Goal: Information Seeking & Learning: Learn about a topic

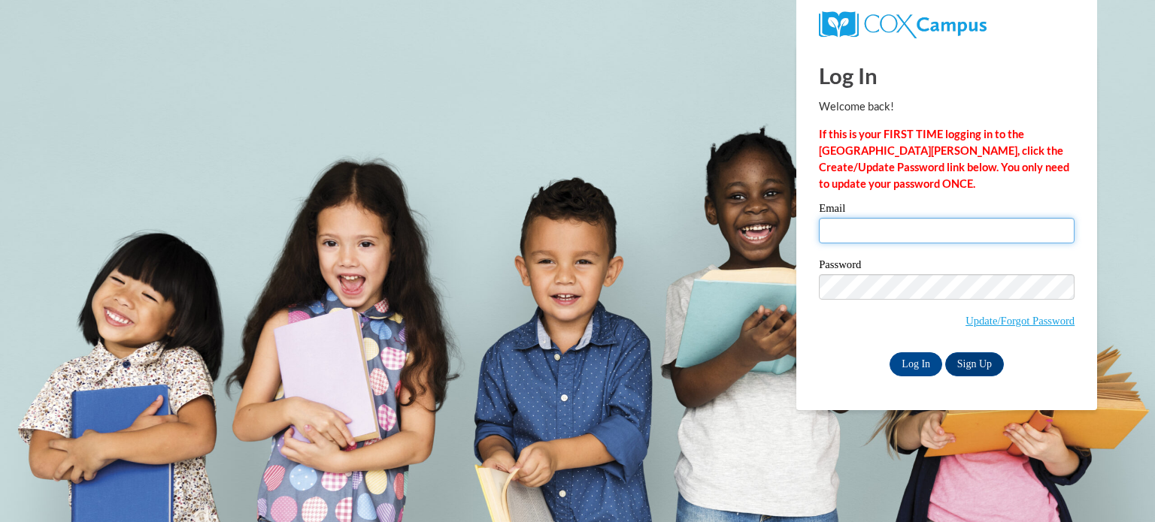
click at [901, 234] on input "Email" at bounding box center [947, 231] width 256 height 26
type input "lynne.rayburn@gcpsk12.org"
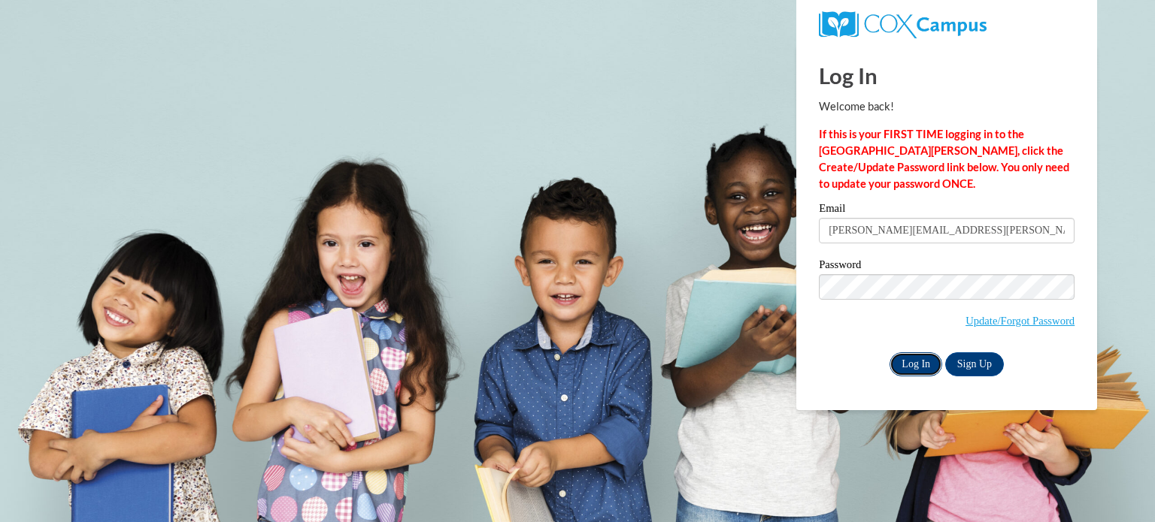
click at [903, 367] on input "Log In" at bounding box center [915, 365] width 53 height 24
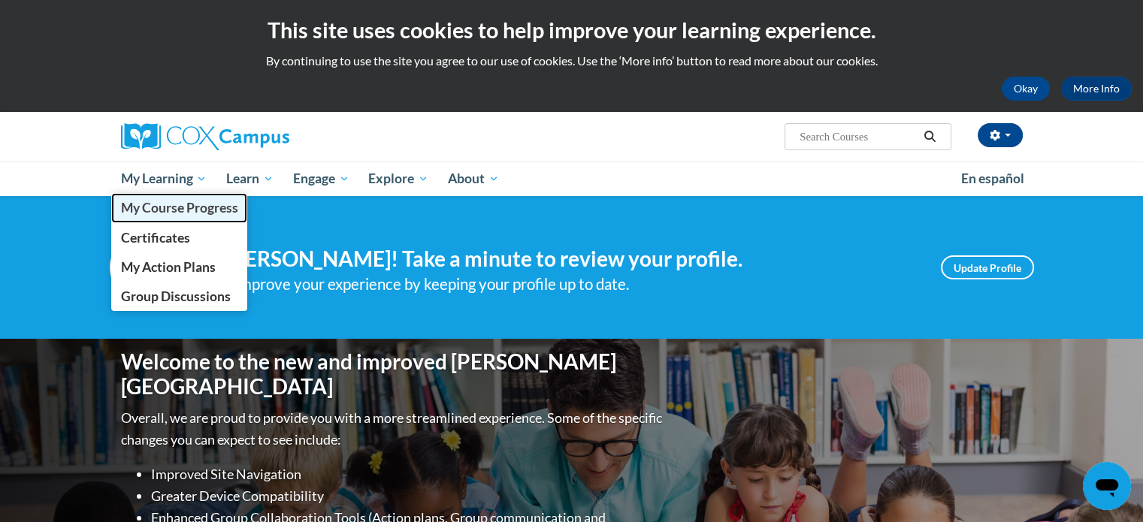
click at [177, 210] on span "My Course Progress" at bounding box center [178, 208] width 117 height 16
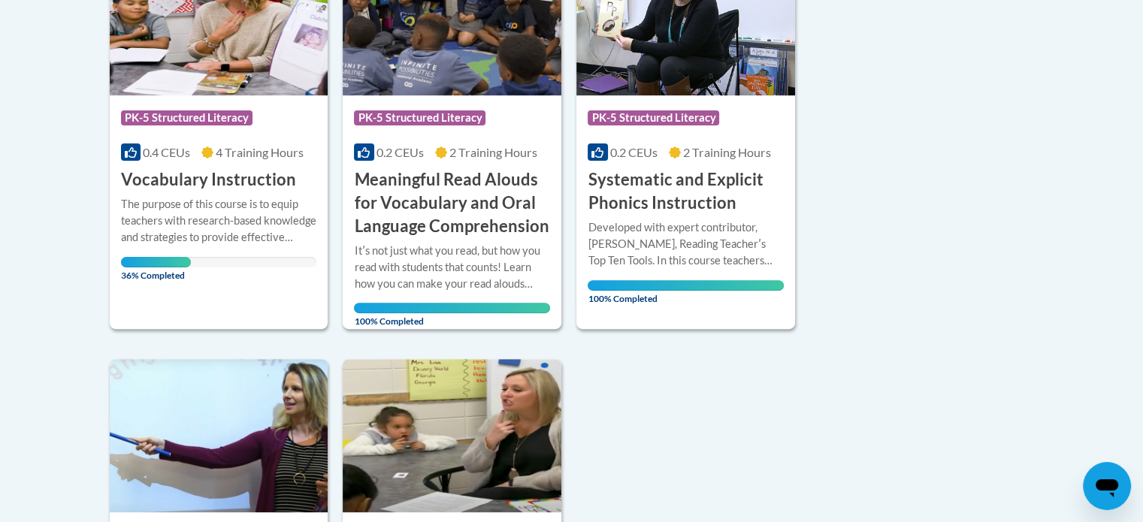
scroll to position [442, 0]
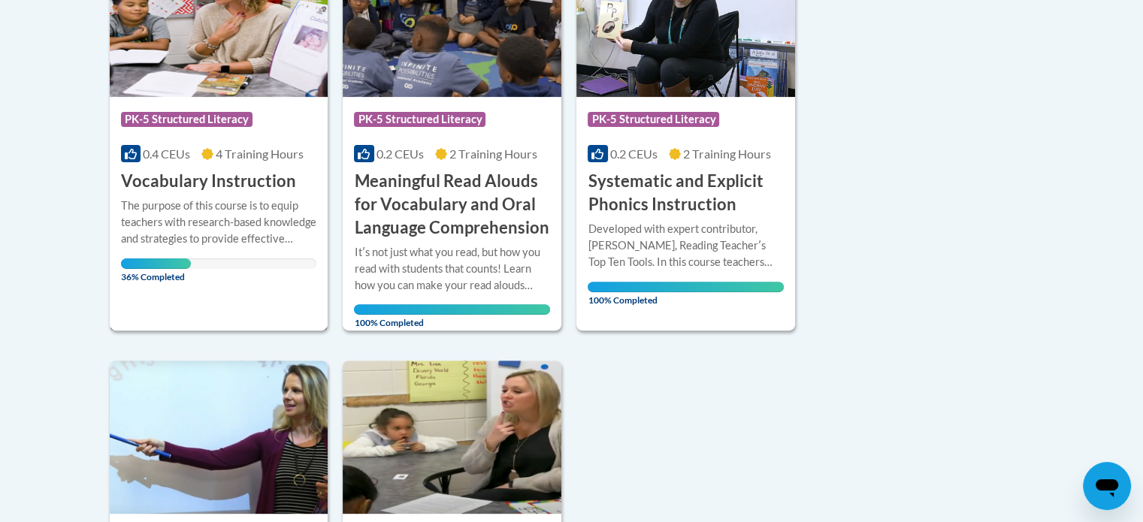
click at [191, 125] on span "PK-5 Structured Literacy" at bounding box center [187, 119] width 132 height 15
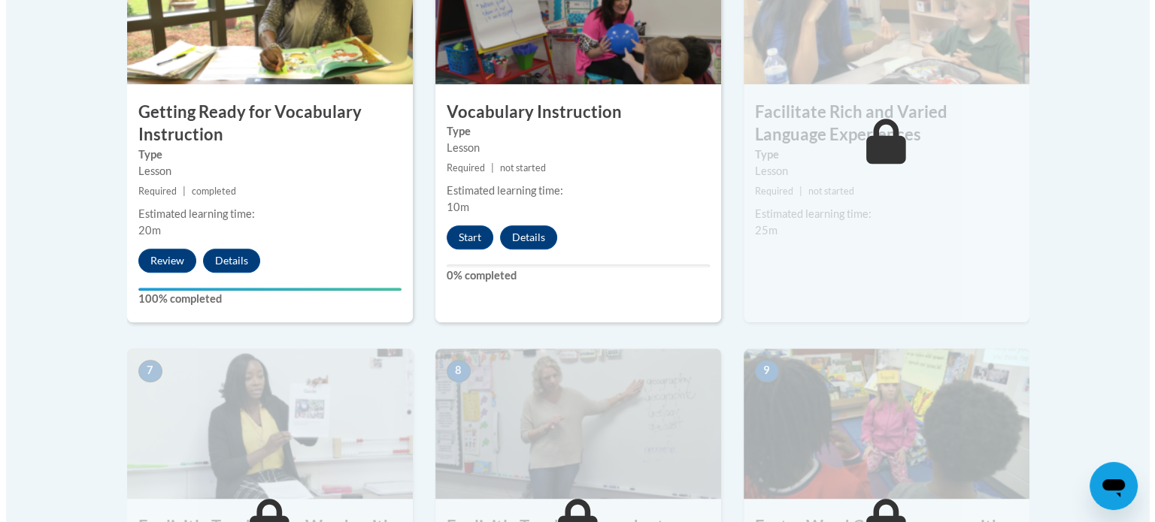
scroll to position [1010, 0]
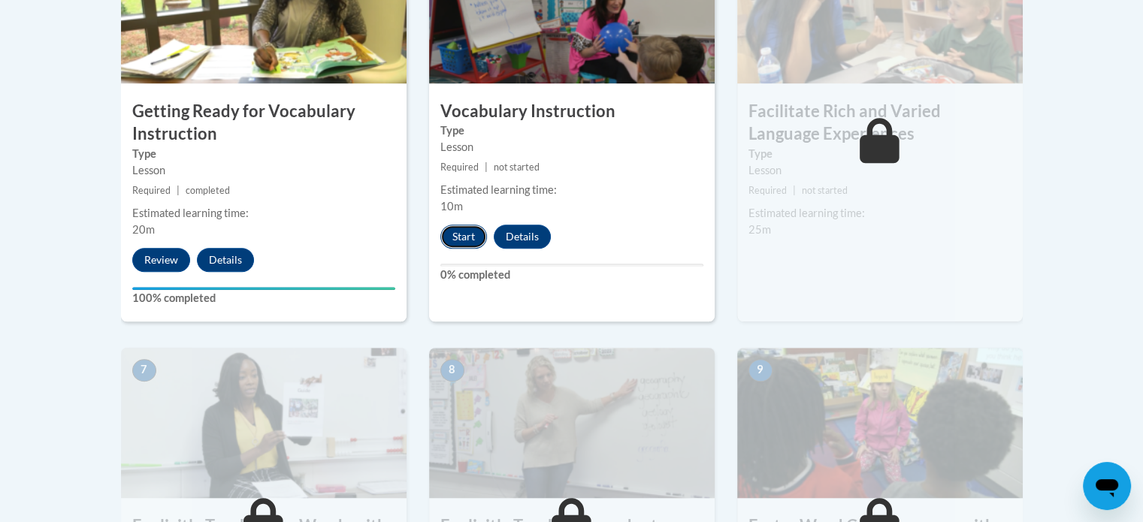
click at [467, 237] on button "Start" at bounding box center [464, 237] width 47 height 24
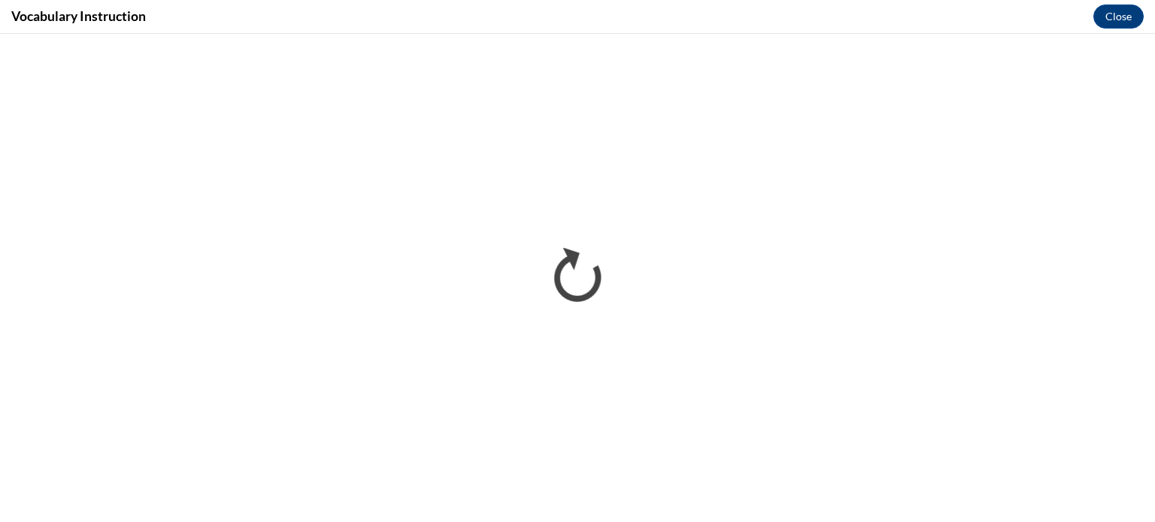
scroll to position [0, 0]
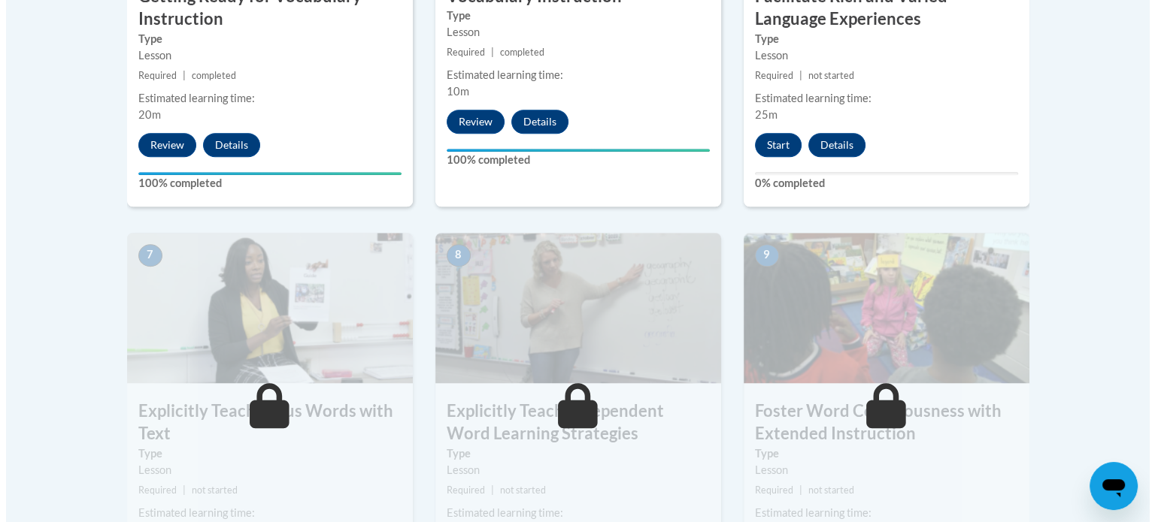
scroll to position [1125, 0]
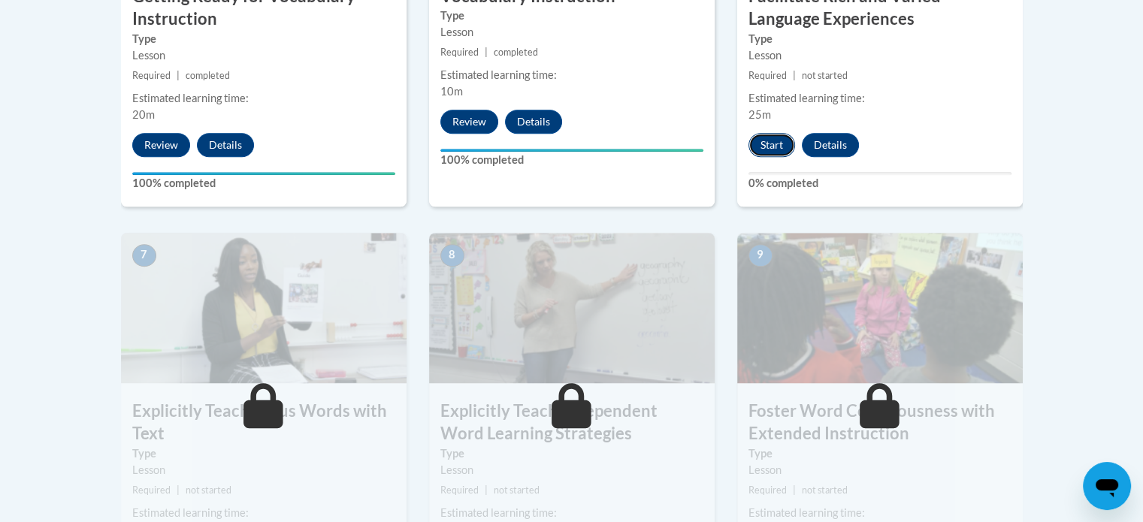
click at [768, 144] on button "Start" at bounding box center [772, 145] width 47 height 24
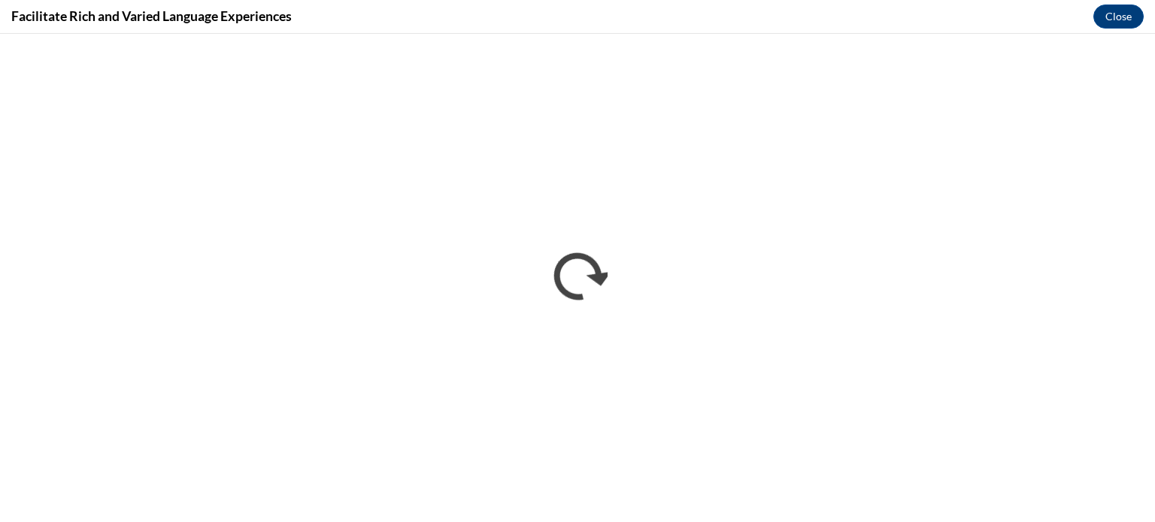
scroll to position [0, 0]
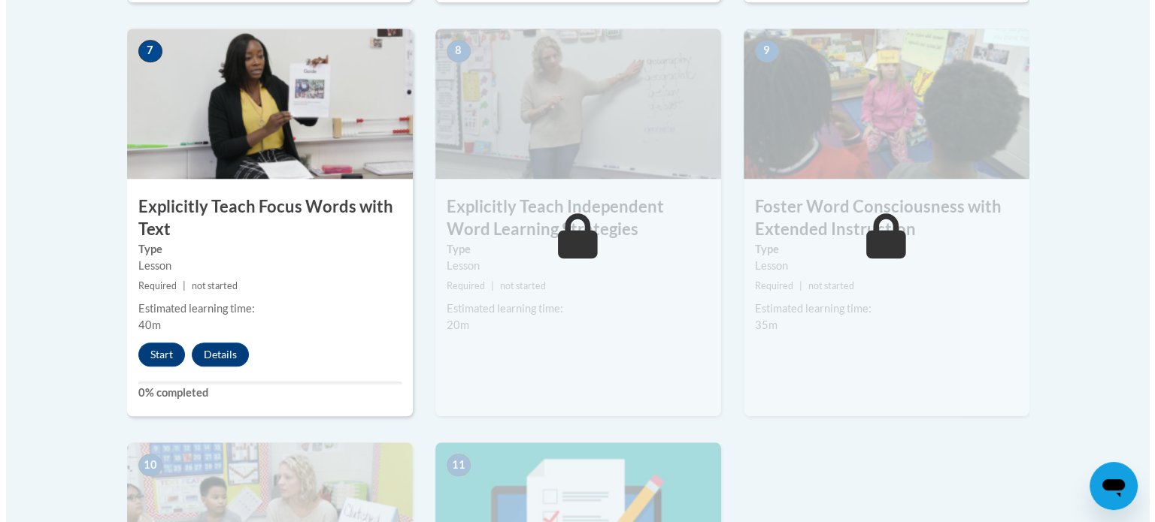
scroll to position [1331, 0]
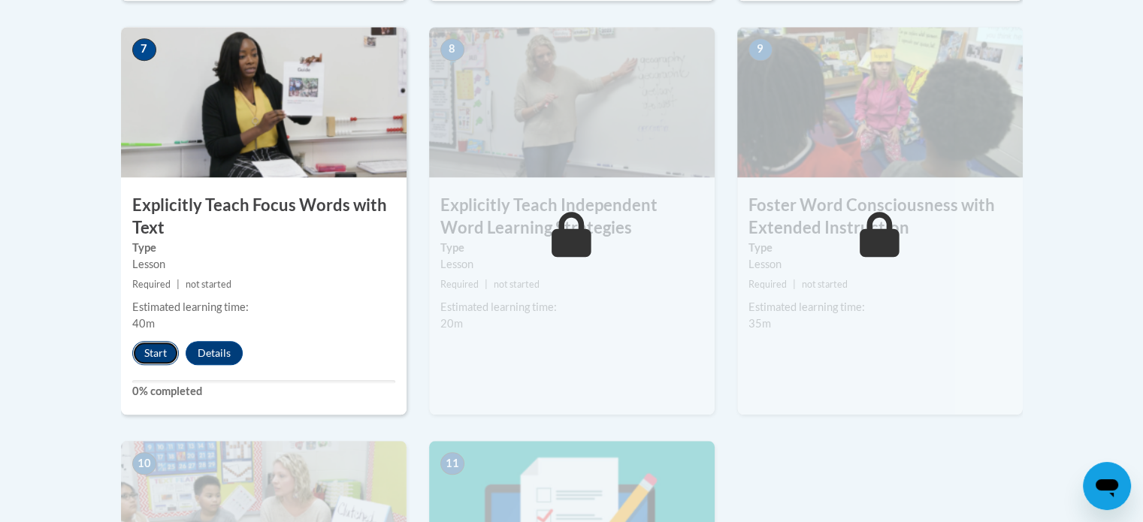
click at [164, 350] on button "Start" at bounding box center [155, 353] width 47 height 24
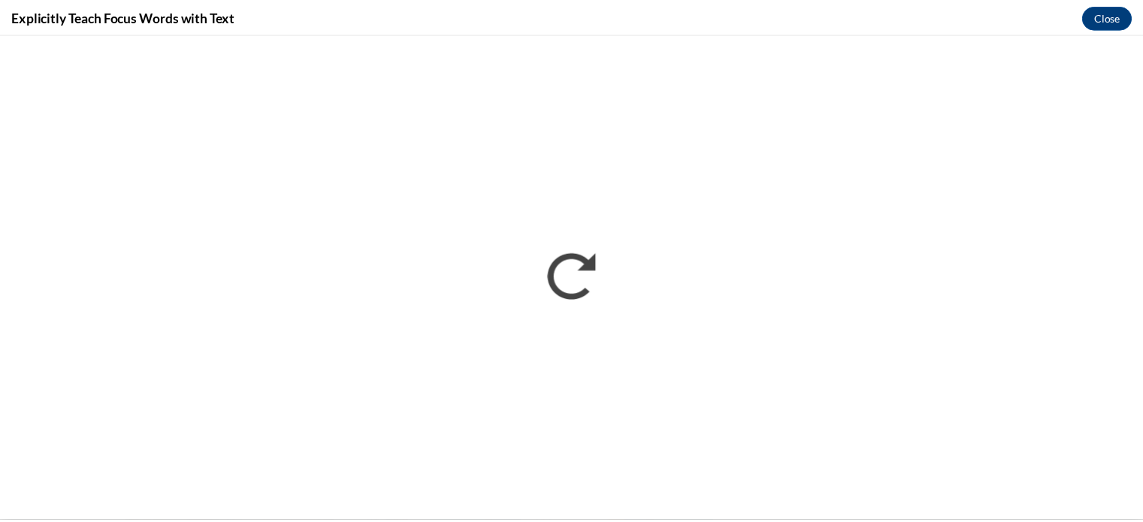
scroll to position [0, 0]
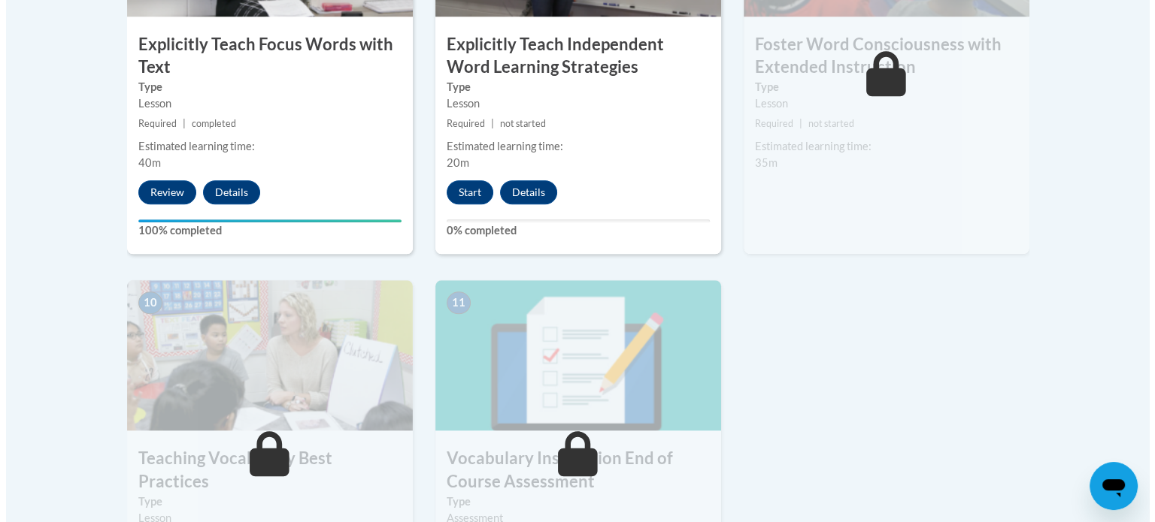
scroll to position [1494, 0]
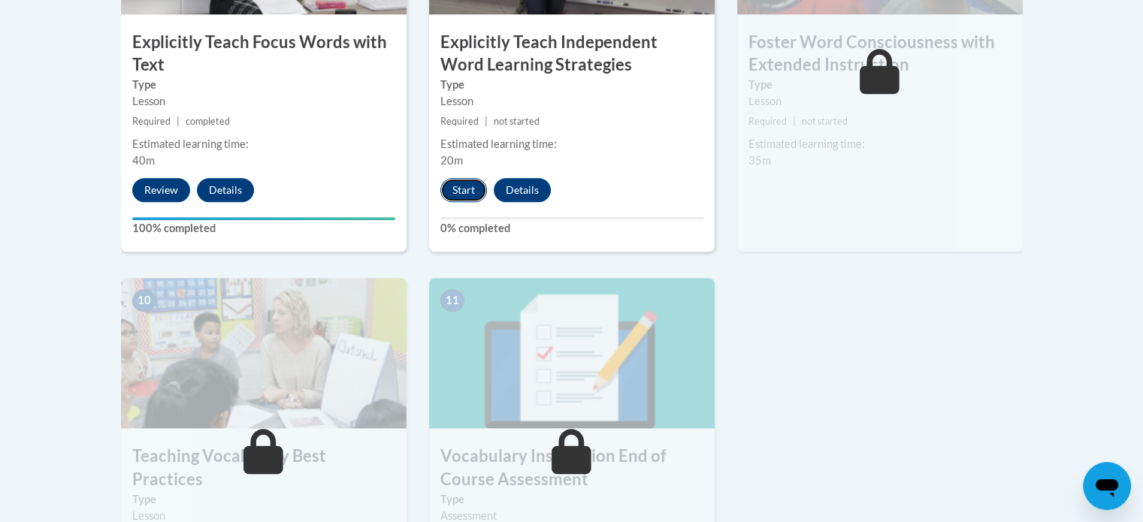
click at [460, 186] on button "Start" at bounding box center [464, 190] width 47 height 24
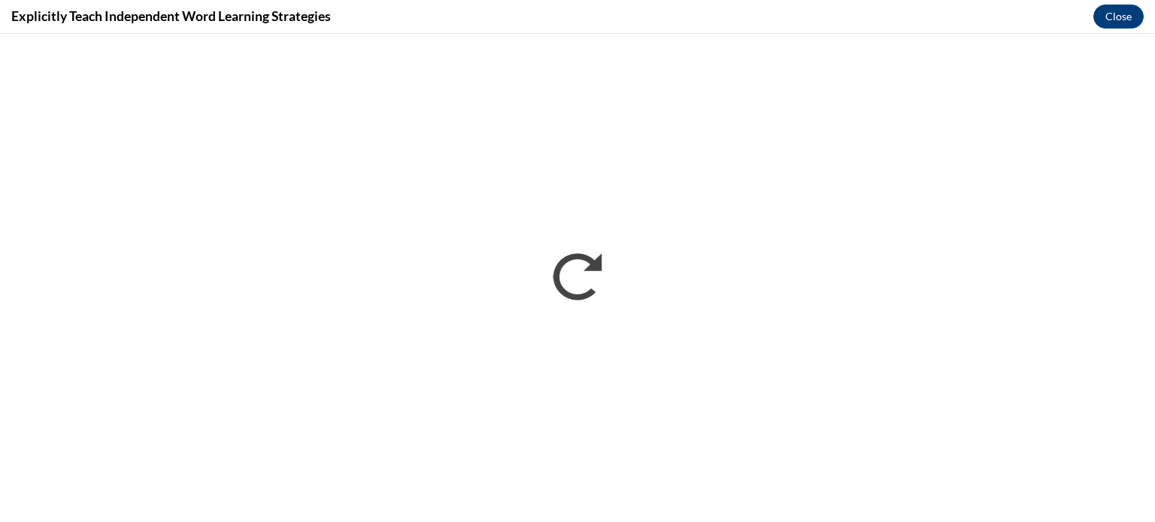
scroll to position [0, 0]
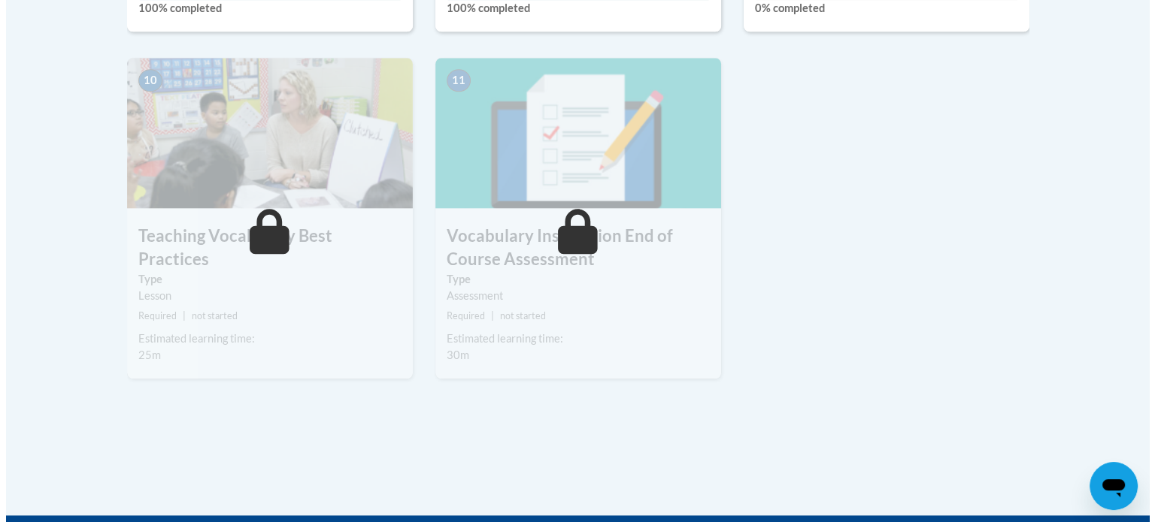
scroll to position [1448, 0]
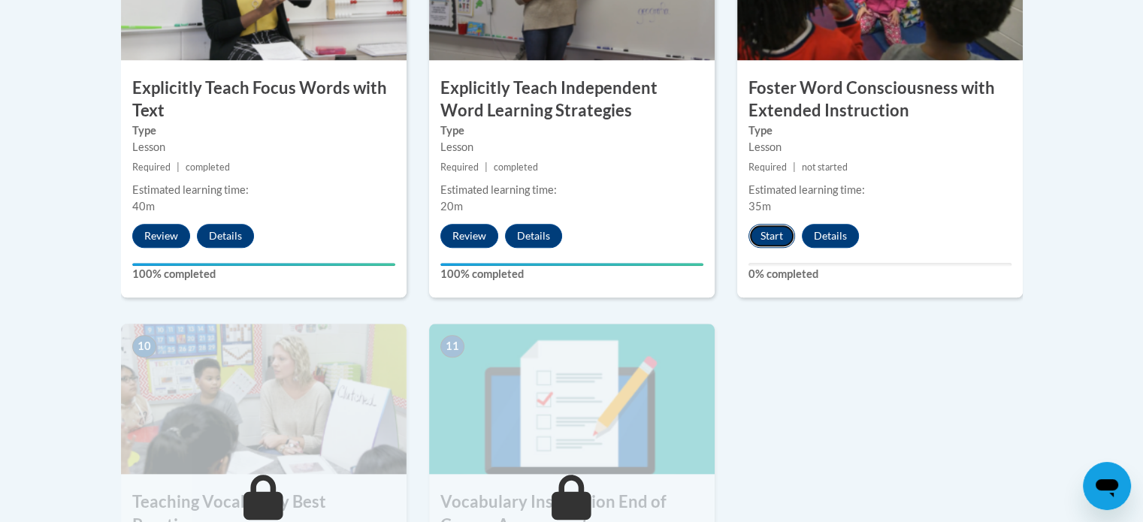
click at [779, 241] on button "Start" at bounding box center [772, 236] width 47 height 24
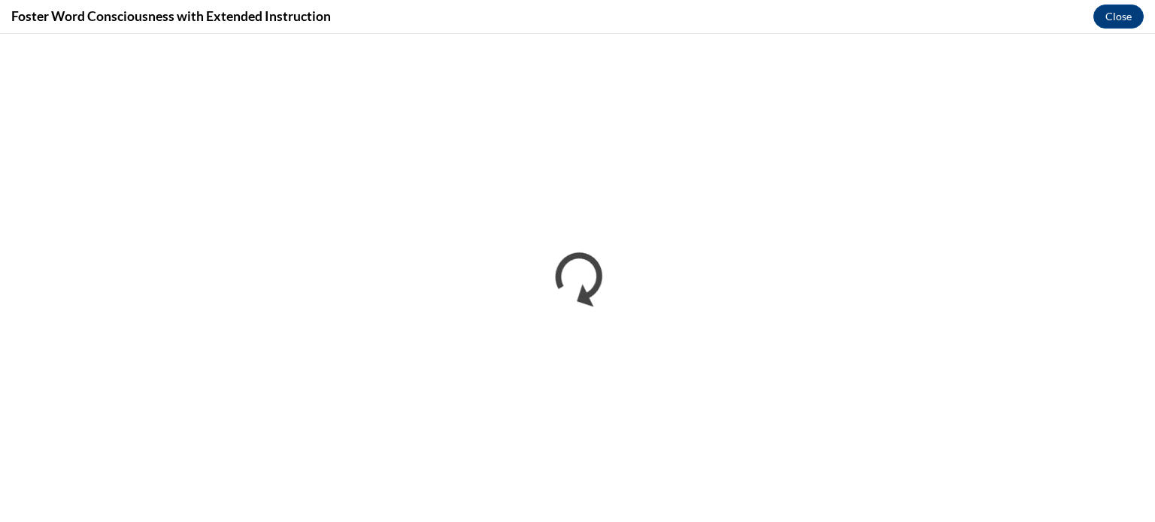
scroll to position [0, 0]
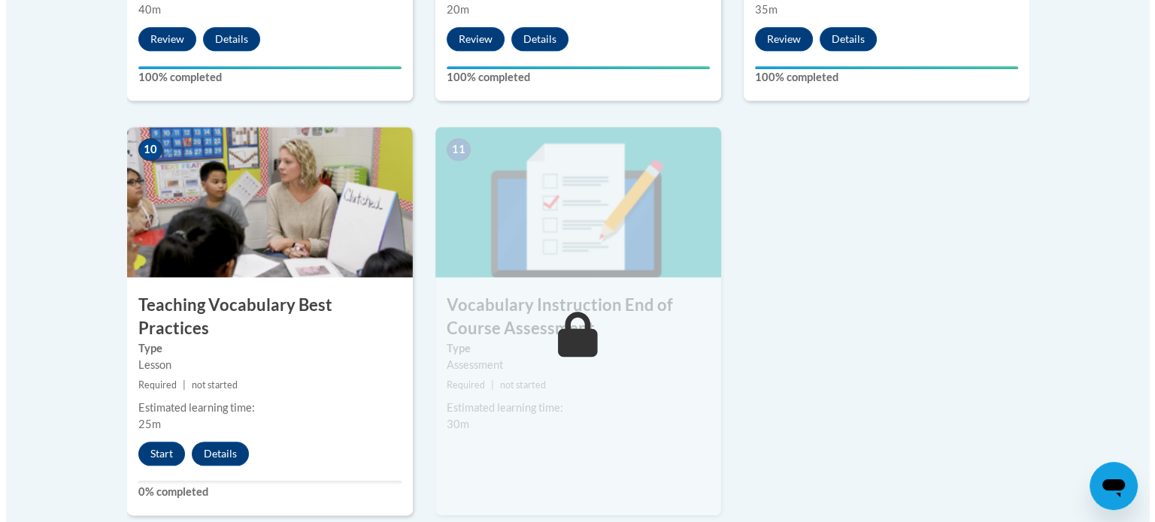
scroll to position [1804, 0]
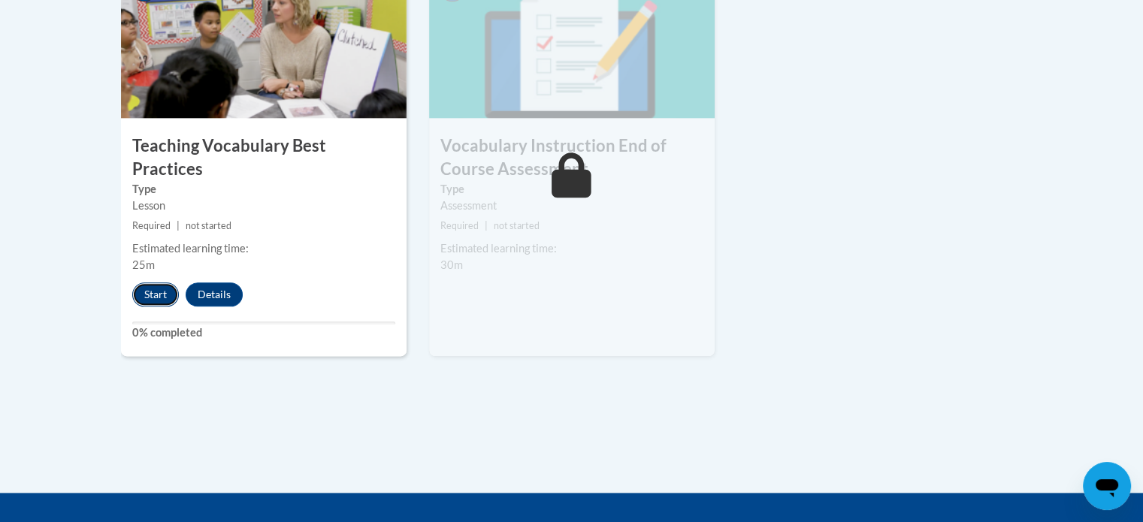
click at [156, 283] on button "Start" at bounding box center [155, 295] width 47 height 24
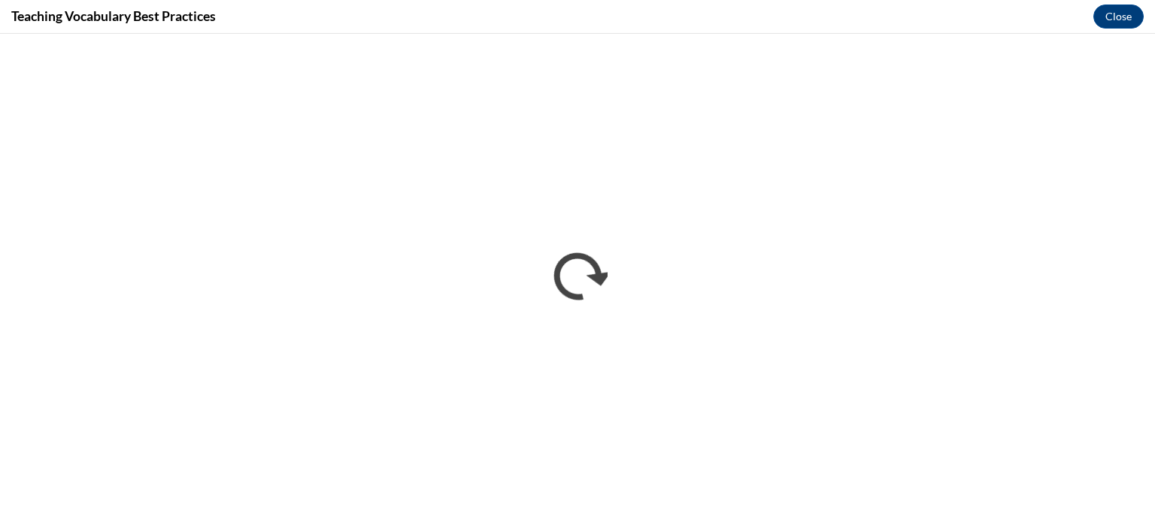
scroll to position [0, 0]
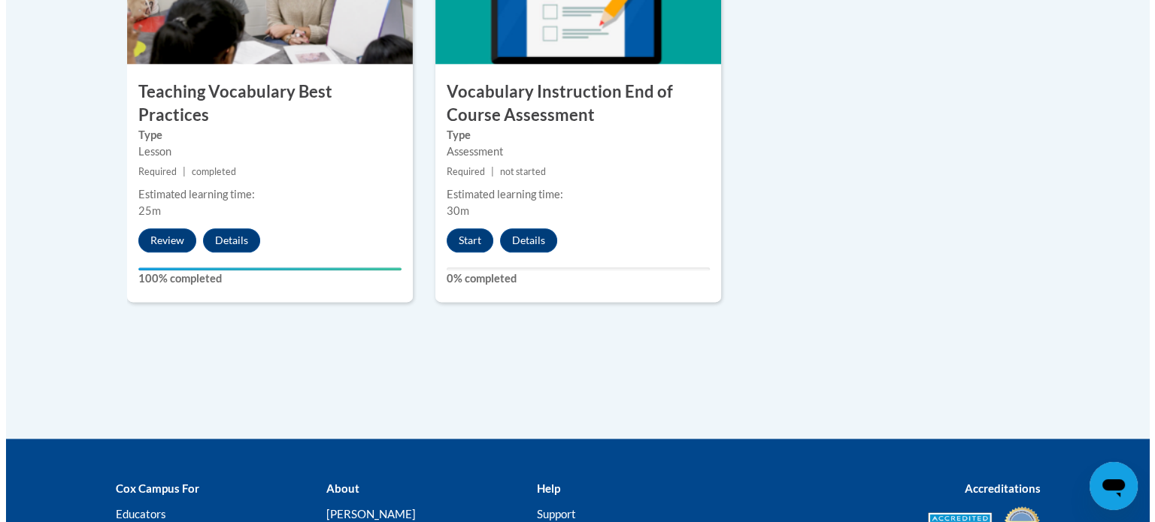
scroll to position [1863, 0]
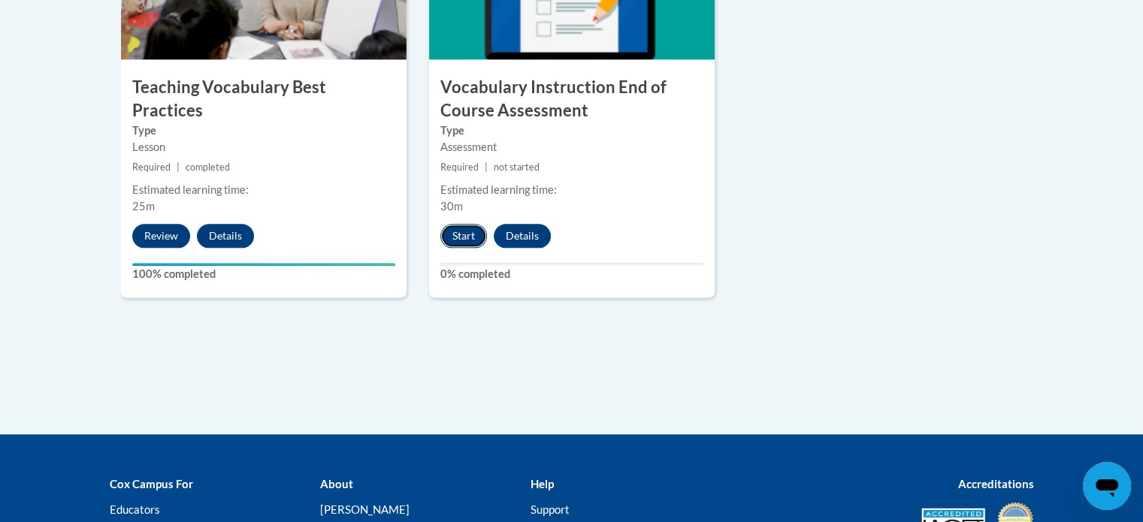
click at [462, 230] on button "Start" at bounding box center [464, 236] width 47 height 24
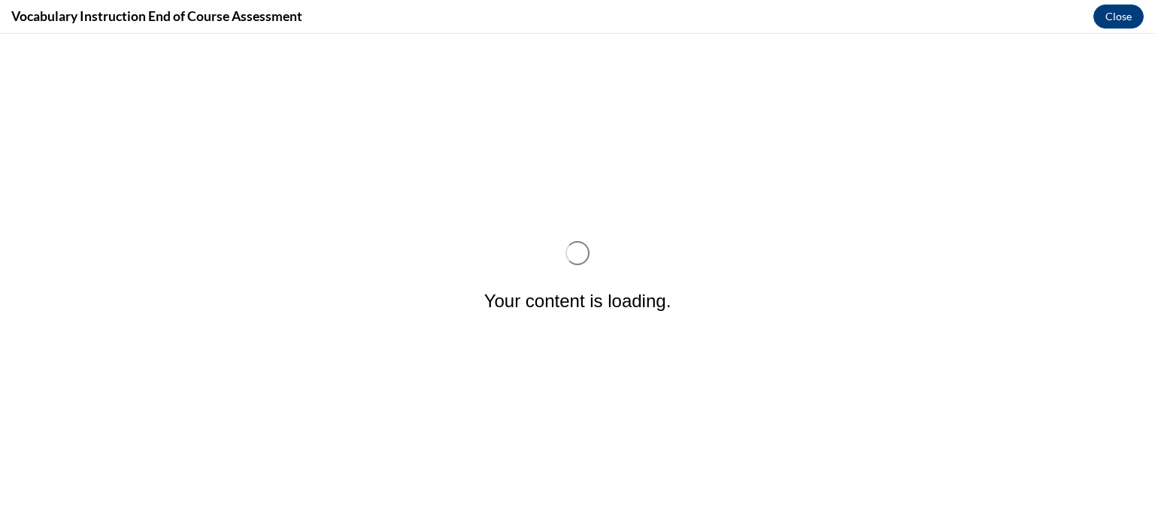
scroll to position [0, 0]
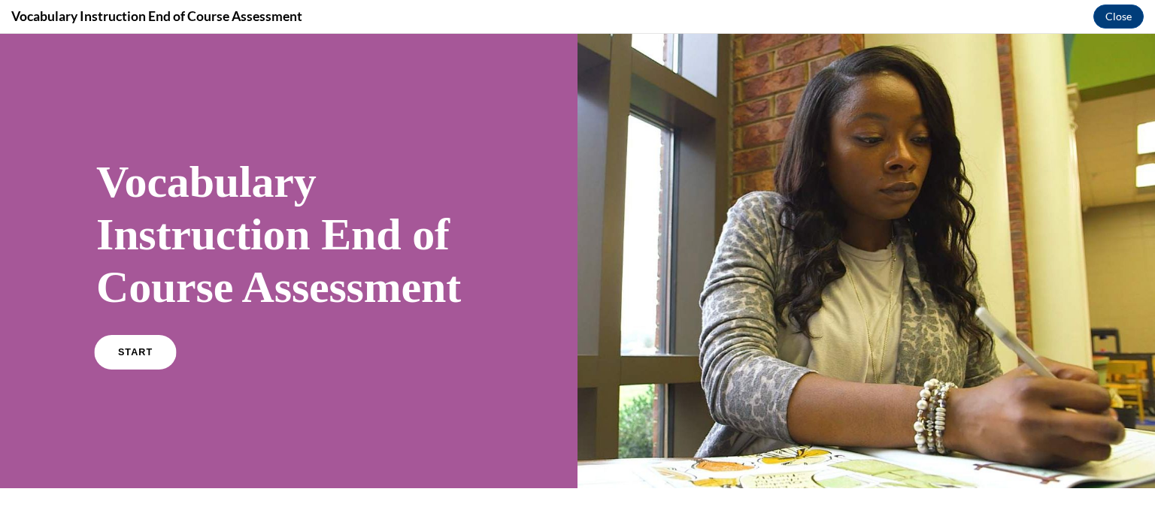
click at [127, 359] on span "START" at bounding box center [135, 352] width 35 height 11
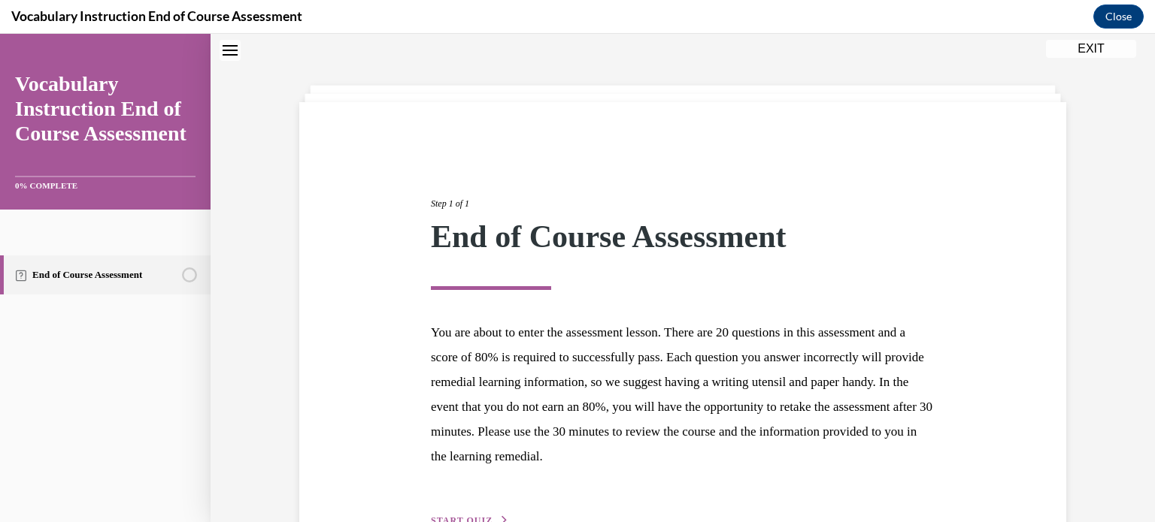
scroll to position [142, 0]
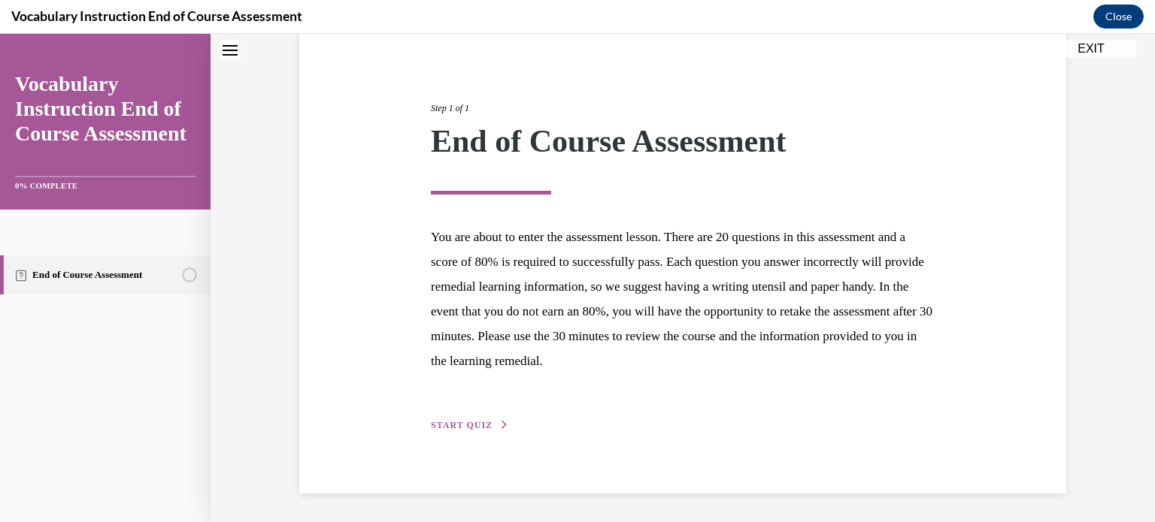
click at [463, 424] on span "START QUIZ" at bounding box center [462, 425] width 62 height 11
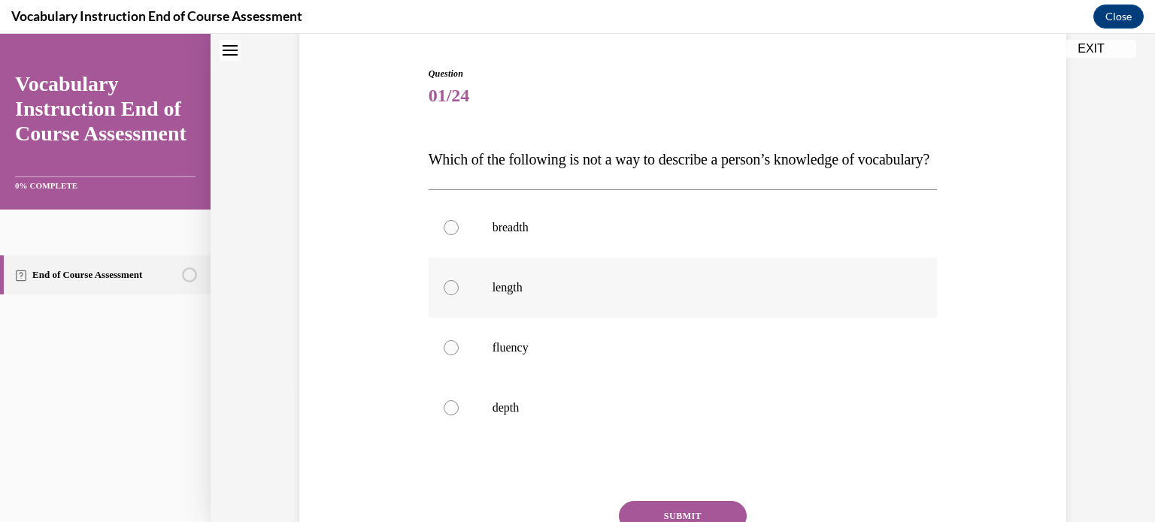
click at [444, 295] on div at bounding box center [451, 287] width 15 height 15
click at [444, 295] on input "length" at bounding box center [451, 287] width 15 height 15
radio input "true"
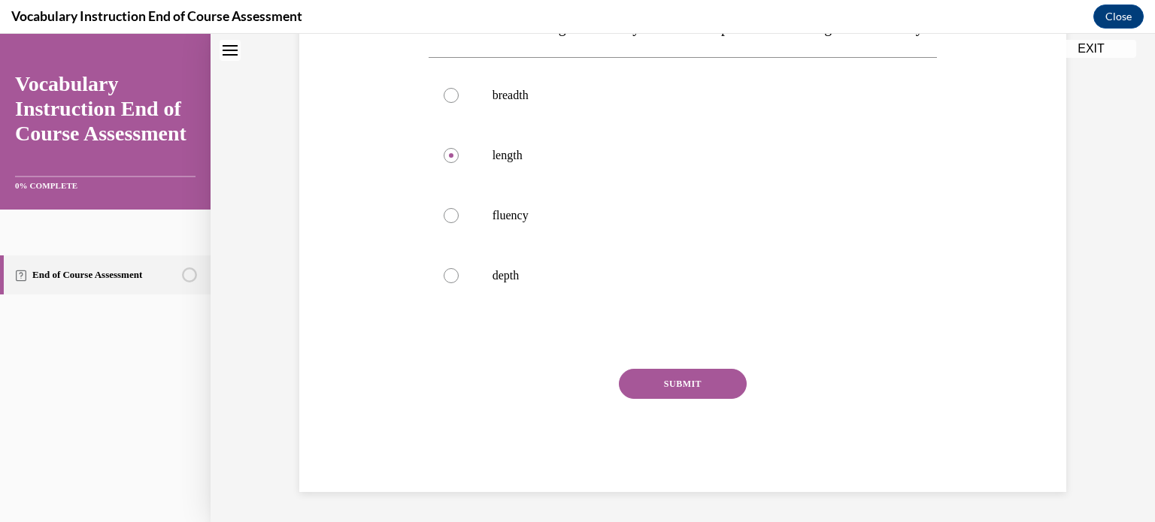
click at [684, 381] on button "SUBMIT" at bounding box center [683, 384] width 128 height 30
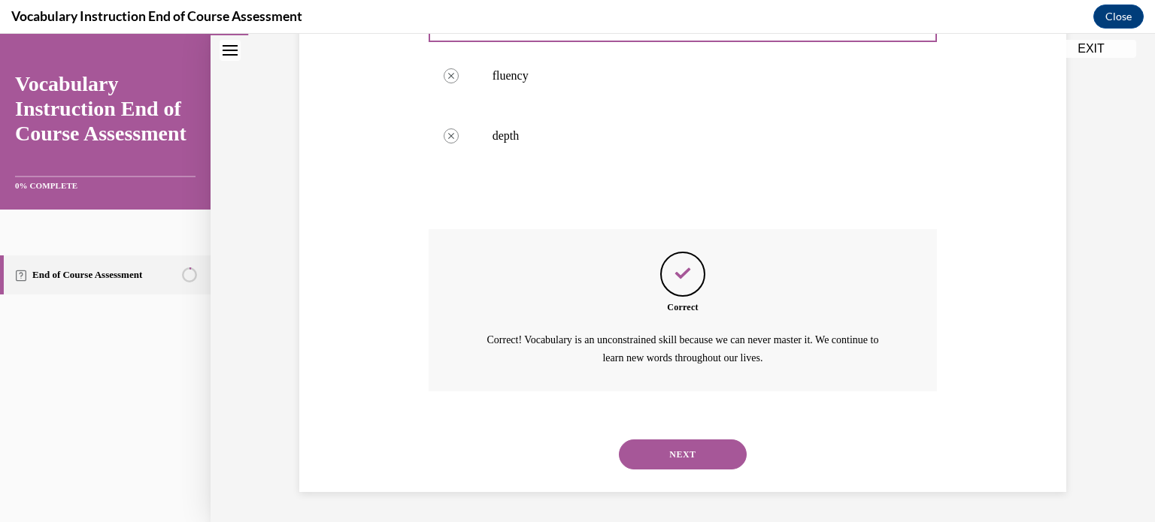
scroll to position [444, 0]
click at [673, 453] on button "NEXT" at bounding box center [683, 455] width 128 height 30
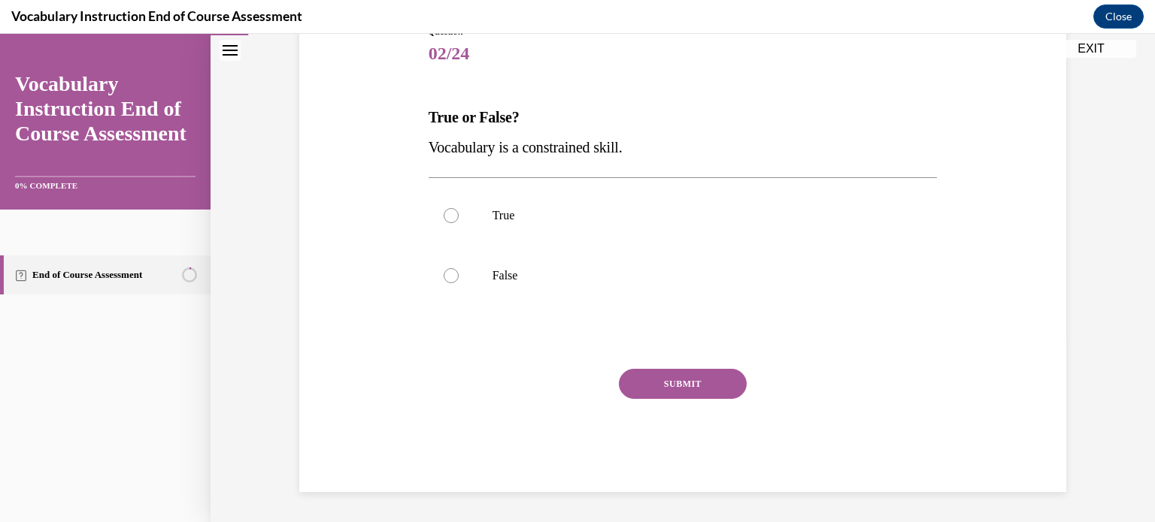
scroll to position [166, 0]
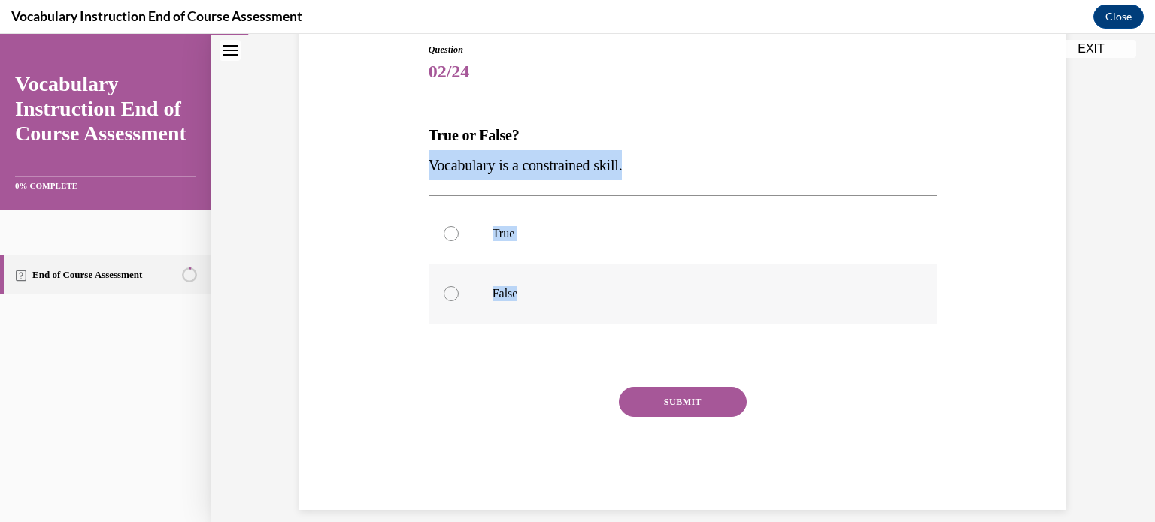
drag, startPoint x: 410, startPoint y: 162, endPoint x: 557, endPoint y: 279, distance: 187.3
click at [557, 279] on div "Question 02/24 True or False? Vocabulary is a constrained skill. True False Inc…" at bounding box center [682, 254] width 774 height 513
copy div "Vocabulary is a constrained skill. True False"
click at [448, 233] on div at bounding box center [451, 233] width 15 height 15
click at [448, 233] on input "True" at bounding box center [451, 233] width 15 height 15
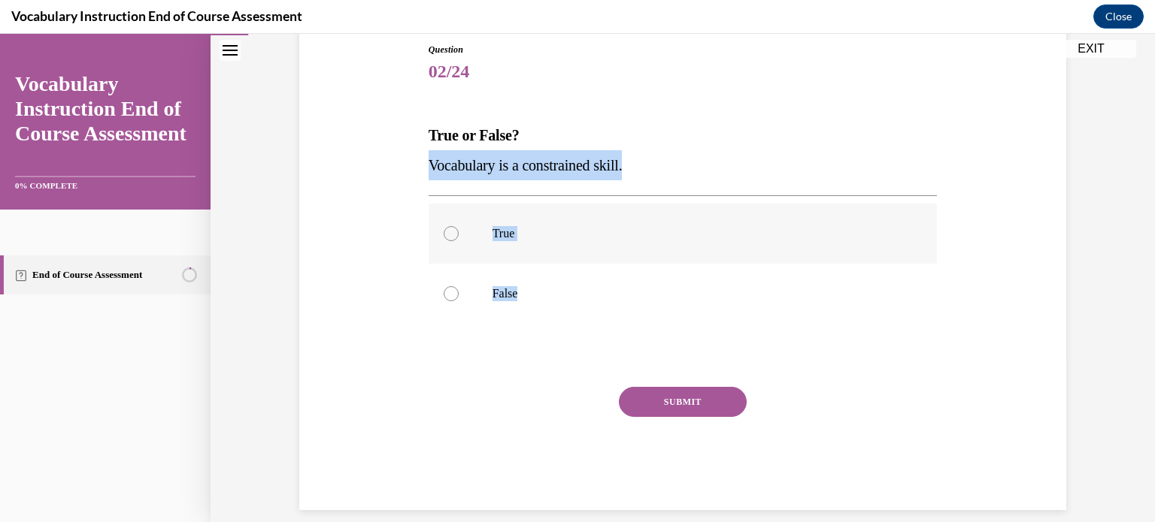
radio input "true"
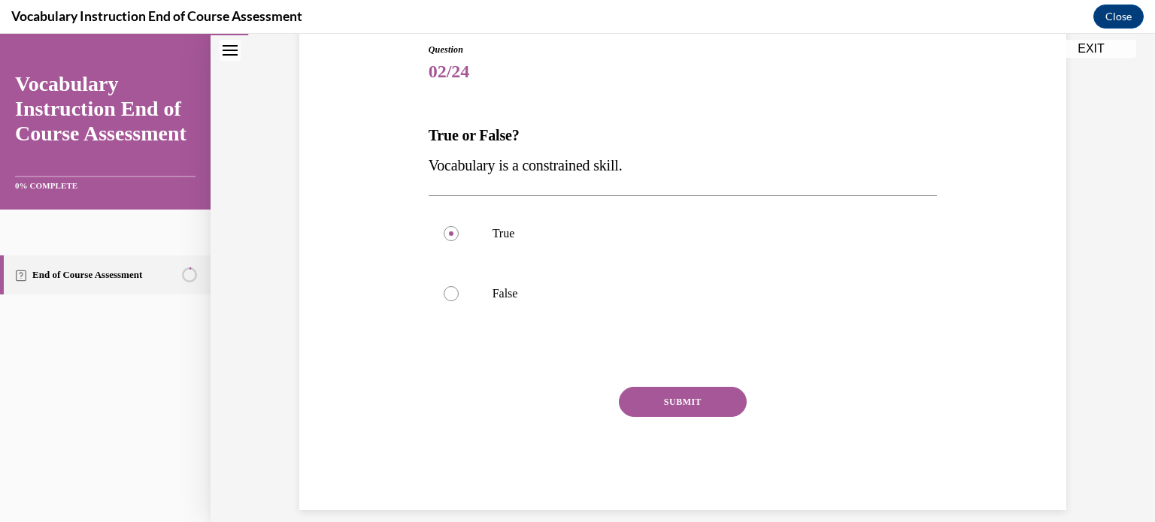
click at [663, 414] on button "SUBMIT" at bounding box center [683, 402] width 128 height 30
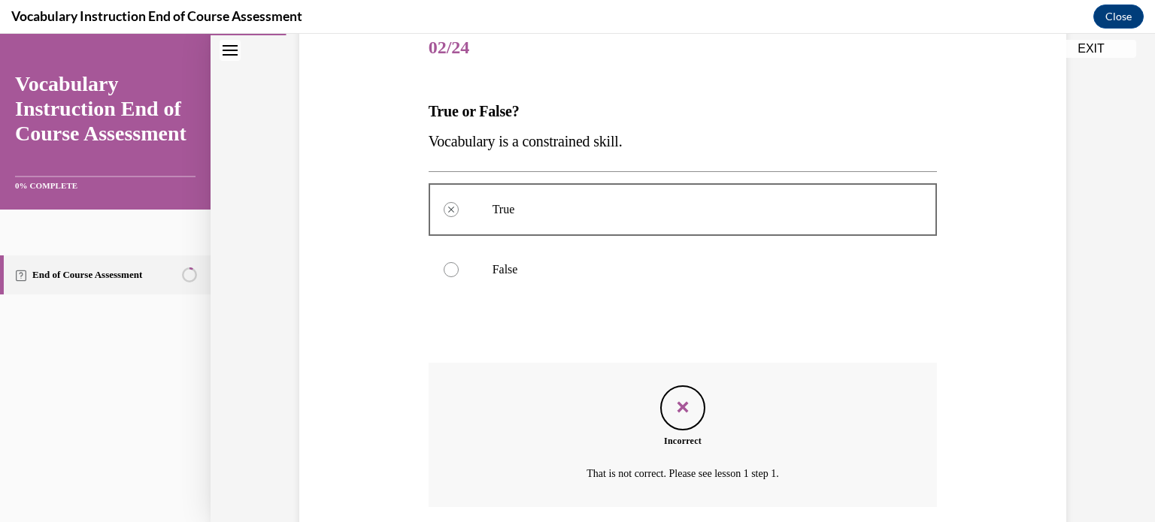
scroll to position [305, 0]
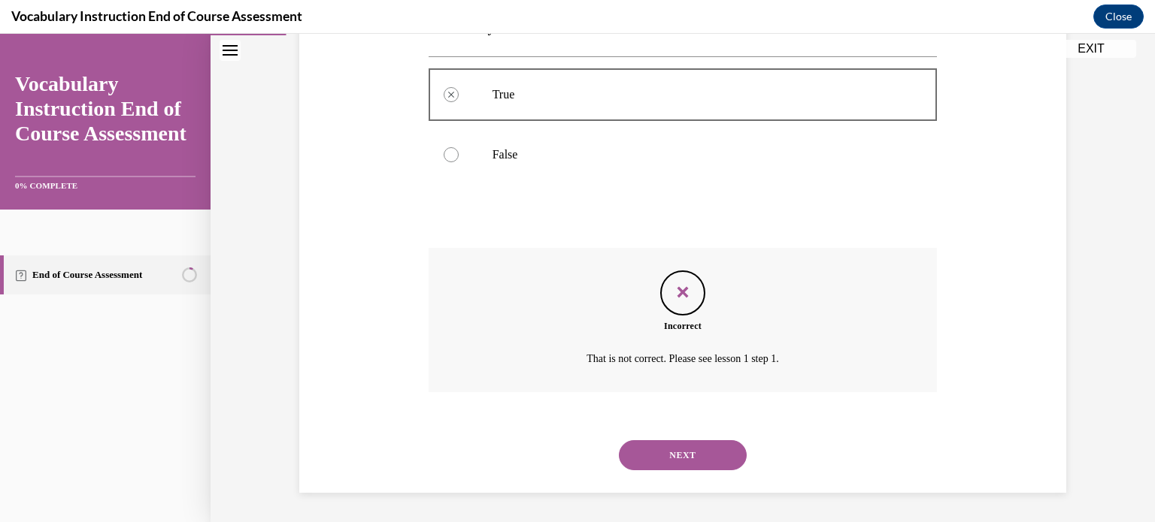
click at [686, 462] on button "NEXT" at bounding box center [683, 456] width 128 height 30
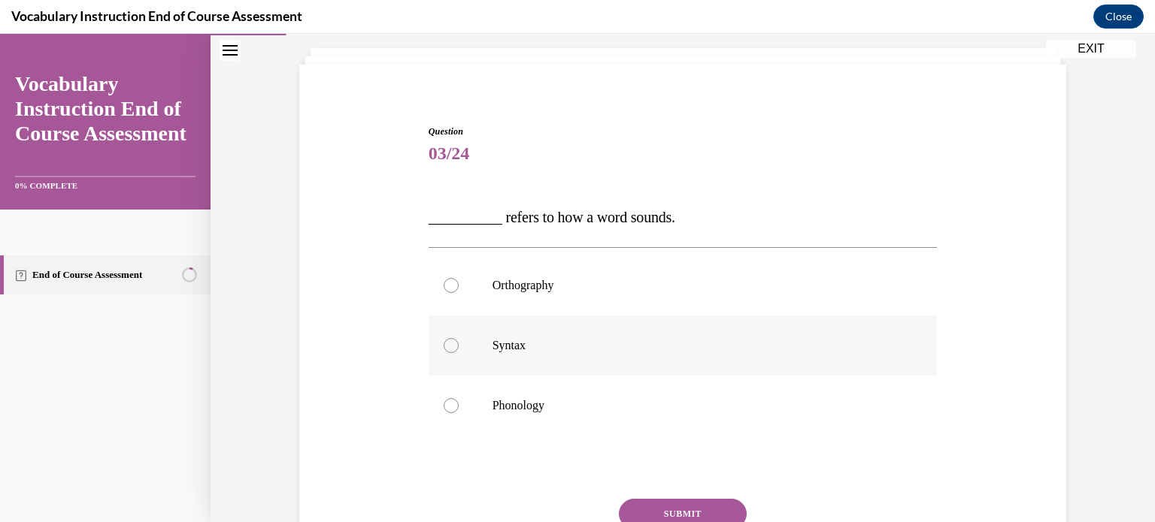
scroll to position [87, 0]
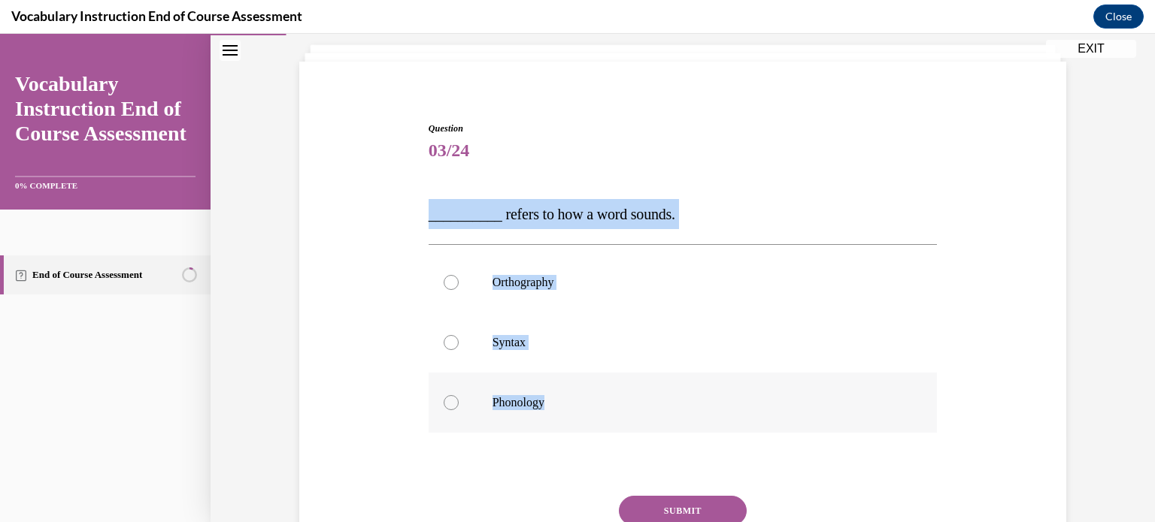
drag, startPoint x: 405, startPoint y: 207, endPoint x: 574, endPoint y: 384, distance: 245.1
click at [574, 384] on div "Question 03/24 __________ refers to how a word sounds. Orthography Syntax Phono…" at bounding box center [682, 348] width 774 height 543
copy div "__________ refers to how a word sounds. Orthography Syntax Phonology"
click at [446, 397] on div at bounding box center [451, 402] width 15 height 15
click at [446, 397] on input "Phonology" at bounding box center [451, 402] width 15 height 15
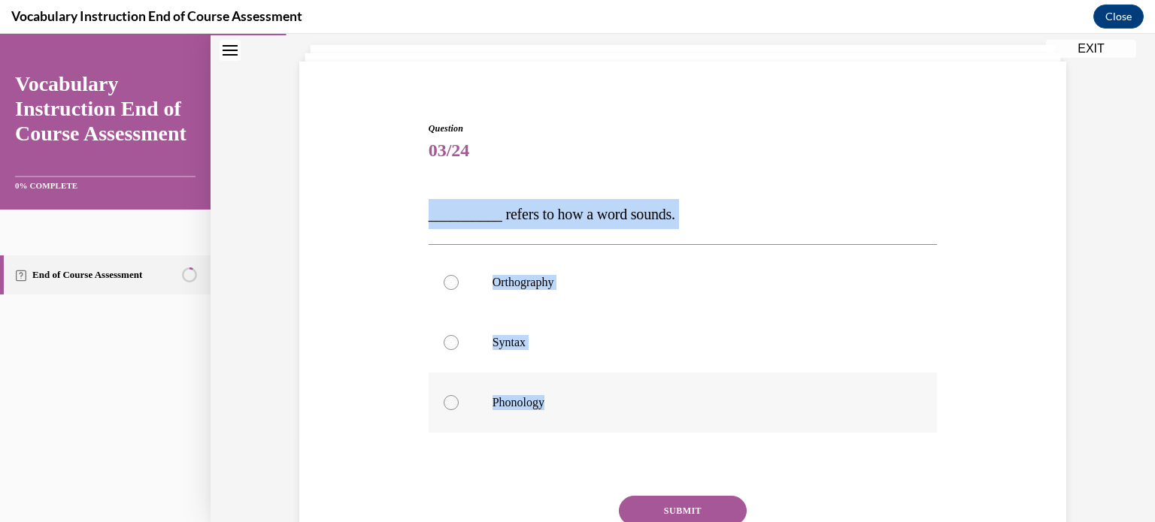
radio input "true"
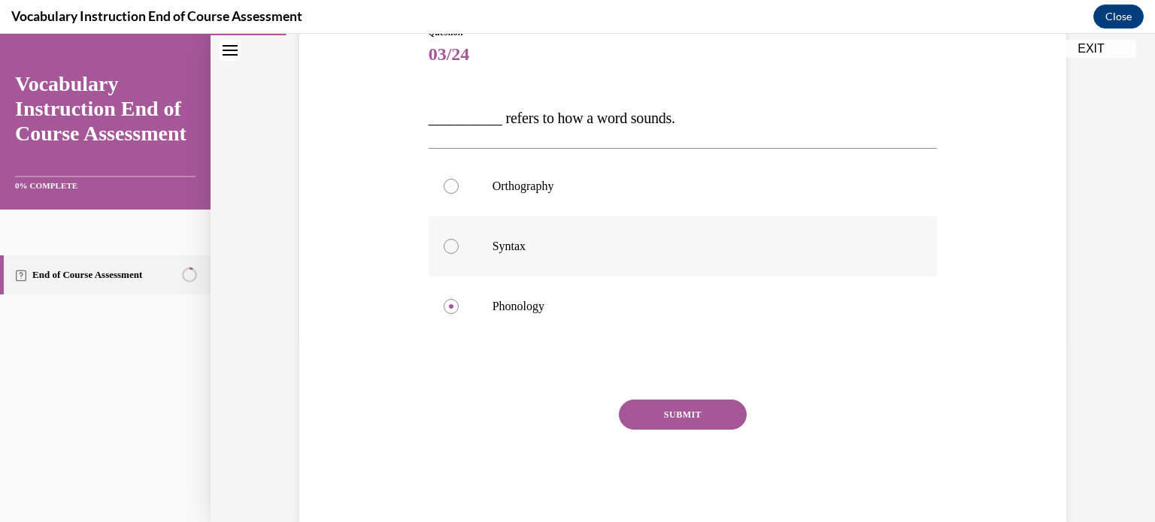
scroll to position [213, 0]
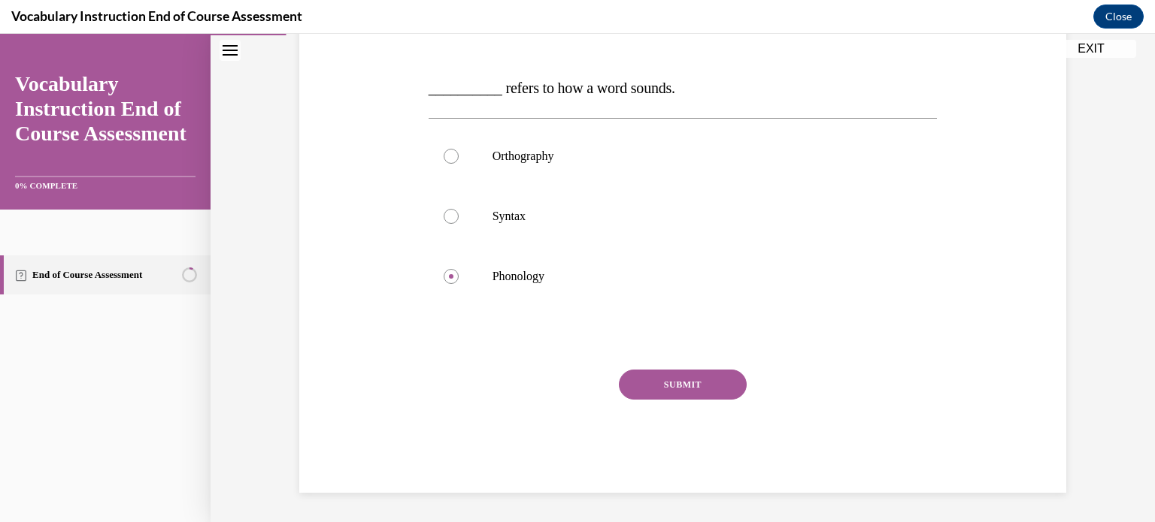
click at [672, 389] on button "SUBMIT" at bounding box center [683, 385] width 128 height 30
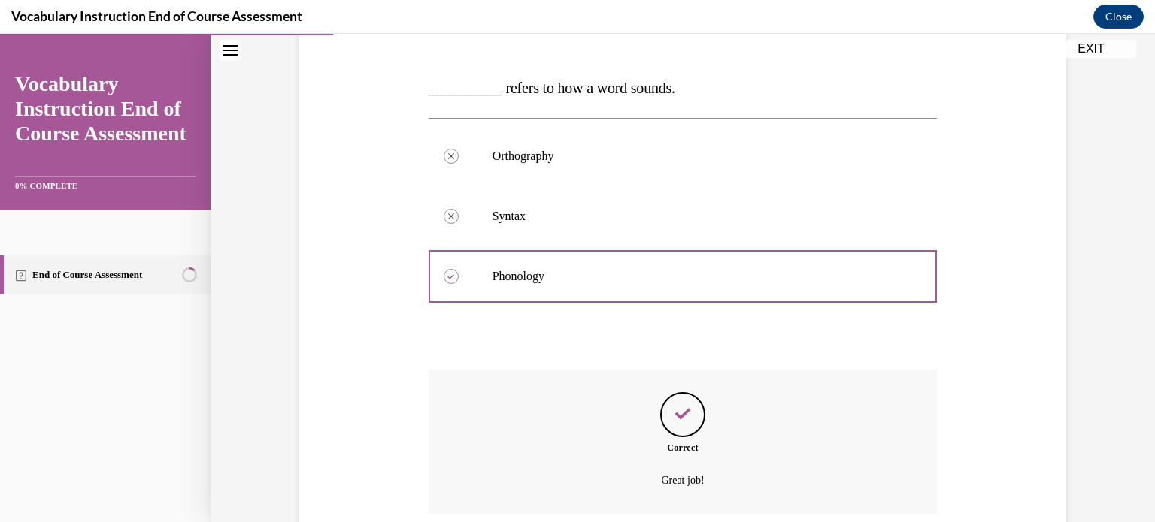
scroll to position [335, 0]
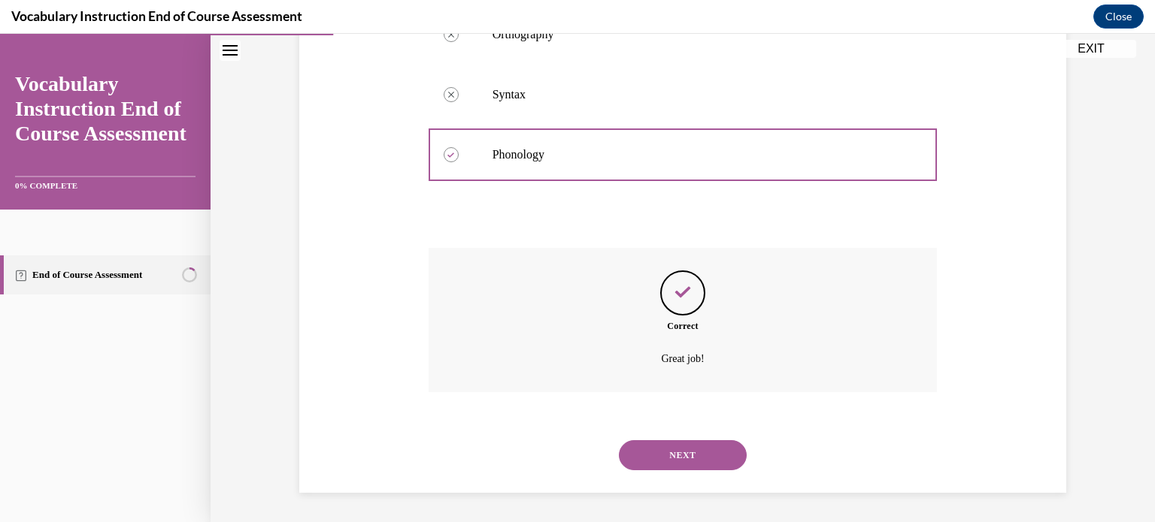
click at [684, 459] on button "NEXT" at bounding box center [683, 456] width 128 height 30
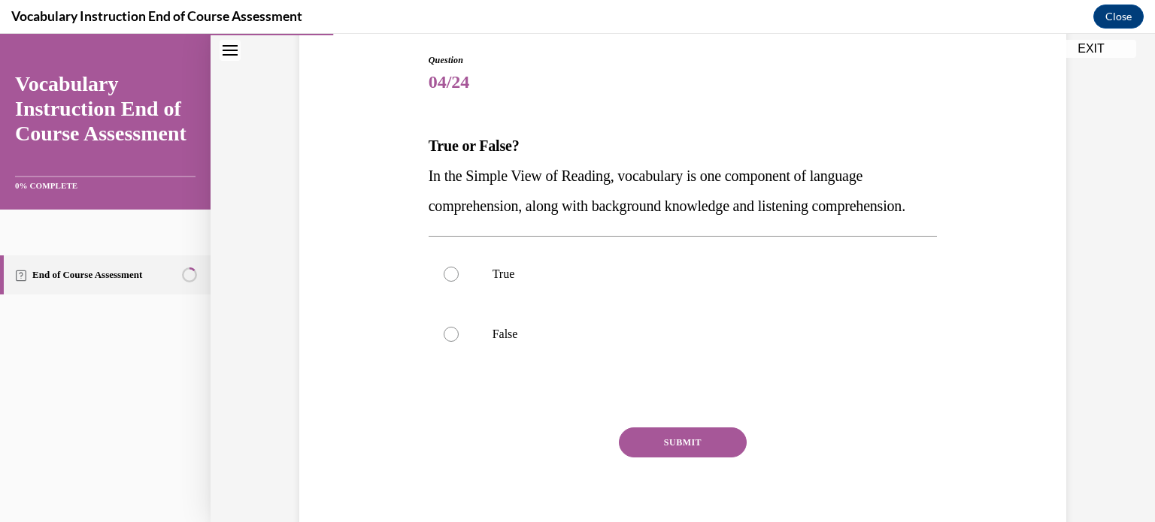
scroll to position [156, 0]
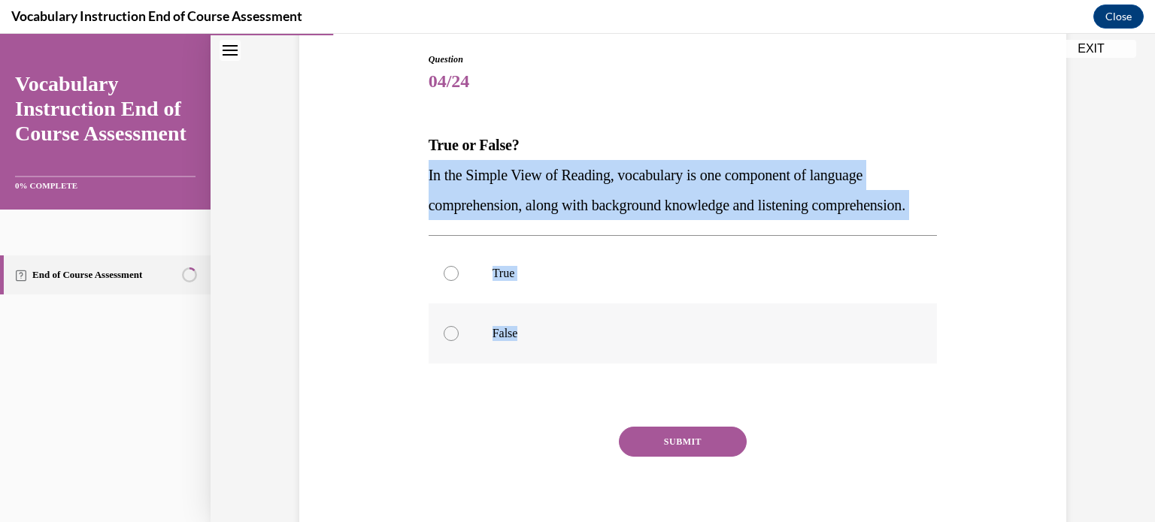
drag, startPoint x: 422, startPoint y: 173, endPoint x: 561, endPoint y: 350, distance: 224.8
click at [561, 350] on div "Question 04/24 True or False? In the Simple View of Reading, vocabulary is one …" at bounding box center [682, 302] width 509 height 498
copy div "In the Simple View of Reading, vocabulary is one component of language comprehe…"
click at [449, 281] on div at bounding box center [451, 273] width 15 height 15
click at [449, 281] on input "True" at bounding box center [451, 273] width 15 height 15
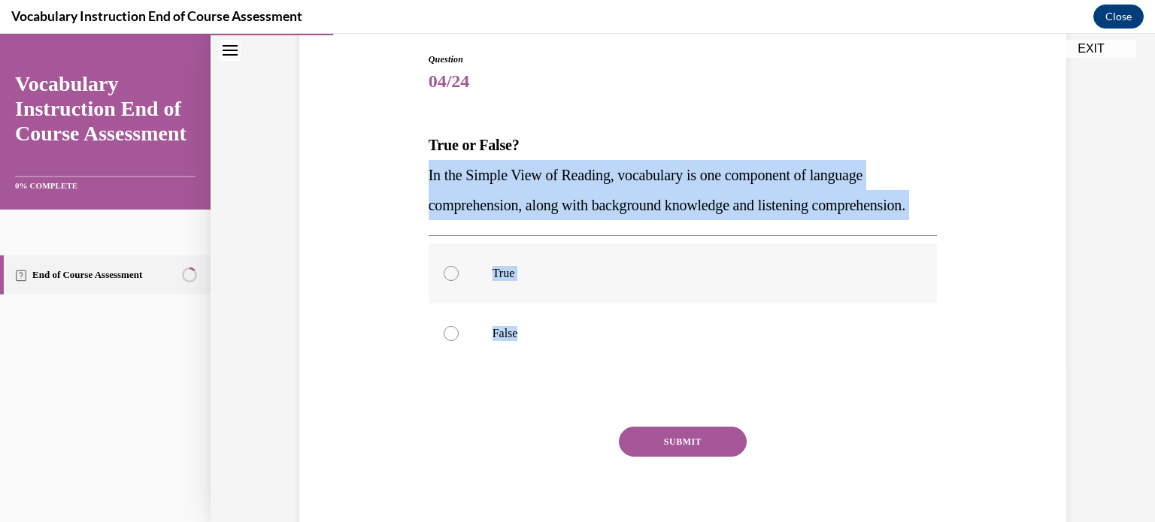
radio input "true"
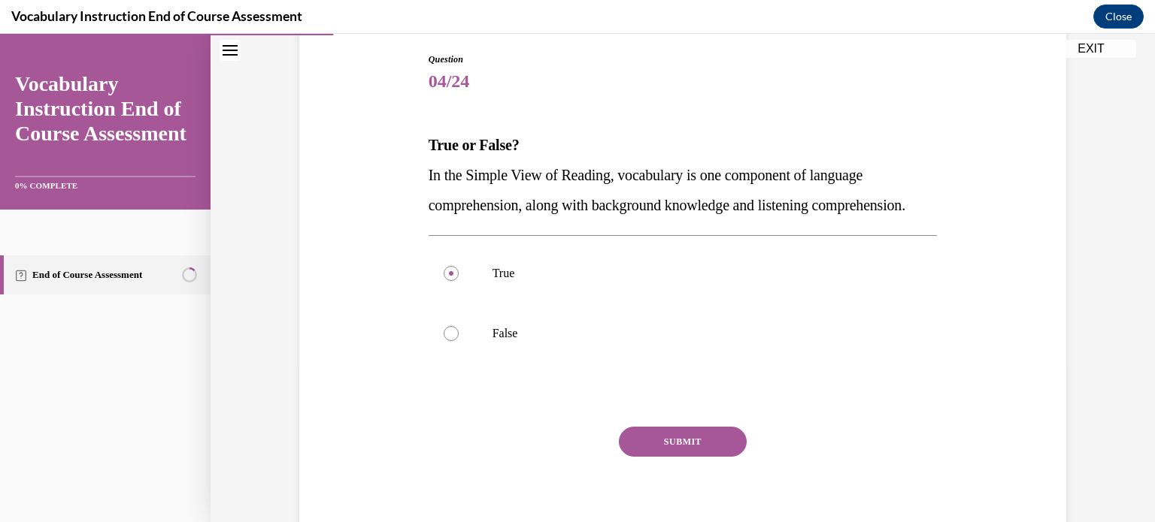
click at [651, 457] on button "SUBMIT" at bounding box center [683, 442] width 128 height 30
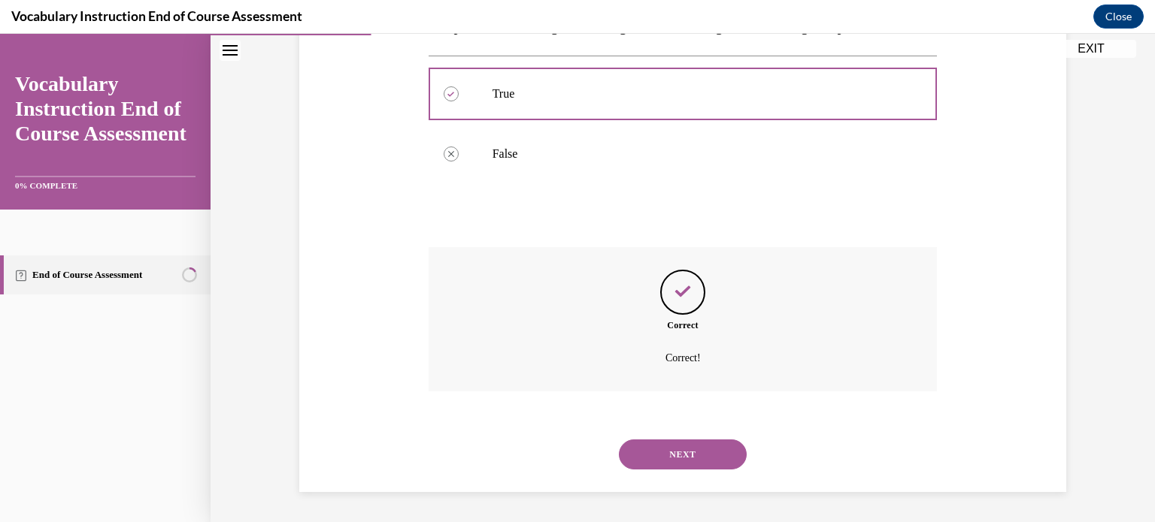
scroll to position [365, 0]
click at [659, 446] on button "NEXT" at bounding box center [683, 455] width 128 height 30
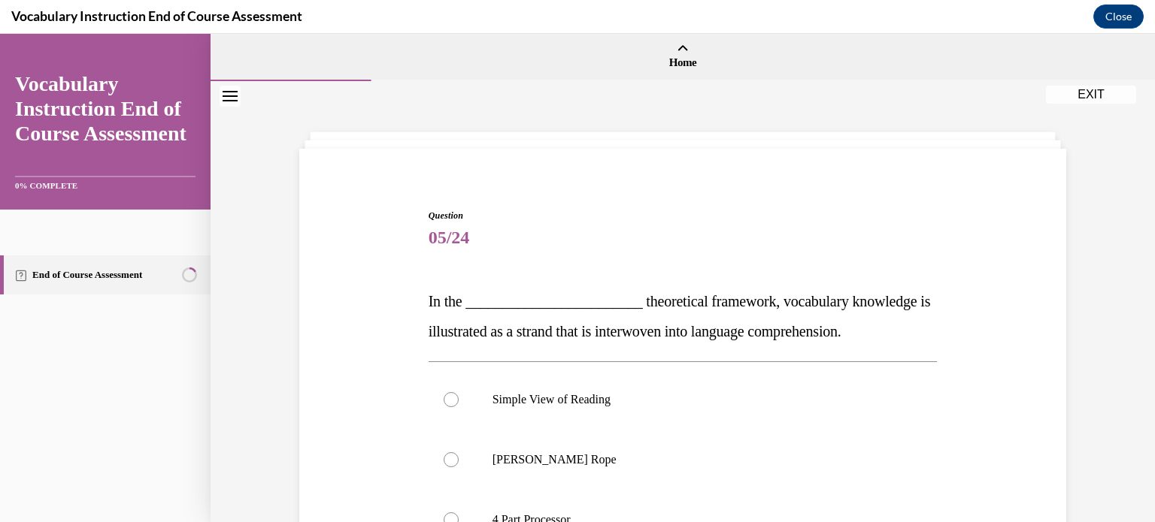
scroll to position [156, 0]
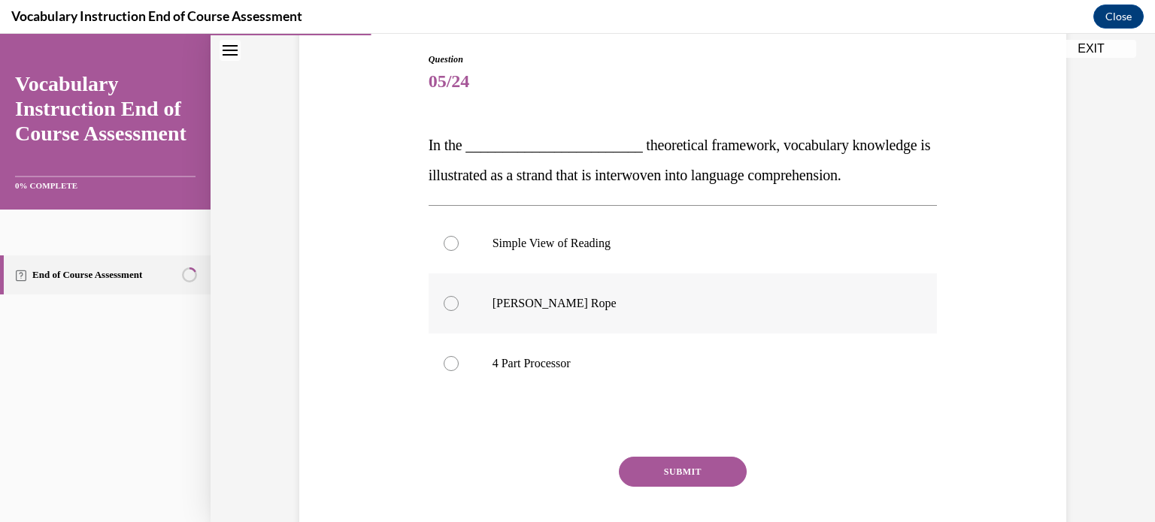
click at [444, 304] on div at bounding box center [451, 303] width 15 height 15
click at [444, 304] on input "Scarborough's Rope" at bounding box center [451, 303] width 15 height 15
radio input "true"
click at [659, 477] on button "SUBMIT" at bounding box center [683, 472] width 128 height 30
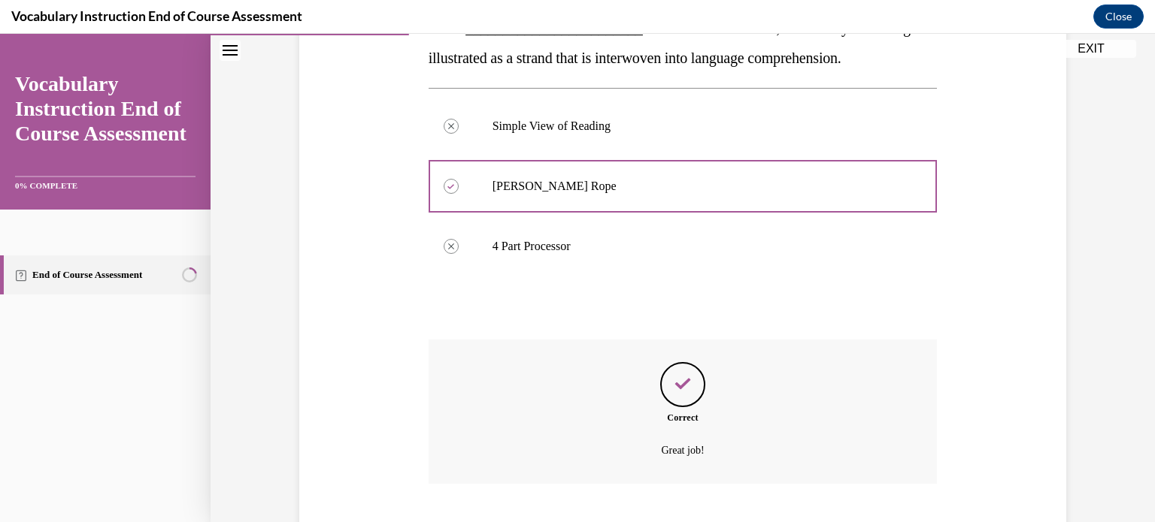
scroll to position [365, 0]
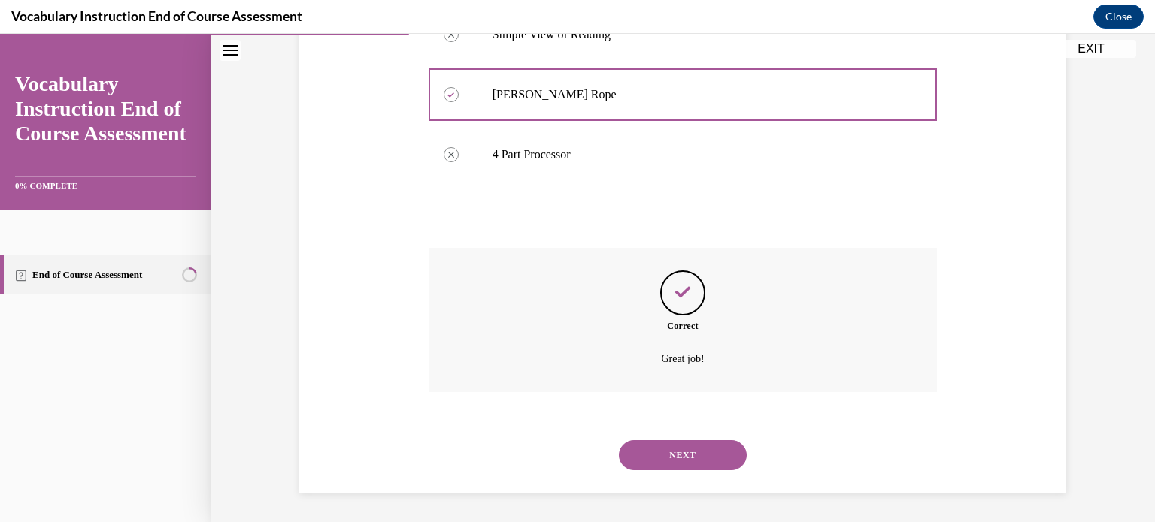
click at [668, 450] on button "NEXT" at bounding box center [683, 456] width 128 height 30
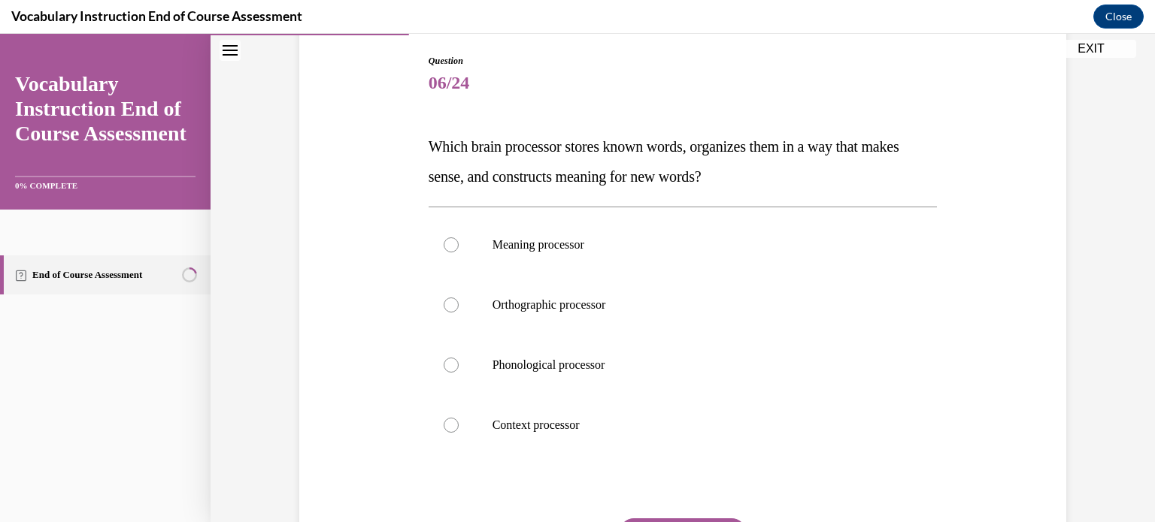
scroll to position [156, 0]
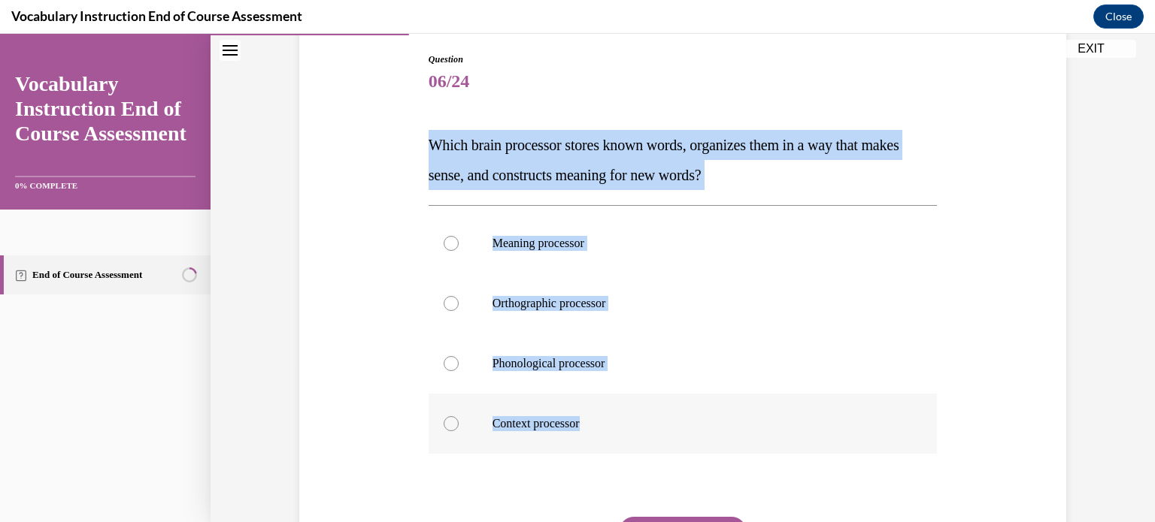
drag, startPoint x: 419, startPoint y: 141, endPoint x: 616, endPoint y: 424, distance: 345.1
click at [616, 424] on div "Question 06/24 Which brain processor stores known words, organizes them in a wa…" at bounding box center [683, 335] width 516 height 610
copy div "Which brain processor stores known words, organizes them in a way that makes se…"
click at [445, 242] on div at bounding box center [451, 243] width 15 height 15
click at [445, 242] on input "Meaning processor" at bounding box center [451, 243] width 15 height 15
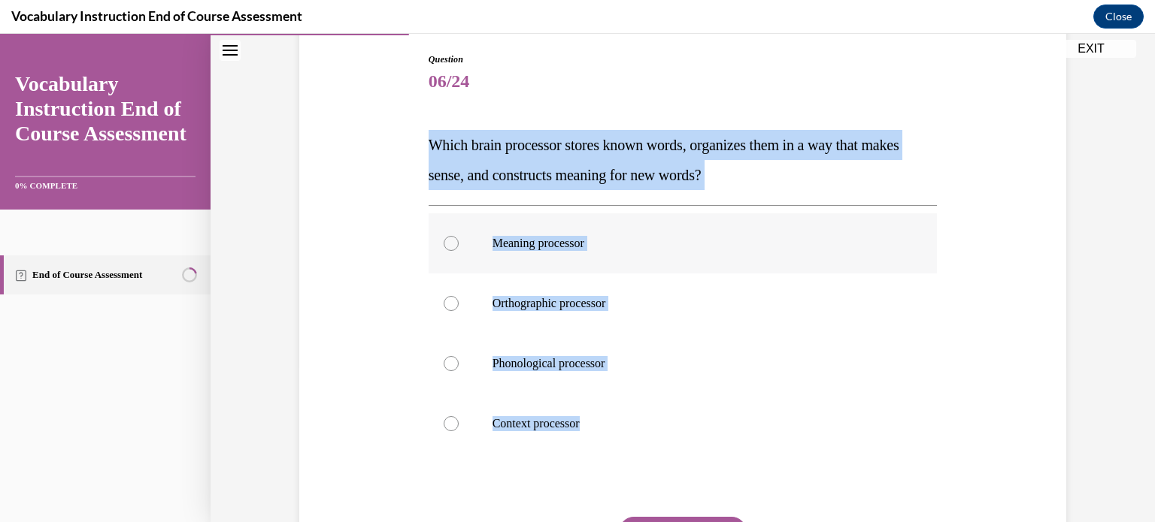
radio input "true"
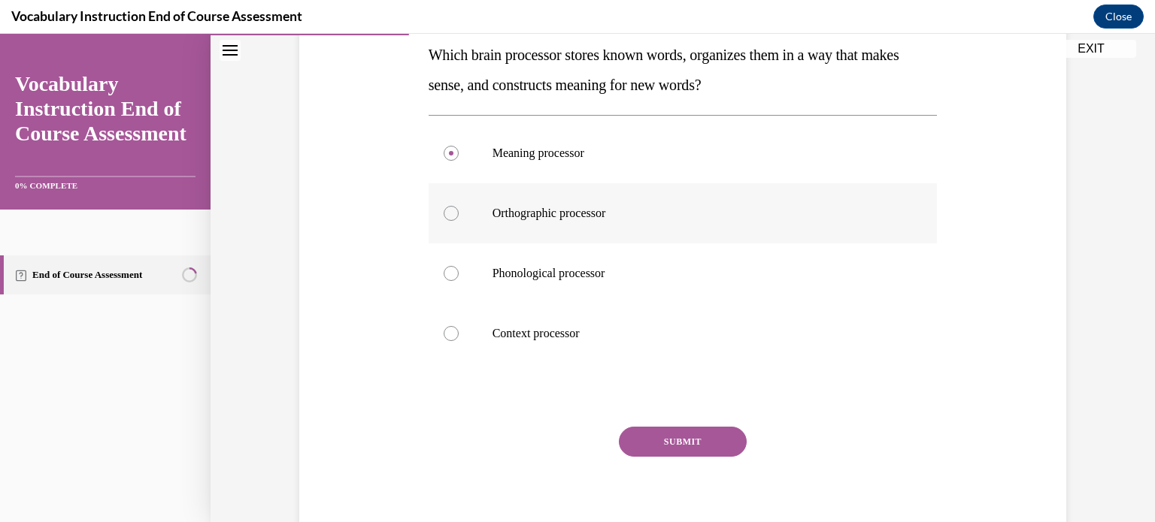
scroll to position [304, 0]
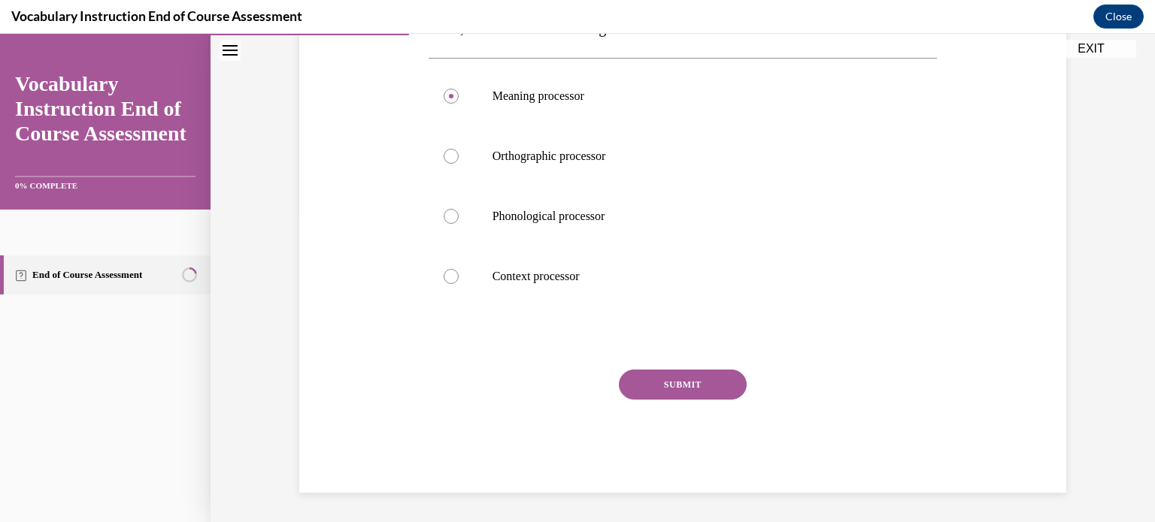
click at [707, 384] on button "SUBMIT" at bounding box center [683, 385] width 128 height 30
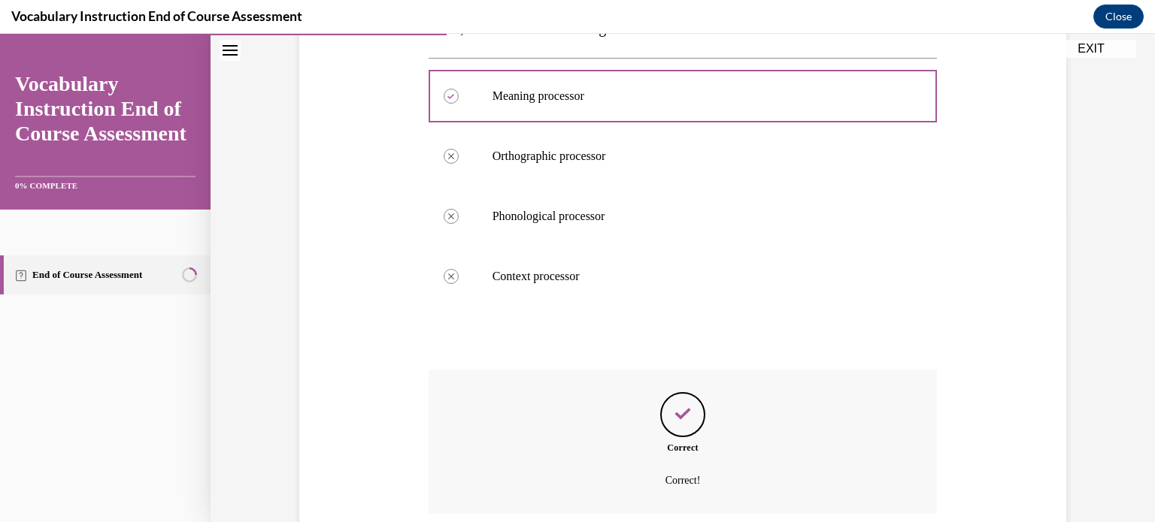
scroll to position [425, 0]
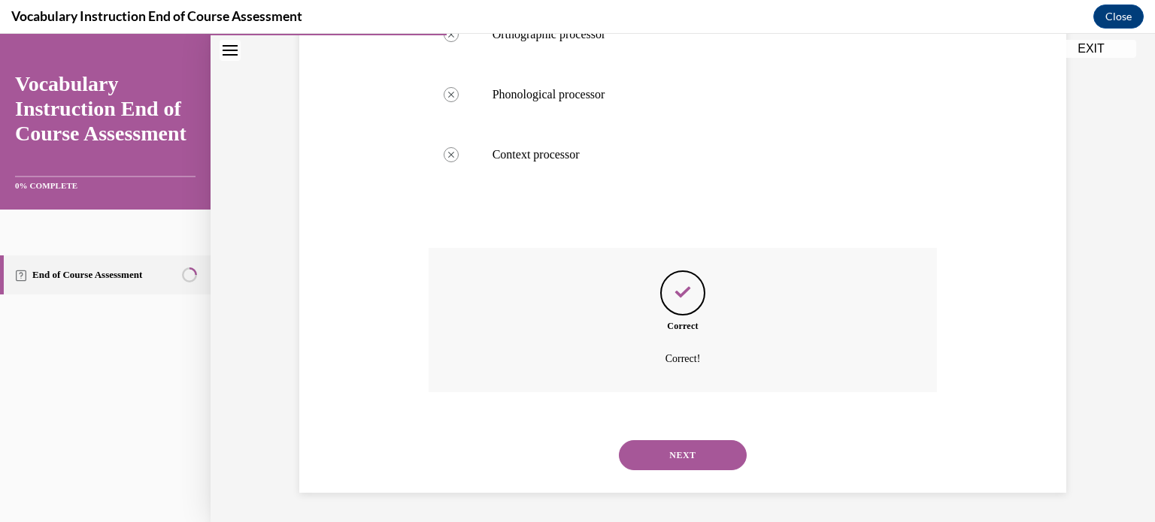
click at [686, 453] on button "NEXT" at bounding box center [683, 456] width 128 height 30
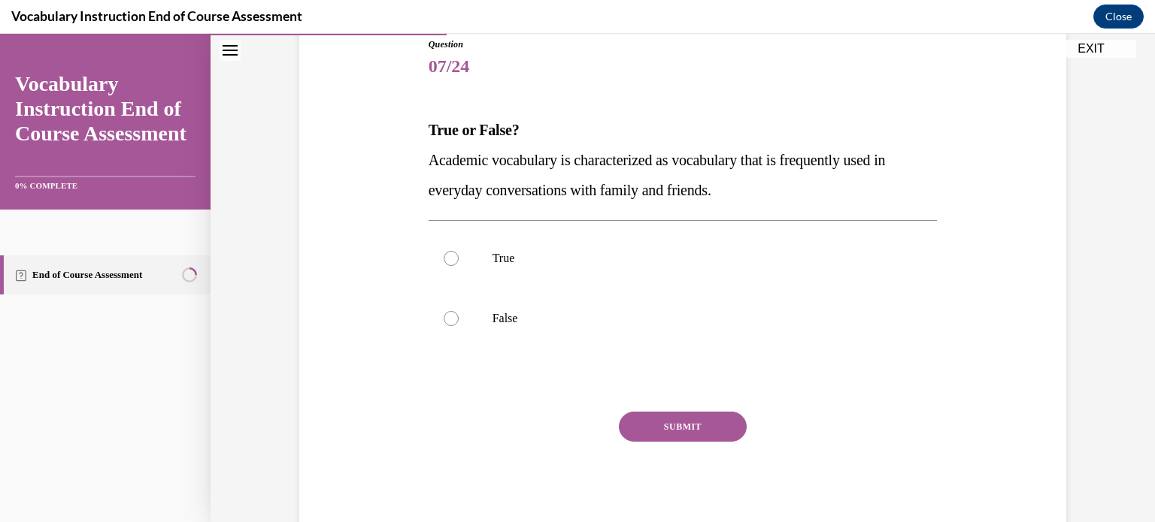
scroll to position [174, 0]
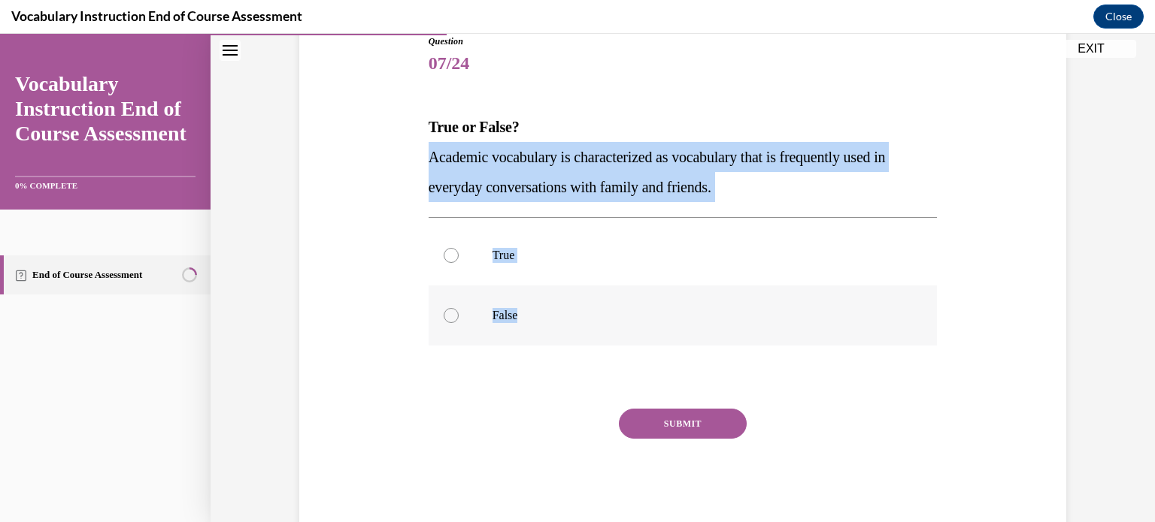
drag, startPoint x: 419, startPoint y: 157, endPoint x: 538, endPoint y: 296, distance: 183.4
click at [538, 296] on div "Question 07/24 True or False? Academic vocabulary is characterized as vocabular…" at bounding box center [683, 272] width 516 height 520
copy div "Academic vocabulary is characterized as vocabulary that is frequently used in e…"
click at [444, 315] on div at bounding box center [451, 315] width 15 height 15
click at [444, 315] on input "False" at bounding box center [451, 315] width 15 height 15
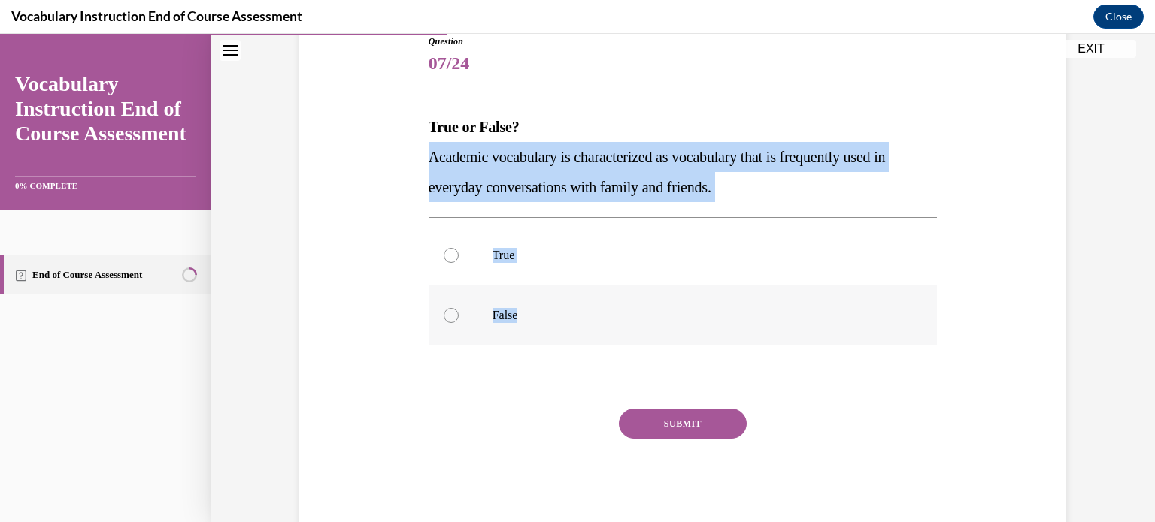
radio input "true"
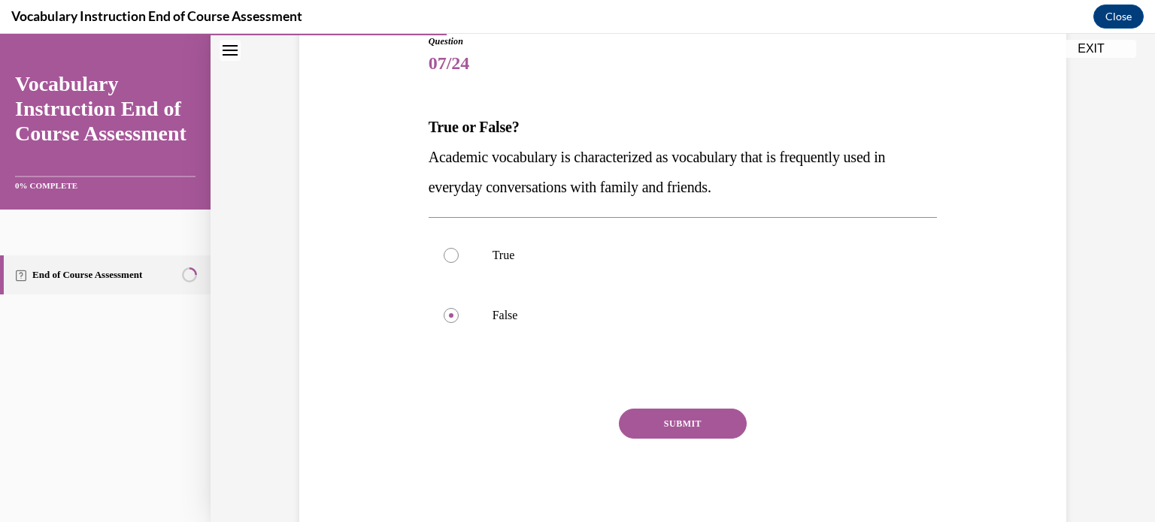
click at [668, 424] on button "SUBMIT" at bounding box center [683, 424] width 128 height 30
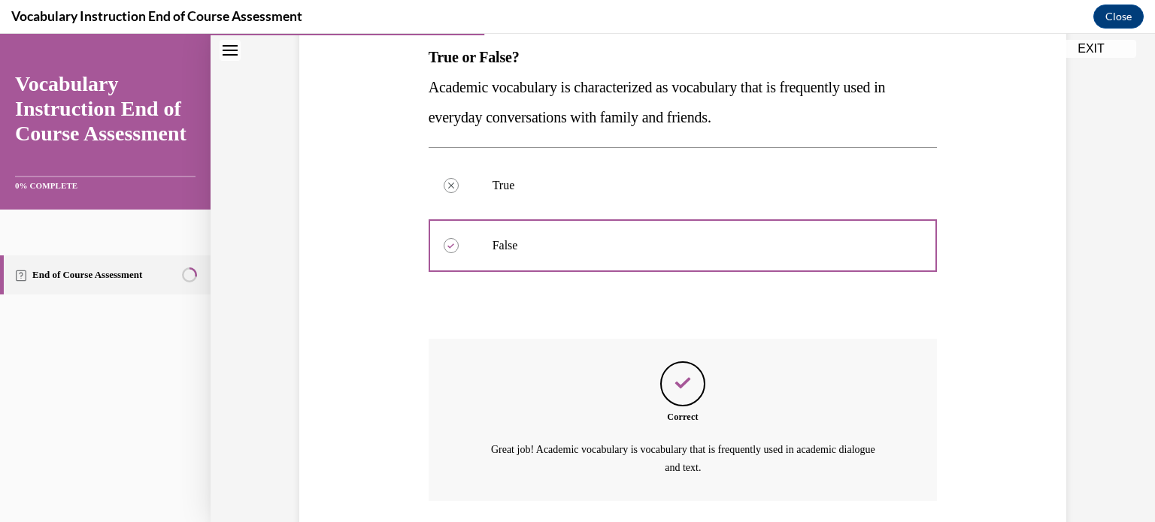
scroll to position [353, 0]
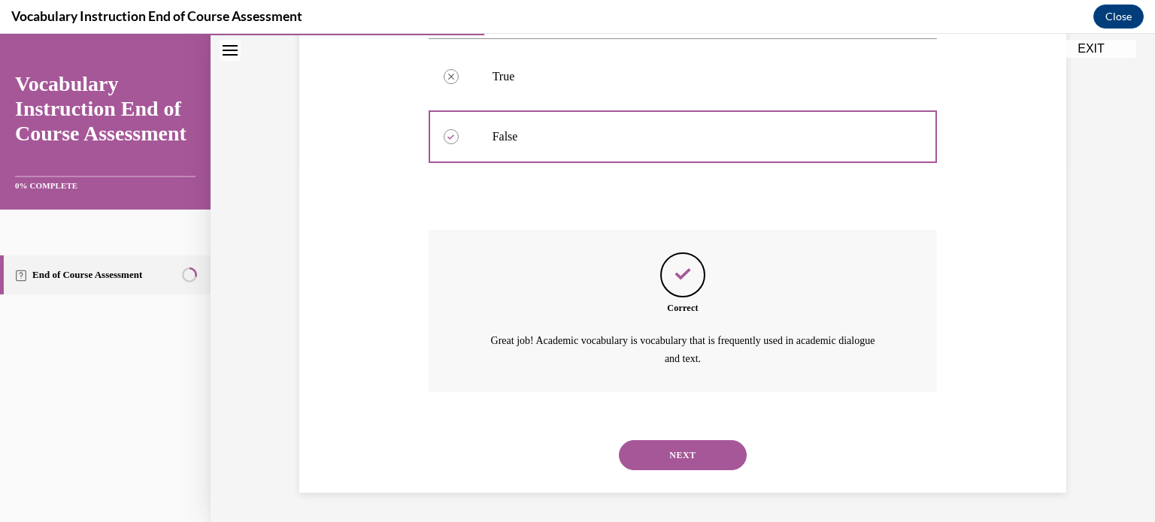
click at [696, 456] on button "NEXT" at bounding box center [683, 456] width 128 height 30
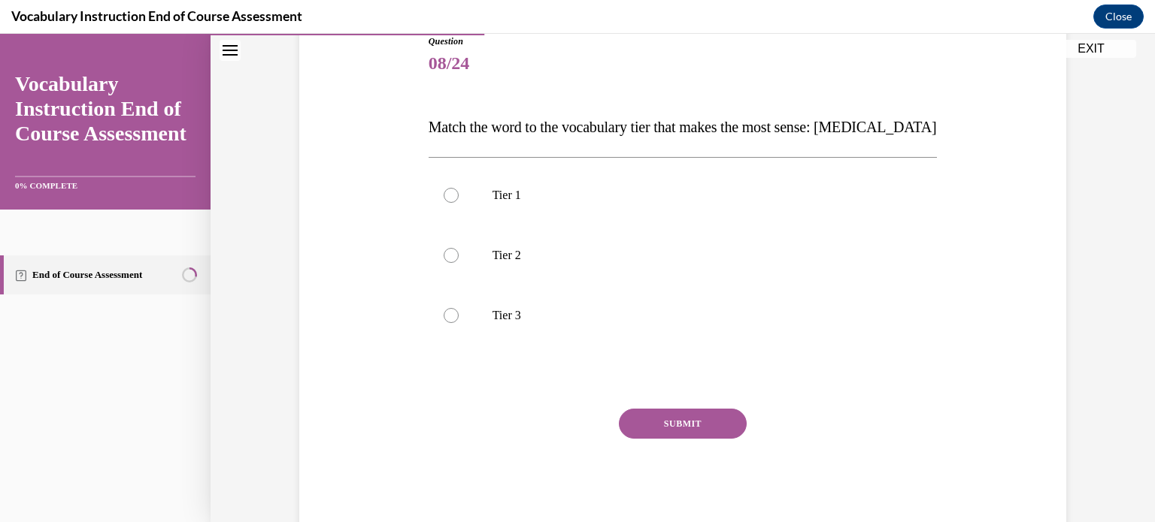
scroll to position [174, 0]
click at [444, 315] on div at bounding box center [451, 315] width 15 height 15
click at [444, 315] on input "Tier 3" at bounding box center [451, 315] width 15 height 15
radio input "true"
click at [674, 421] on button "SUBMIT" at bounding box center [683, 424] width 128 height 30
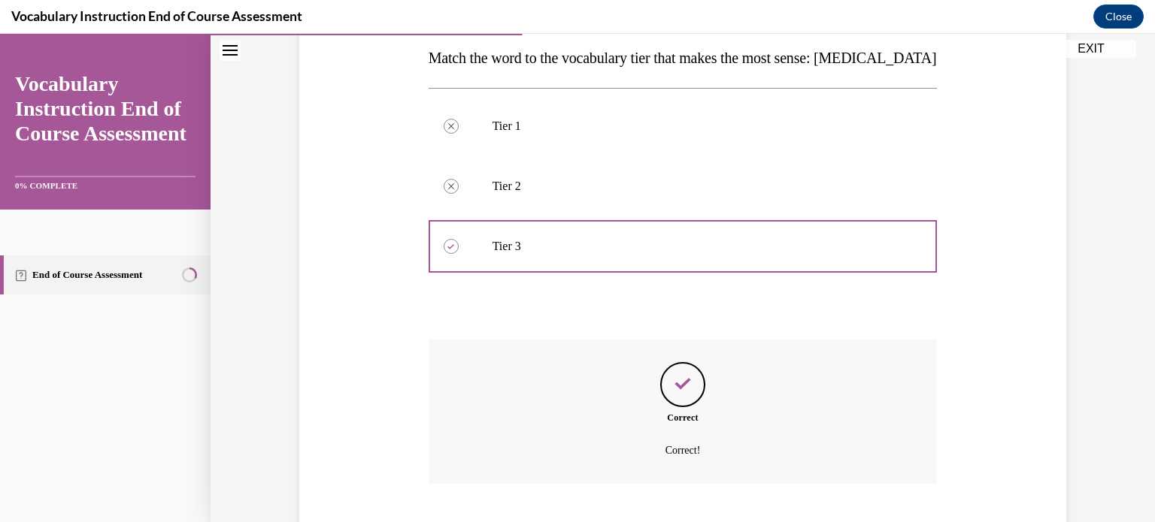
scroll to position [335, 0]
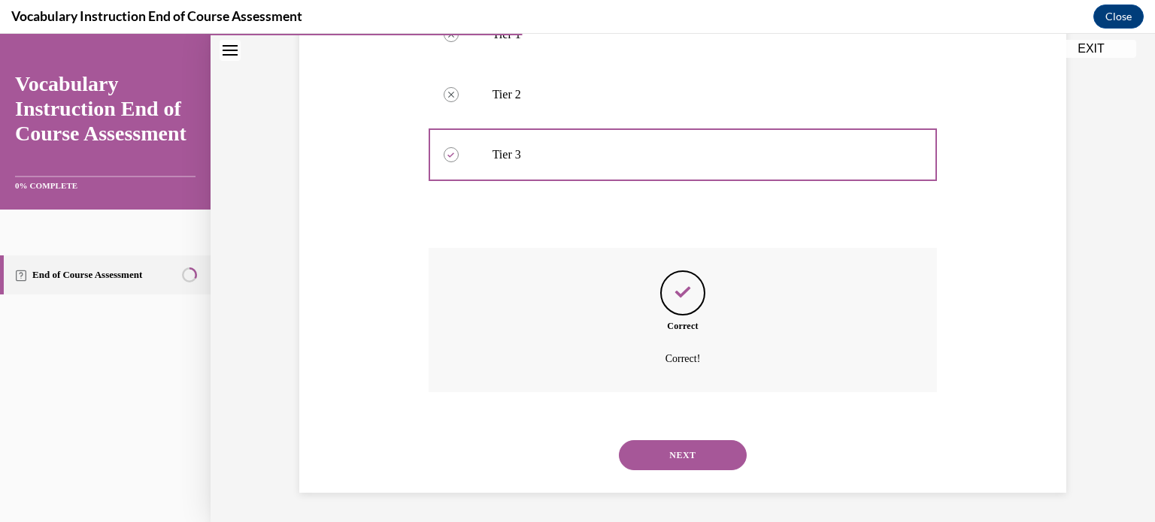
click at [686, 456] on button "NEXT" at bounding box center [683, 456] width 128 height 30
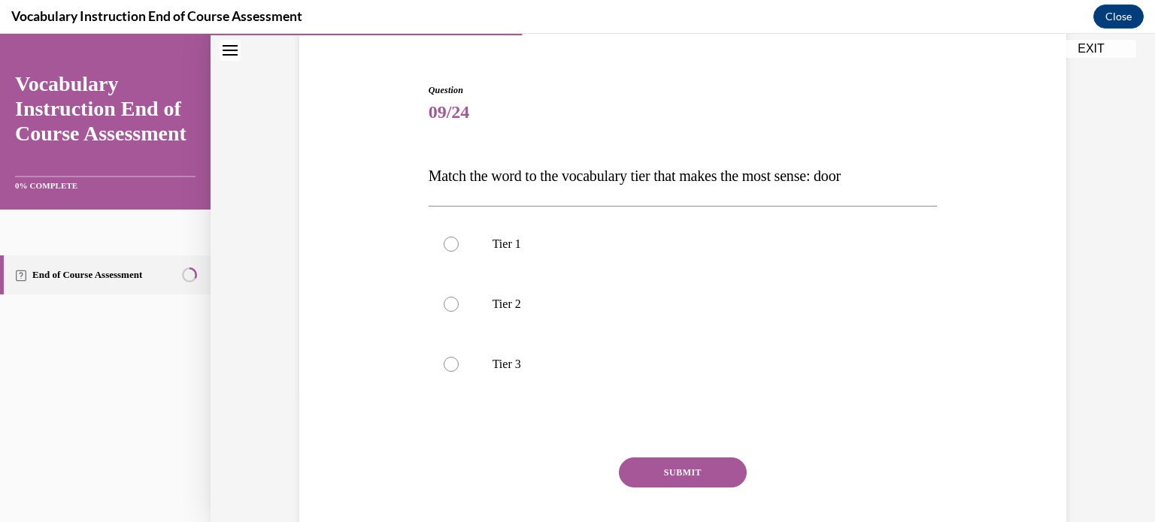
scroll to position [126, 0]
click at [445, 243] on div at bounding box center [451, 243] width 15 height 15
click at [445, 243] on input "Tier 1" at bounding box center [451, 243] width 15 height 15
radio input "true"
click at [686, 465] on button "SUBMIT" at bounding box center [683, 472] width 128 height 30
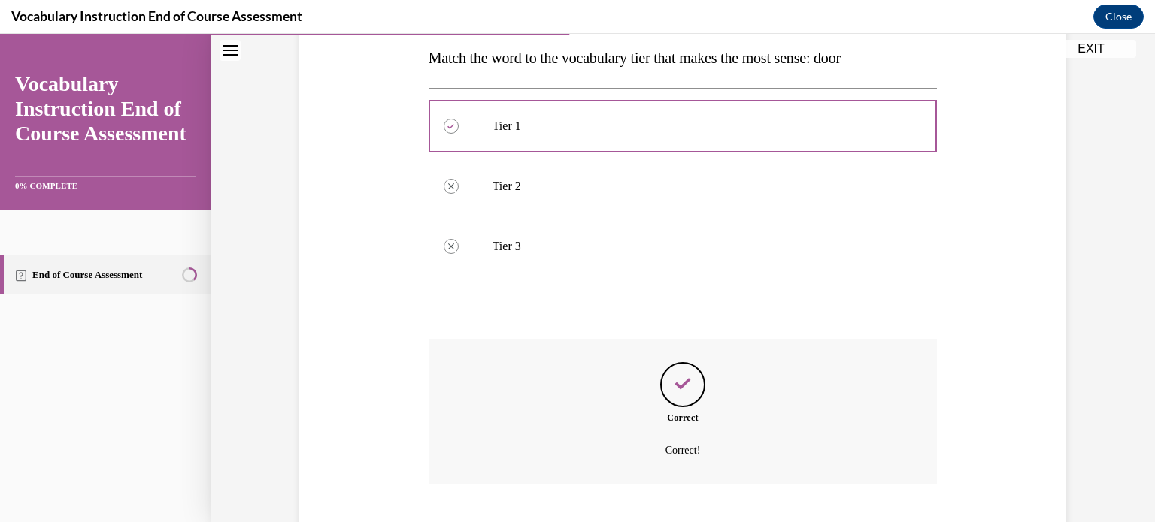
scroll to position [335, 0]
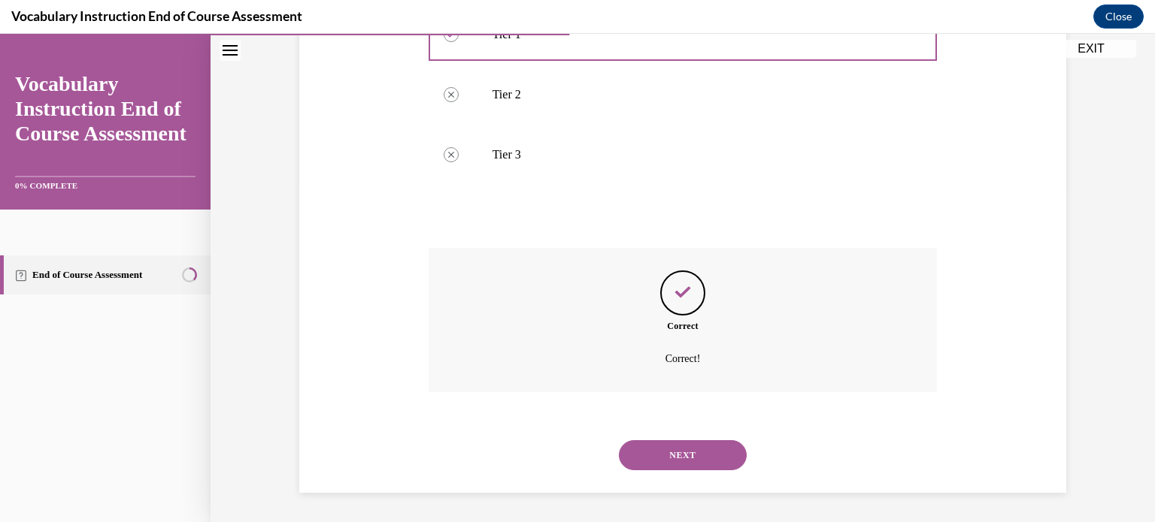
click at [683, 442] on button "NEXT" at bounding box center [683, 456] width 128 height 30
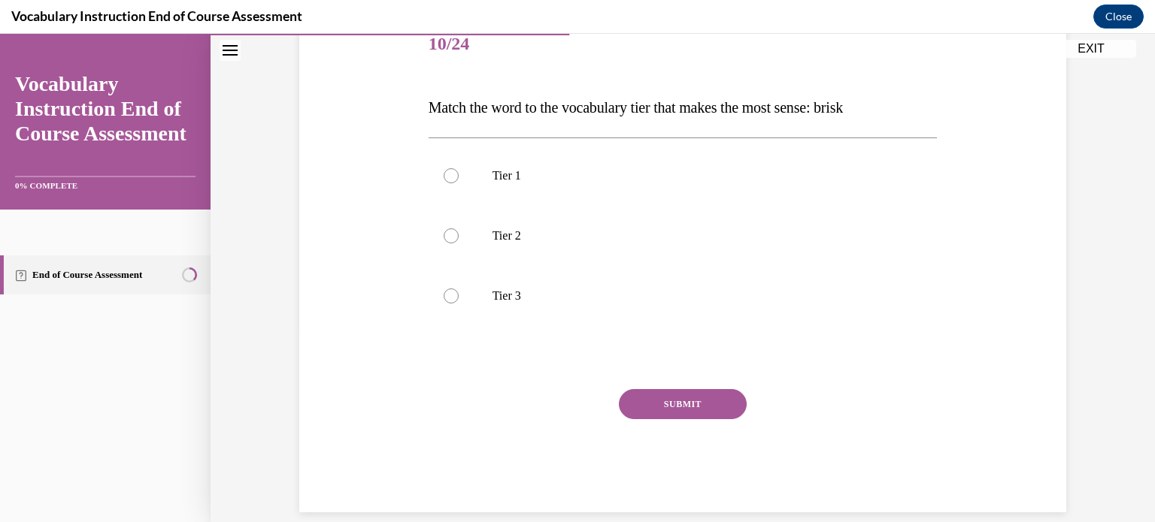
scroll to position [213, 0]
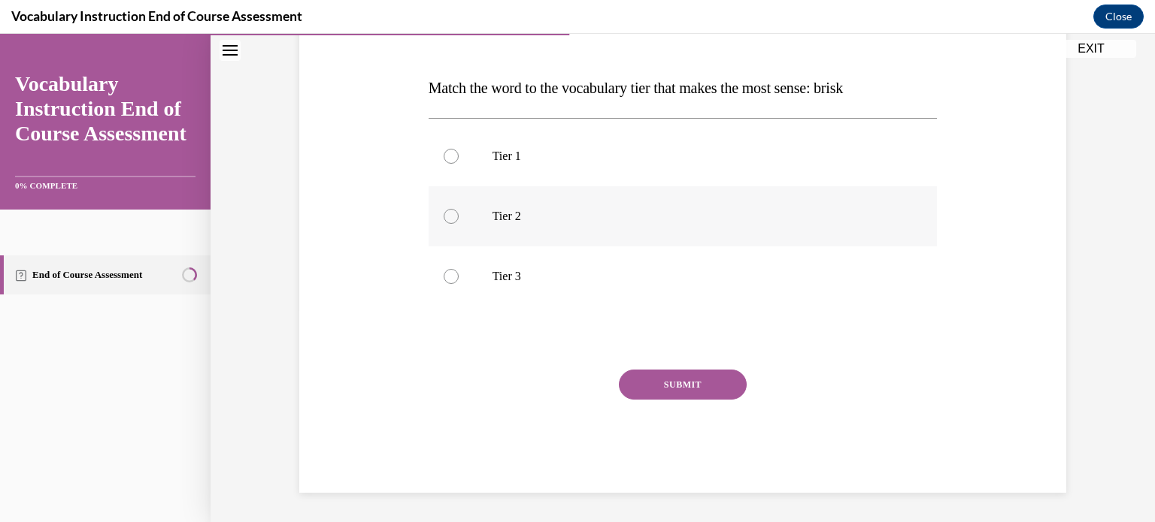
click at [446, 213] on div at bounding box center [451, 216] width 15 height 15
click at [446, 213] on input "Tier 2" at bounding box center [451, 216] width 15 height 15
radio input "true"
click at [675, 393] on button "SUBMIT" at bounding box center [683, 385] width 128 height 30
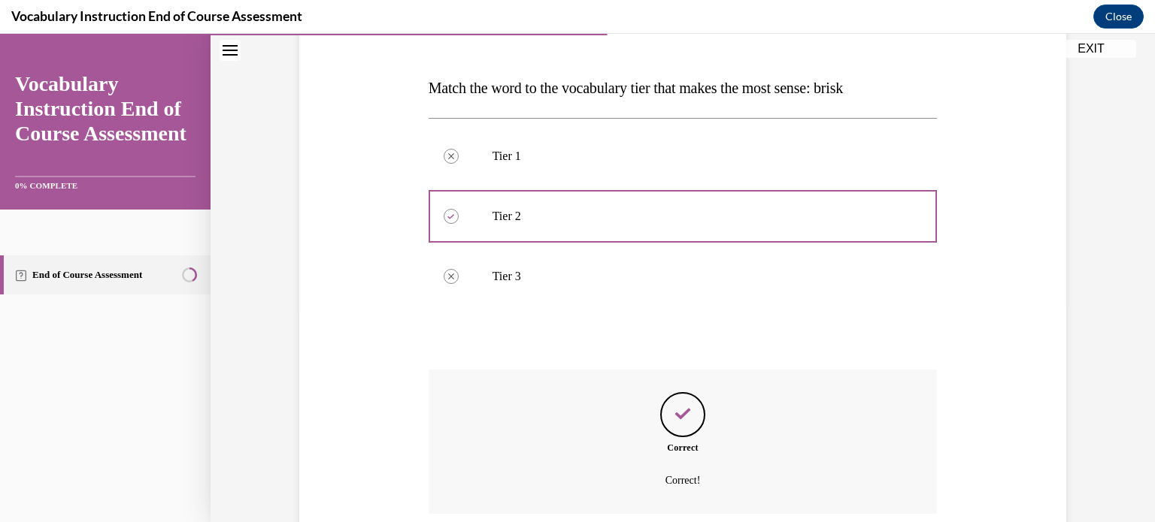
scroll to position [335, 0]
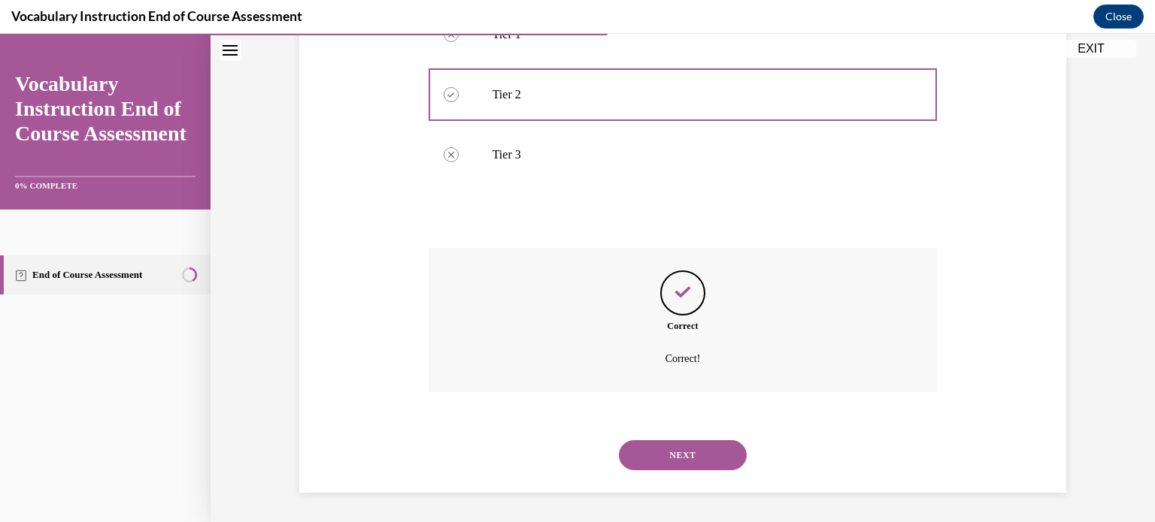
click at [675, 459] on button "NEXT" at bounding box center [683, 456] width 128 height 30
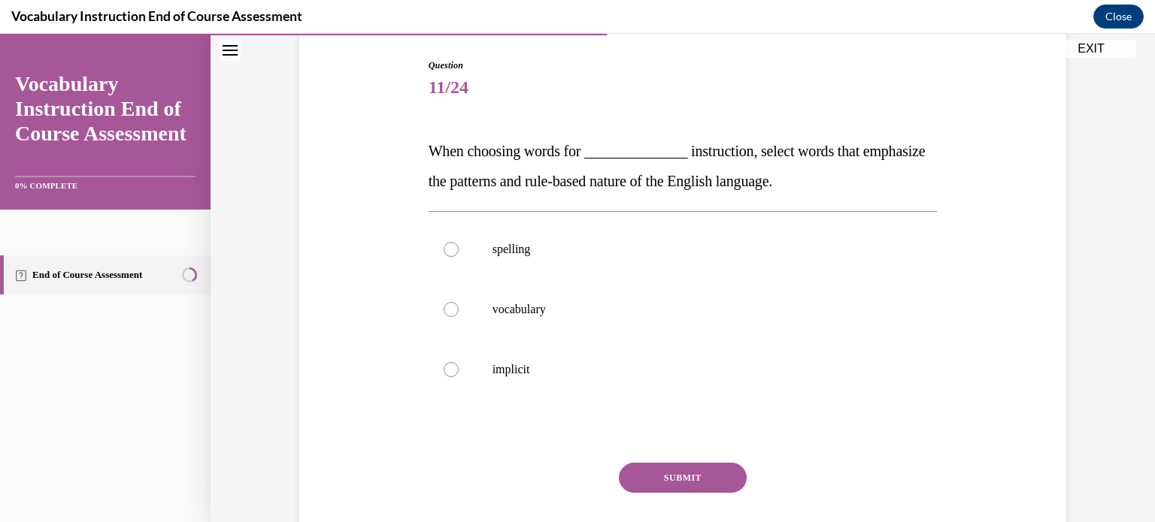
scroll to position [162, 0]
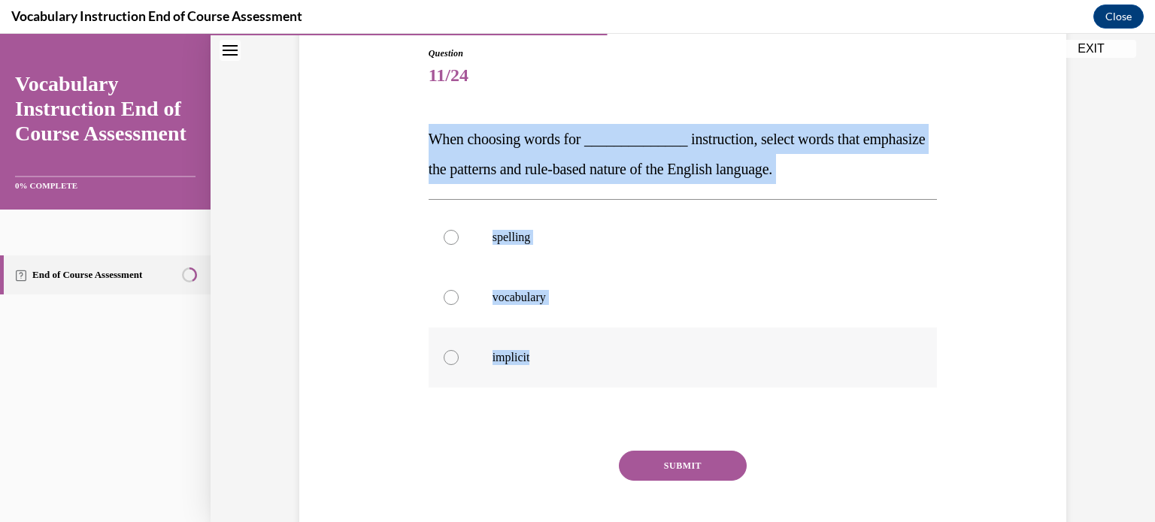
drag, startPoint x: 426, startPoint y: 140, endPoint x: 541, endPoint y: 348, distance: 237.9
click at [541, 348] on div "Question 11/24 When choosing words for ______________ instruction, select words…" at bounding box center [682, 311] width 509 height 528
copy div "When choosing words for ______________ instruction, select words that emphasize…"
click at [444, 235] on div at bounding box center [451, 237] width 15 height 15
click at [444, 235] on input "spelling" at bounding box center [451, 237] width 15 height 15
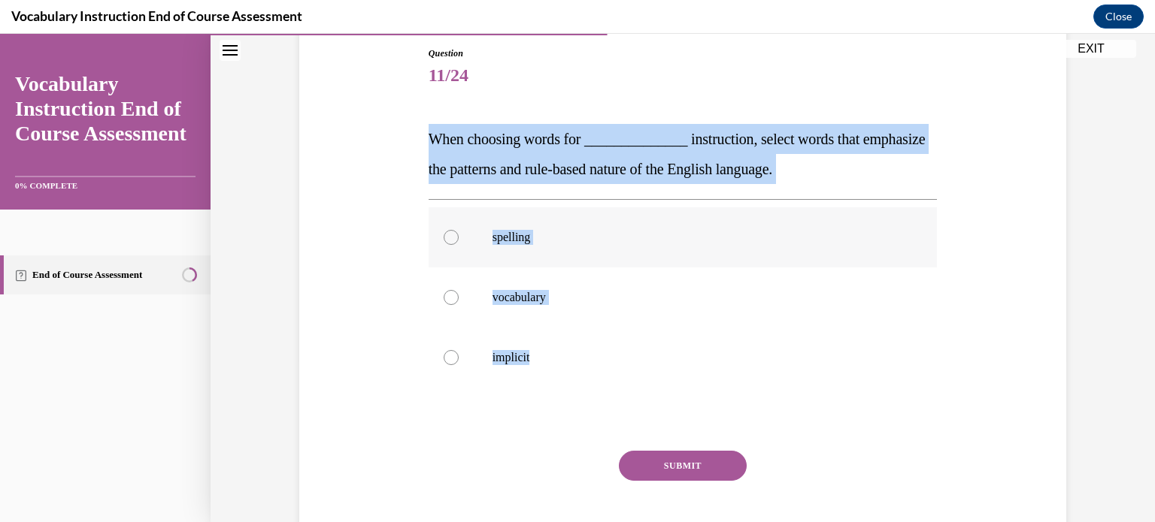
radio input "true"
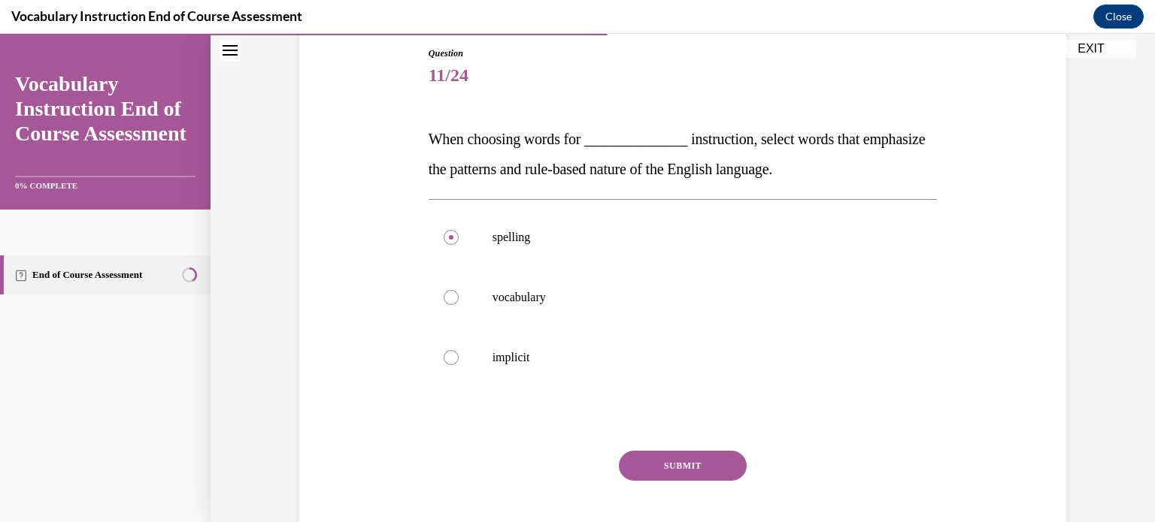
click at [674, 460] on button "SUBMIT" at bounding box center [683, 466] width 128 height 30
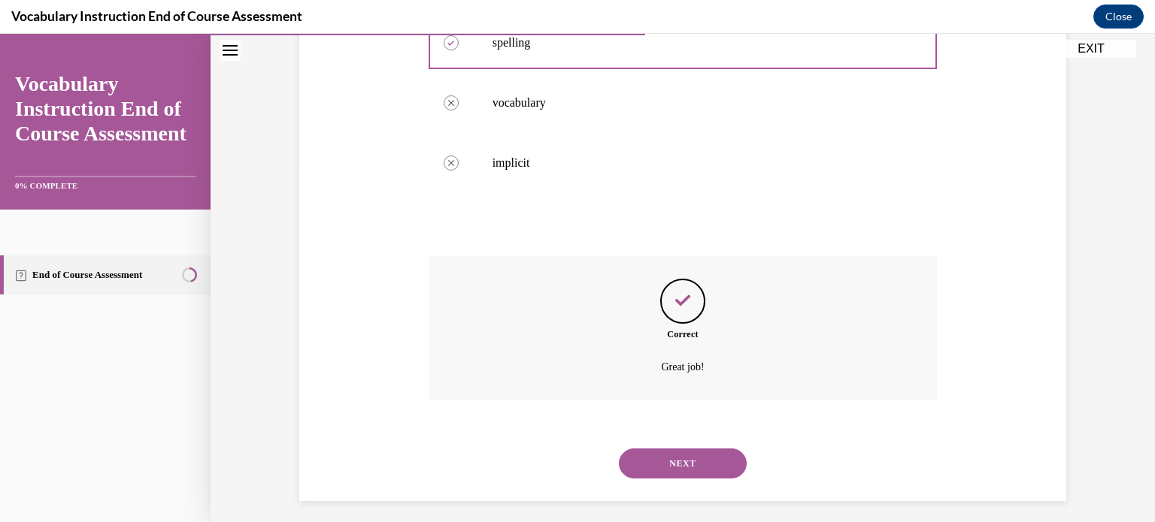
scroll to position [365, 0]
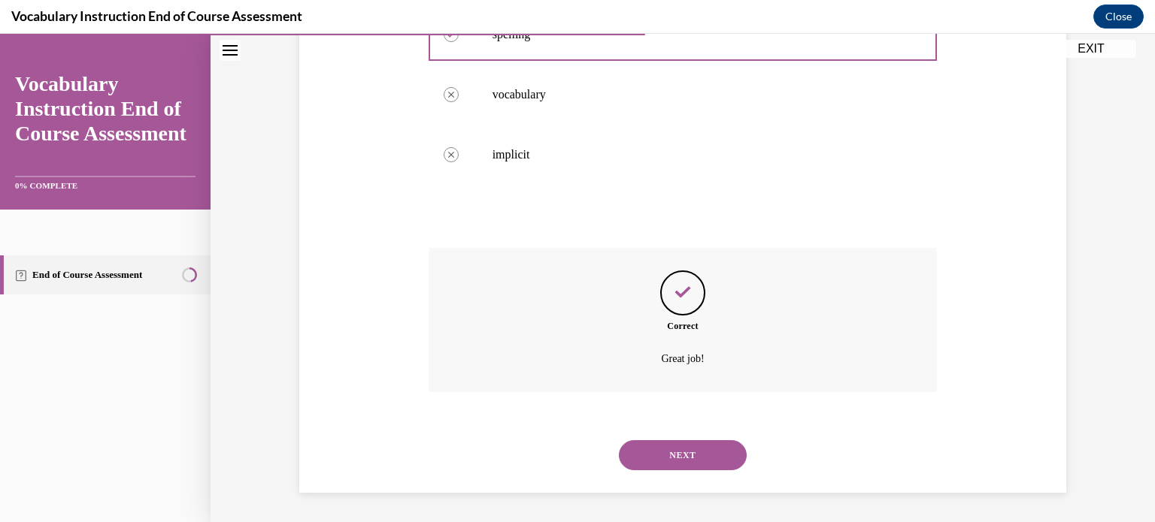
click at [674, 460] on button "NEXT" at bounding box center [683, 456] width 128 height 30
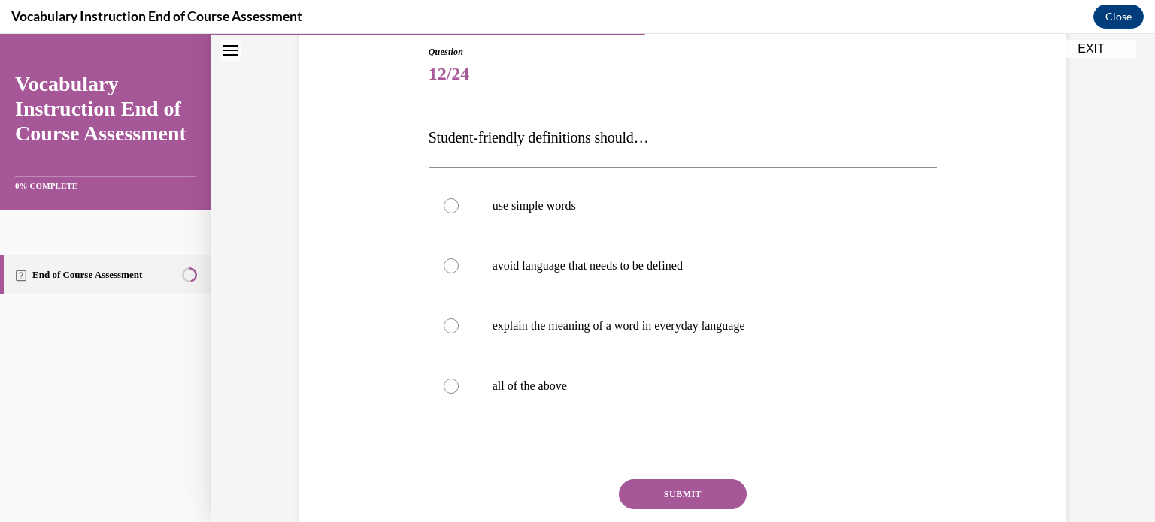
scroll to position [165, 0]
click at [444, 385] on div at bounding box center [451, 385] width 15 height 15
click at [444, 385] on input "all of the above" at bounding box center [451, 385] width 15 height 15
radio input "true"
click at [656, 497] on button "SUBMIT" at bounding box center [683, 494] width 128 height 30
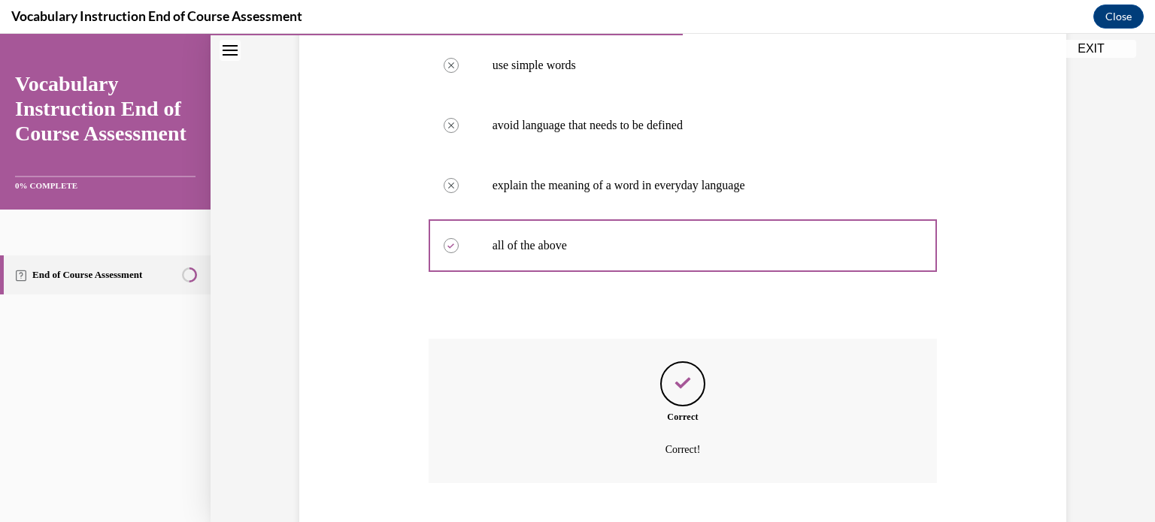
scroll to position [395, 0]
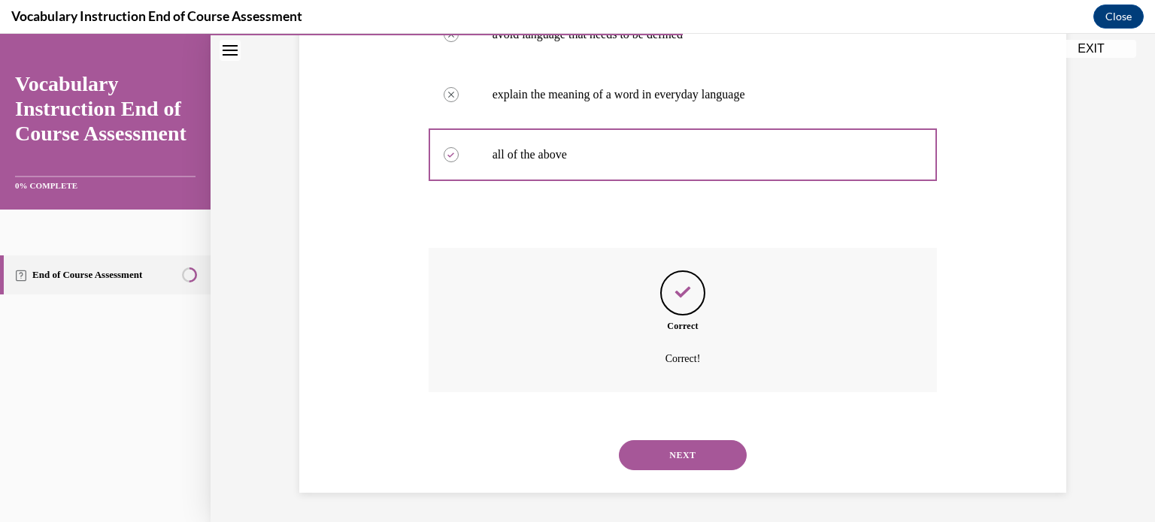
click at [689, 452] on button "NEXT" at bounding box center [683, 456] width 128 height 30
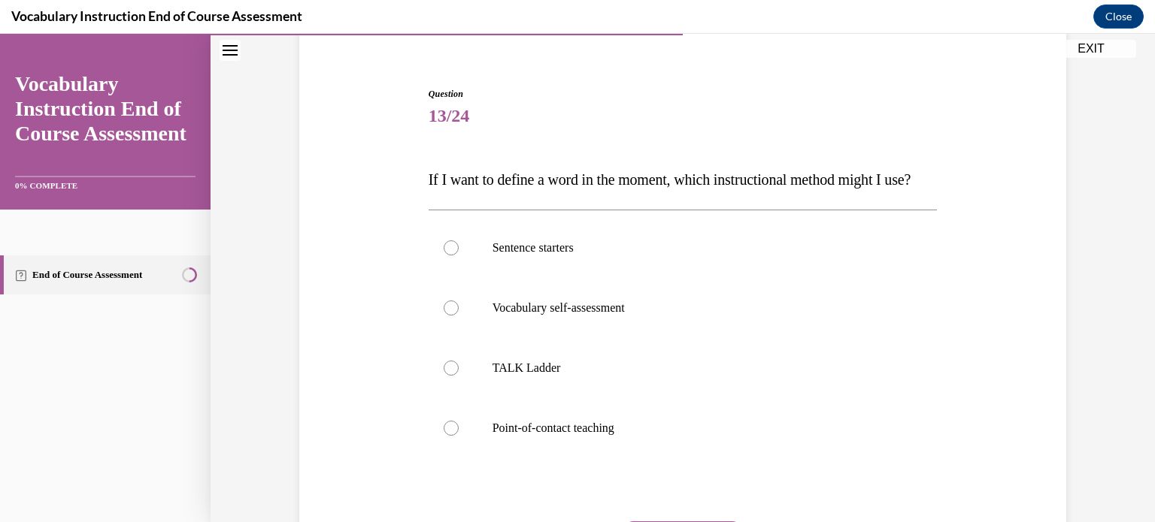
scroll to position [120, 0]
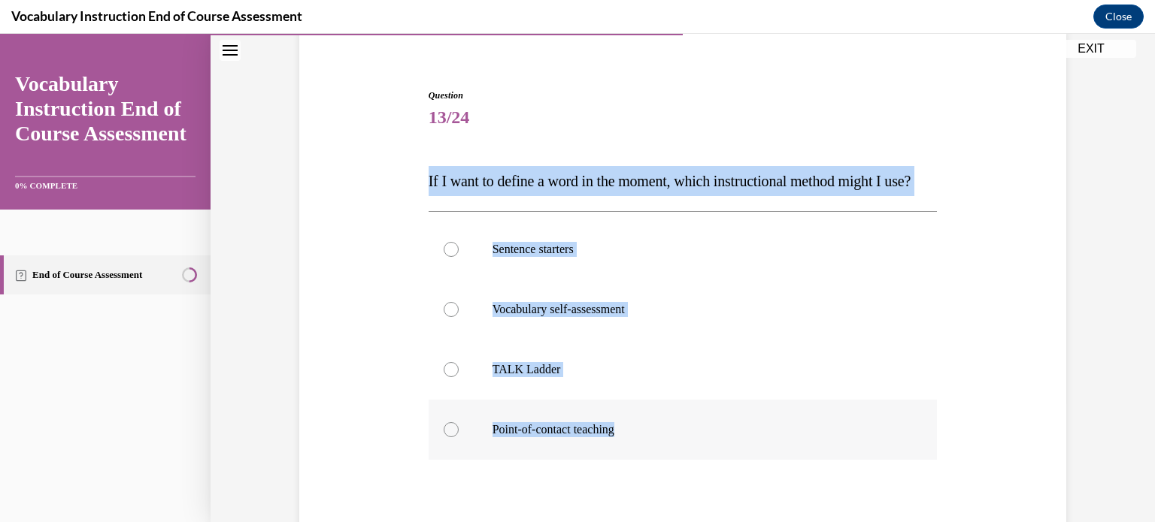
drag, startPoint x: 419, startPoint y: 180, endPoint x: 630, endPoint y: 453, distance: 344.6
click at [630, 453] on div "Question 13/24 If I want to define a word in the moment, which instructional me…" at bounding box center [683, 356] width 516 height 580
copy div "If I want to define a word in the moment, which instructional method might I us…"
click at [445, 438] on div at bounding box center [451, 429] width 15 height 15
click at [445, 438] on input "Point-of-contact teaching" at bounding box center [451, 429] width 15 height 15
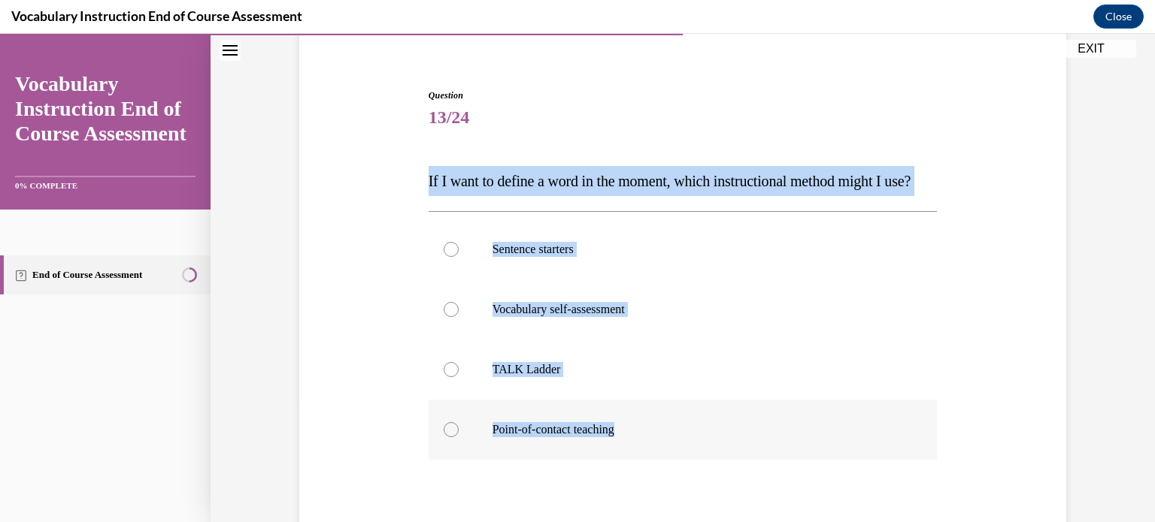
radio input "true"
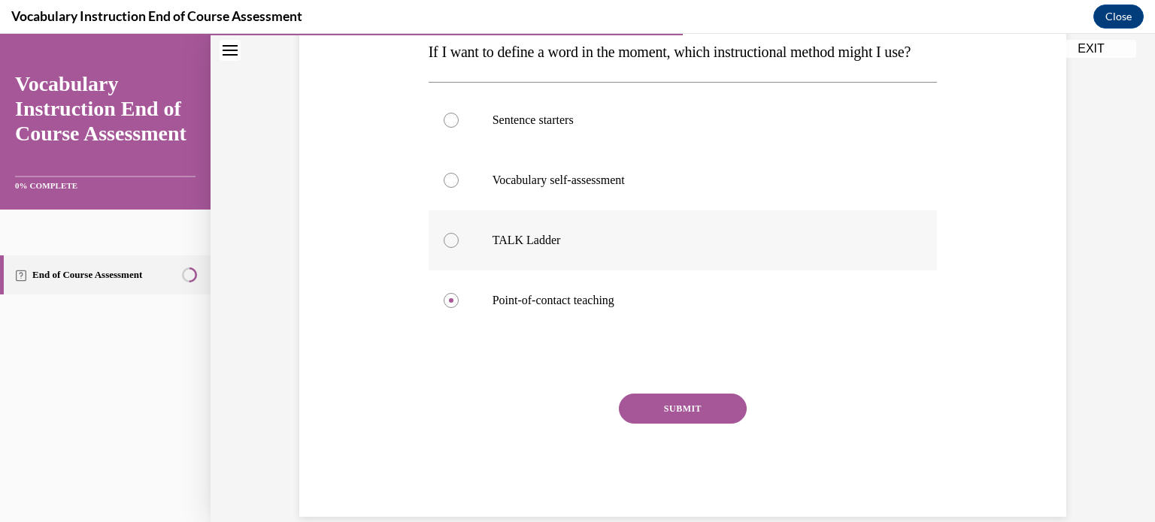
scroll to position [304, 0]
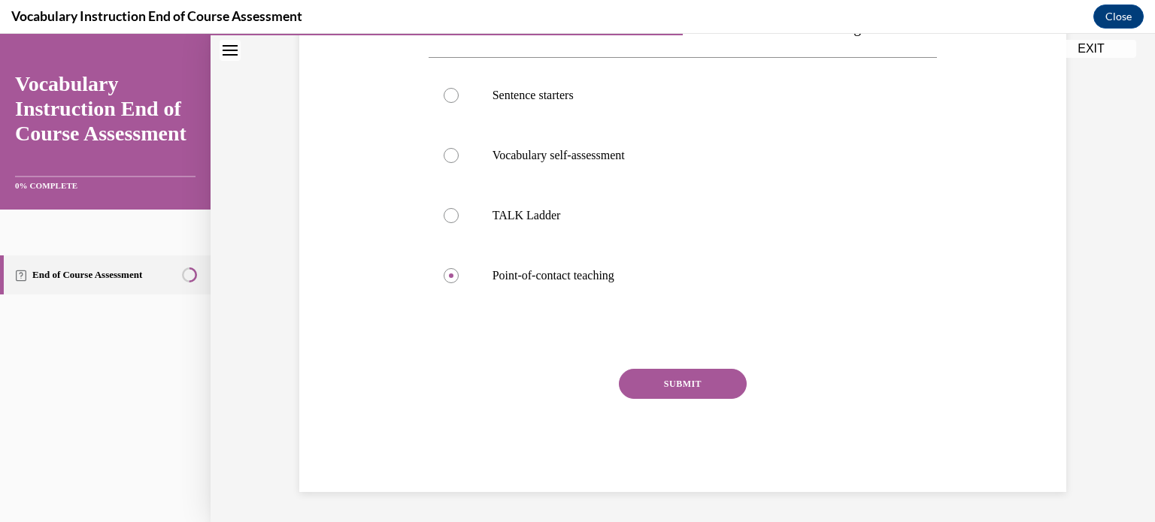
click at [696, 389] on button "SUBMIT" at bounding box center [683, 384] width 128 height 30
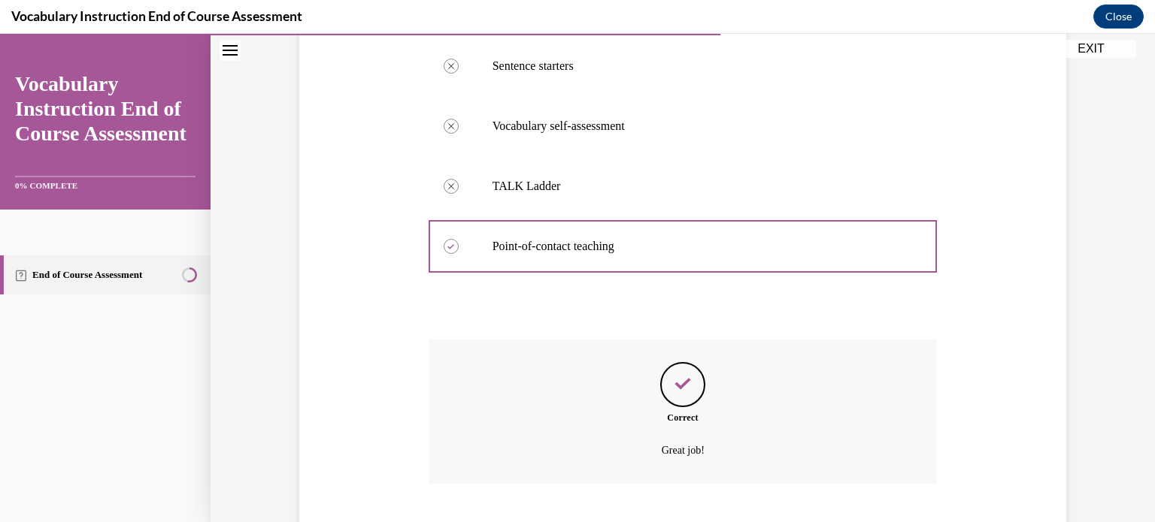
scroll to position [425, 0]
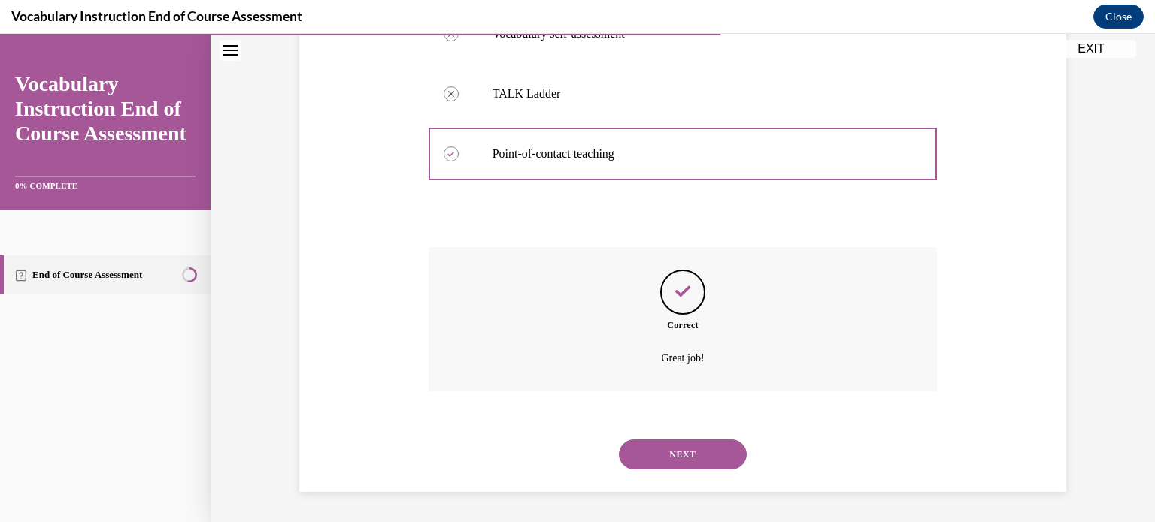
click at [683, 455] on button "NEXT" at bounding box center [683, 455] width 128 height 30
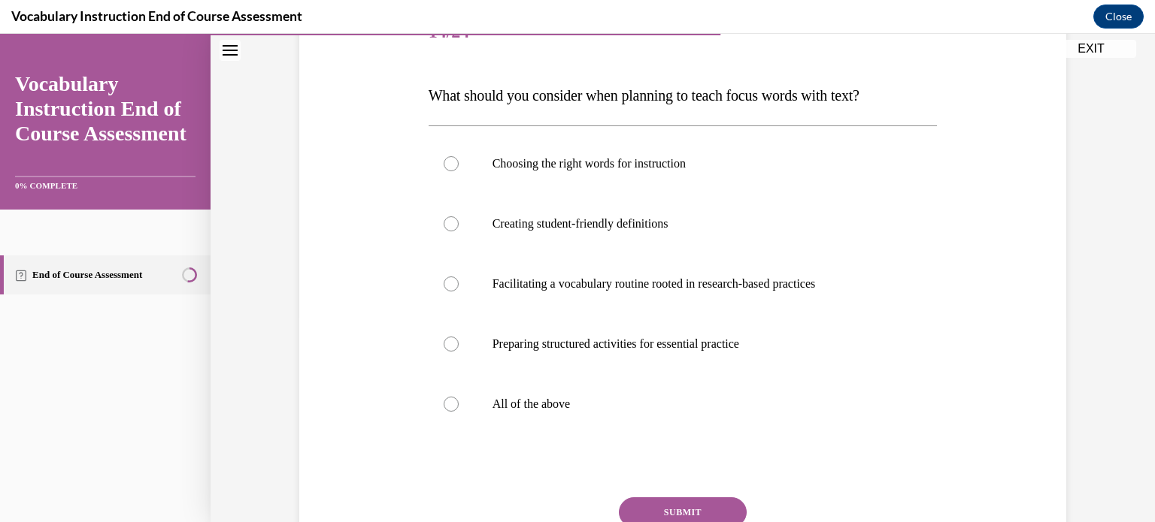
scroll to position [207, 0]
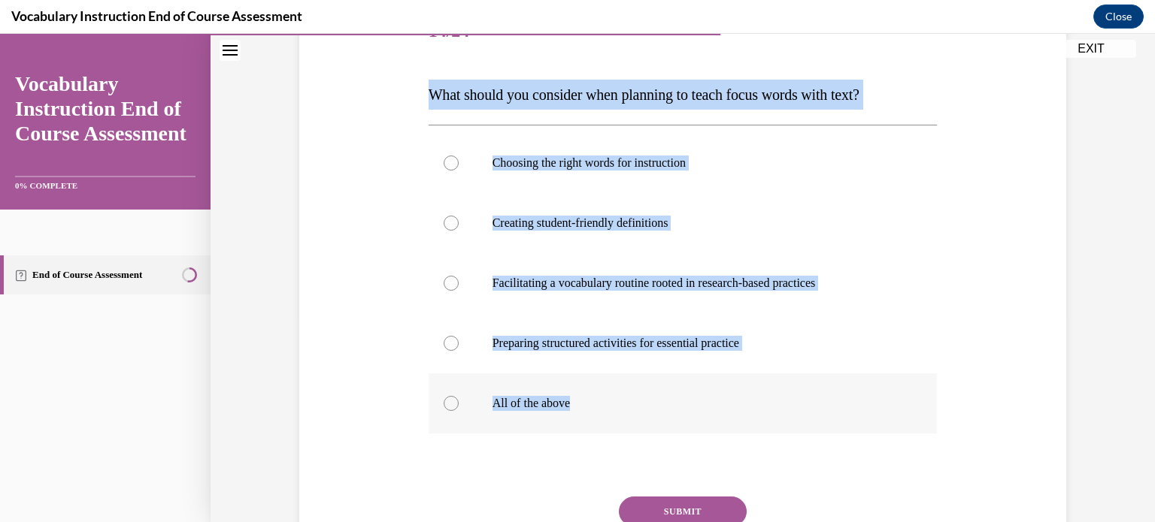
drag, startPoint x: 422, startPoint y: 89, endPoint x: 703, endPoint y: 402, distance: 420.5
click at [703, 402] on div "Question 14/24 What should you consider when planning to teach focus words with…" at bounding box center [682, 311] width 509 height 618
copy div "What should you consider when planning to teach focus words with text? Choosing…"
click at [446, 403] on div at bounding box center [451, 403] width 15 height 15
click at [446, 403] on input "All of the above" at bounding box center [451, 403] width 15 height 15
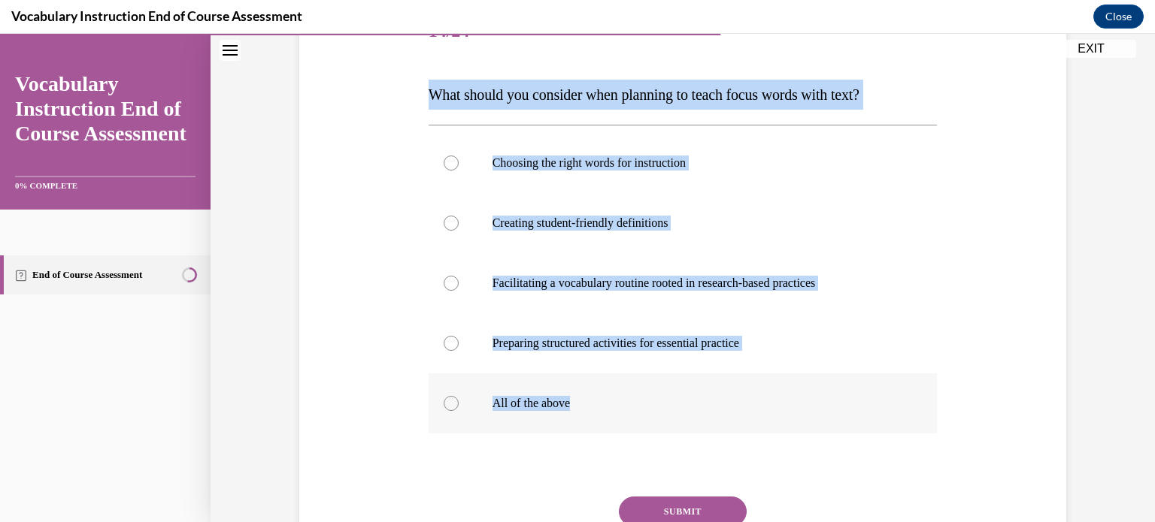
radio input "true"
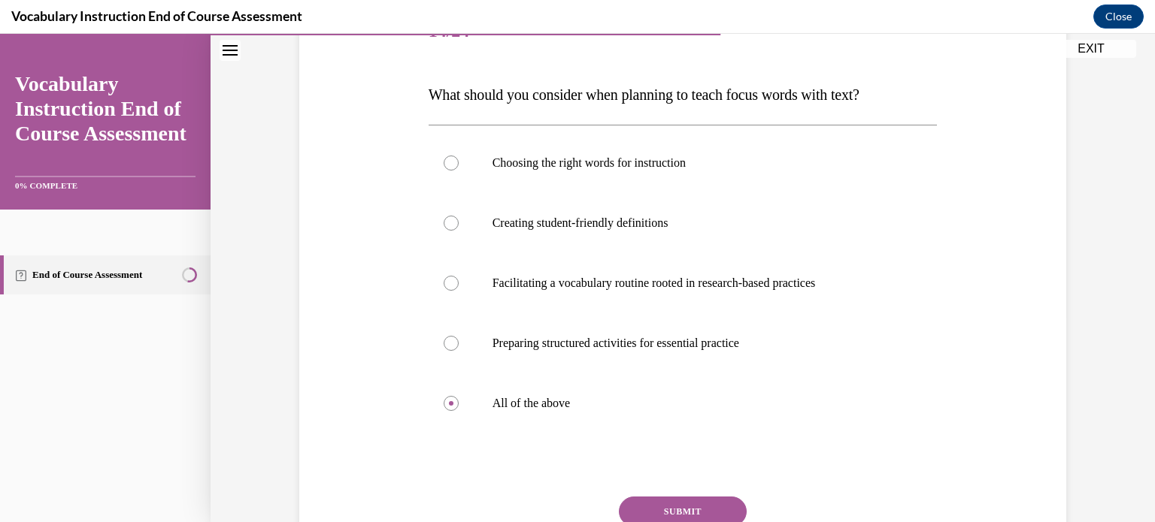
click at [664, 508] on button "SUBMIT" at bounding box center [683, 512] width 128 height 30
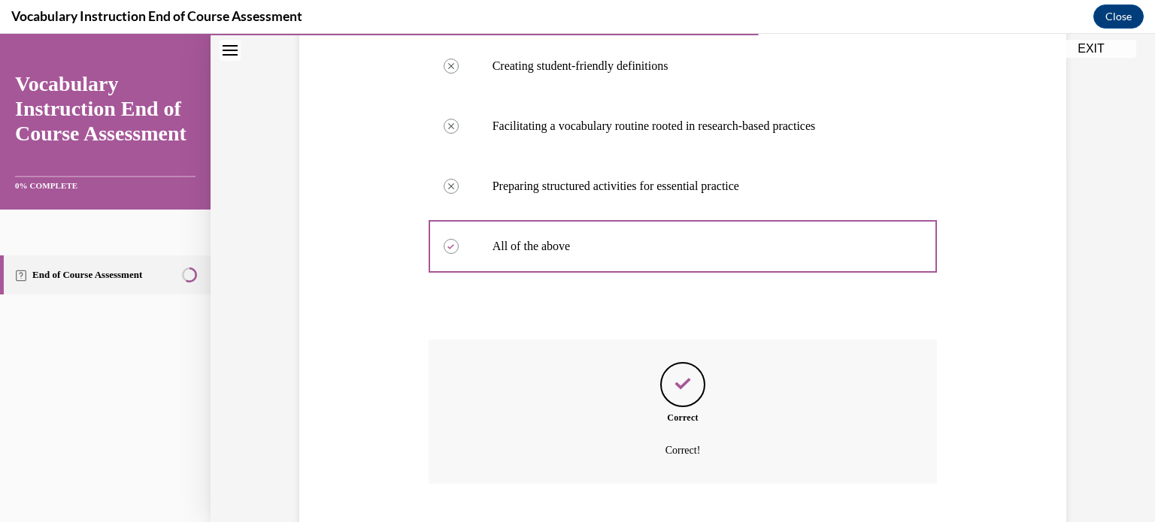
scroll to position [456, 0]
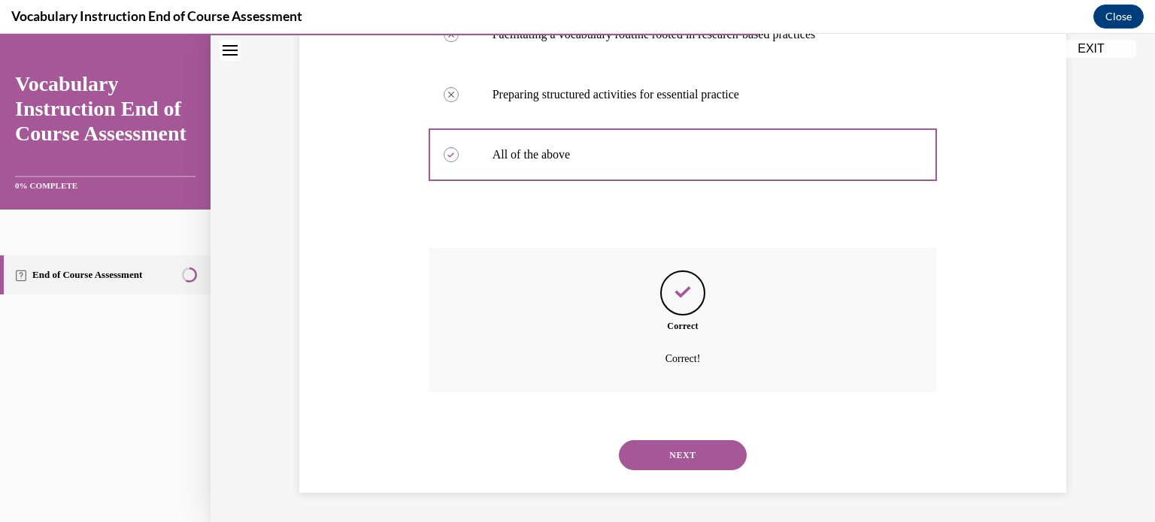
click at [693, 450] on button "NEXT" at bounding box center [683, 456] width 128 height 30
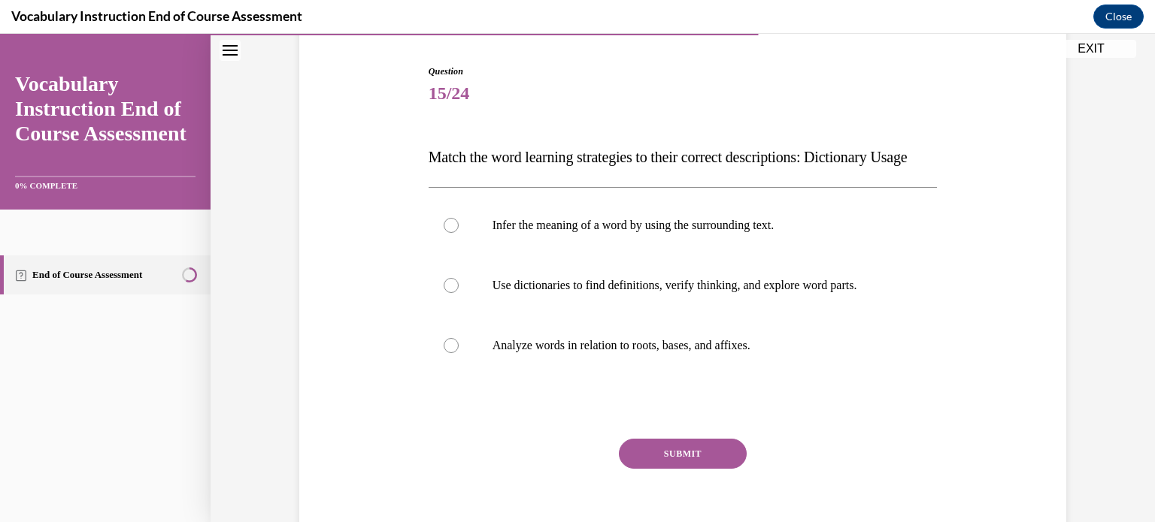
scroll to position [147, 0]
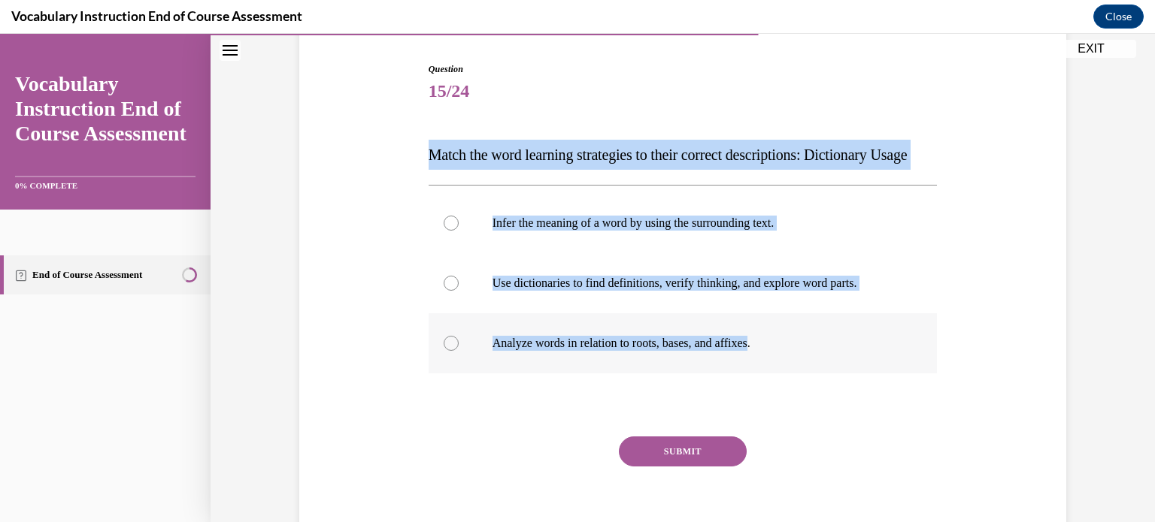
drag, startPoint x: 424, startPoint y: 153, endPoint x: 761, endPoint y: 382, distance: 407.4
click at [761, 382] on div "Question 15/24 Match the word learning strategies to their correct descriptions…" at bounding box center [682, 311] width 509 height 498
copy div "Match the word learning strategies to their correct descriptions: Dictionary Us…"
click at [575, 170] on p "Match the word learning strategies to their correct descriptions: Dictionary Us…" at bounding box center [682, 155] width 509 height 30
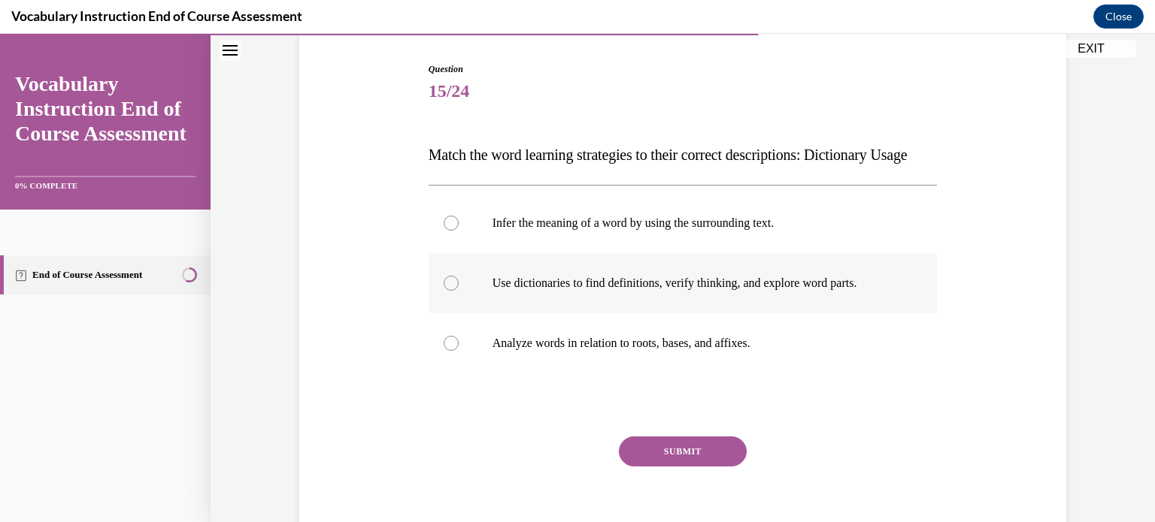
click at [448, 291] on div at bounding box center [451, 283] width 15 height 15
click at [448, 291] on input "Use dictionaries to find definitions, verify thinking, and explore word parts." at bounding box center [451, 283] width 15 height 15
radio input "true"
click at [677, 467] on button "SUBMIT" at bounding box center [683, 452] width 128 height 30
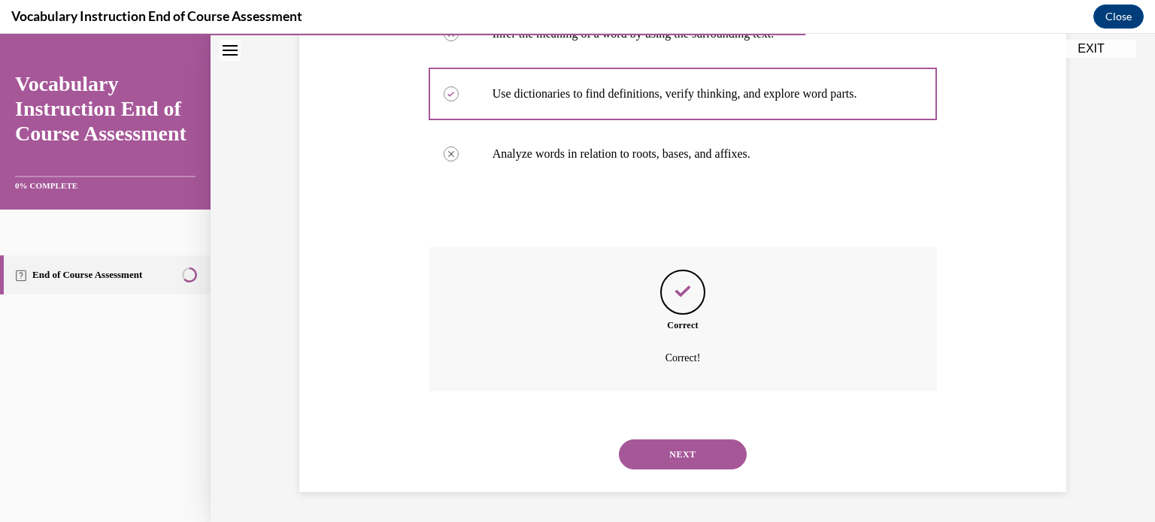
scroll to position [365, 0]
click at [675, 455] on button "NEXT" at bounding box center [683, 455] width 128 height 30
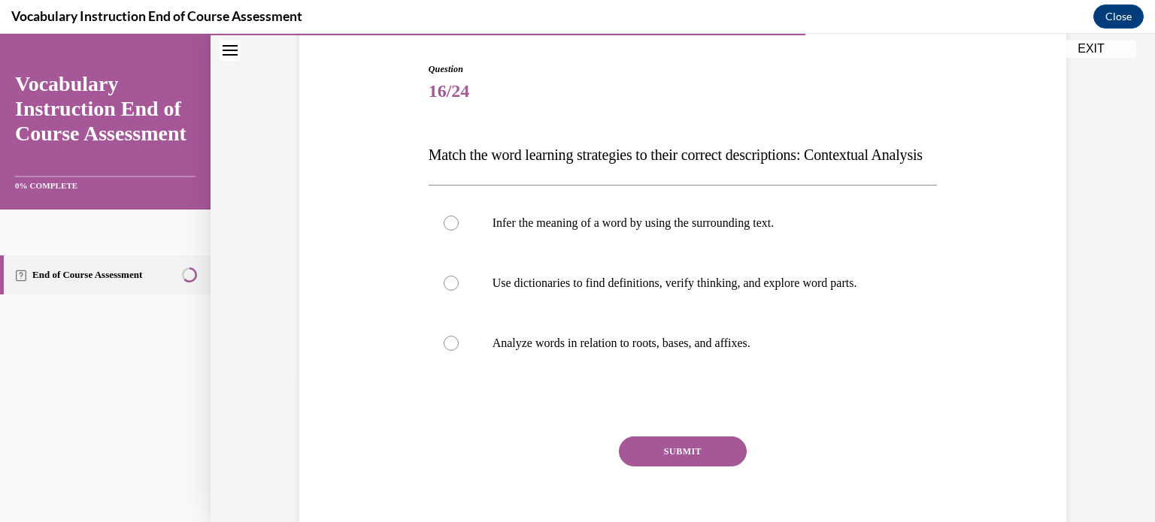
scroll to position [147, 0]
click at [444, 230] on div at bounding box center [451, 222] width 15 height 15
click at [444, 230] on input "Infer the meaning of a word by using the surrounding text." at bounding box center [451, 222] width 15 height 15
radio input "true"
click at [678, 466] on button "SUBMIT" at bounding box center [683, 451] width 128 height 30
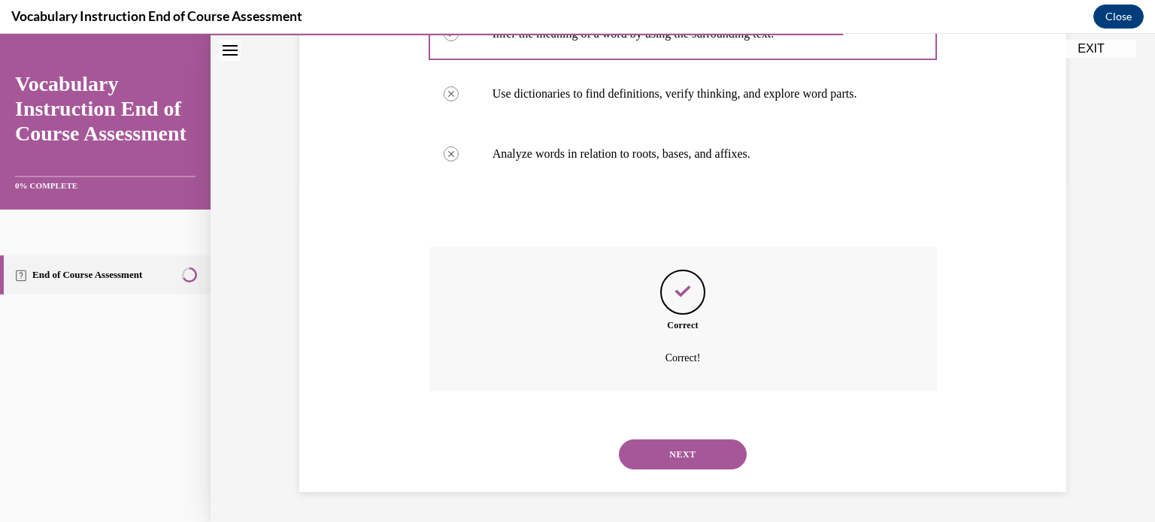
scroll to position [365, 0]
click at [680, 455] on button "NEXT" at bounding box center [683, 455] width 128 height 30
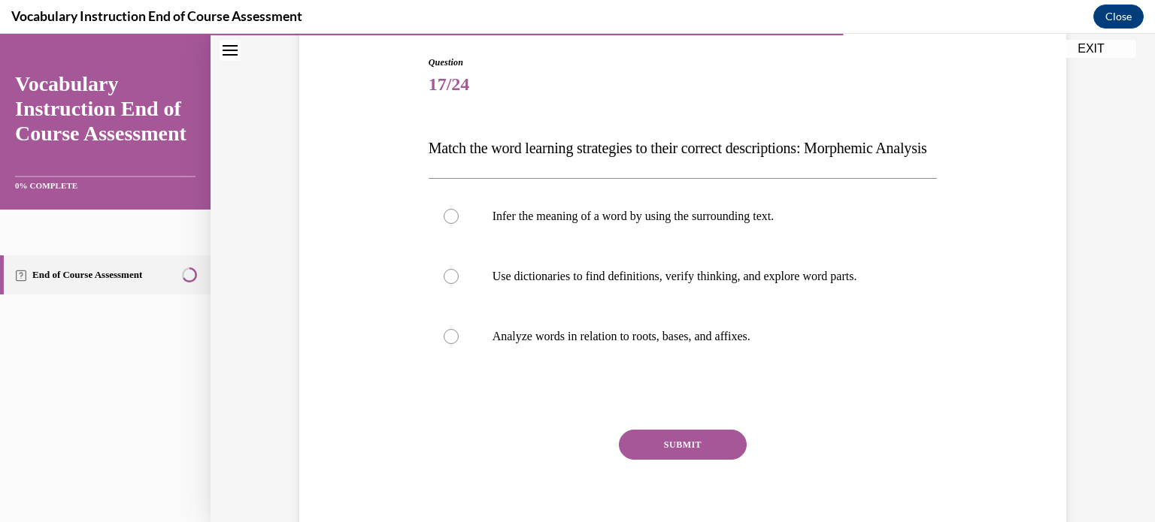
scroll to position [155, 0]
click at [444, 343] on div at bounding box center [451, 335] width 15 height 15
click at [444, 343] on input "Analyze words in relation to roots, bases, and affixes." at bounding box center [451, 335] width 15 height 15
radio input "true"
click at [690, 459] on button "SUBMIT" at bounding box center [683, 443] width 128 height 30
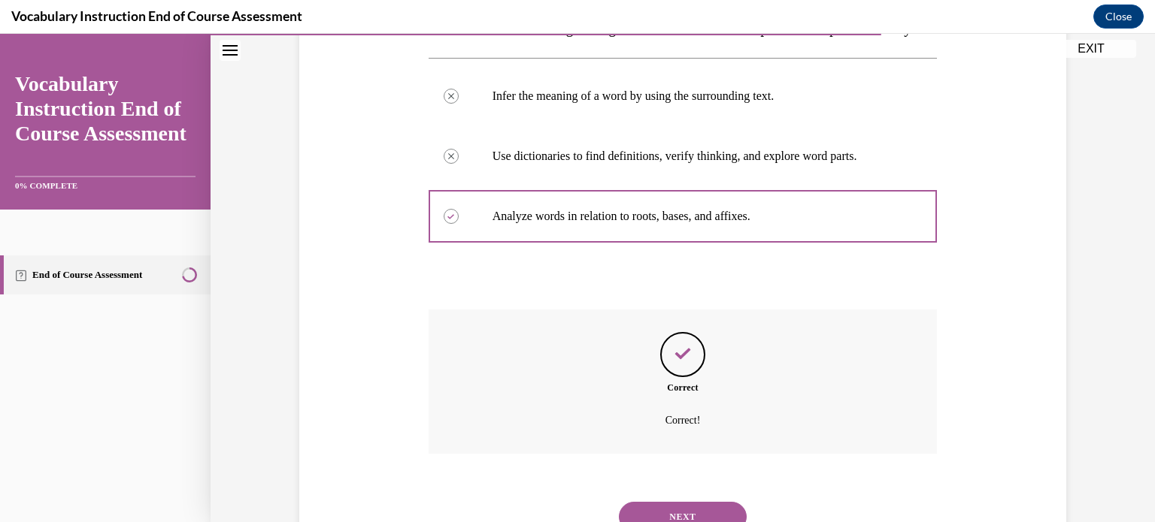
scroll to position [365, 0]
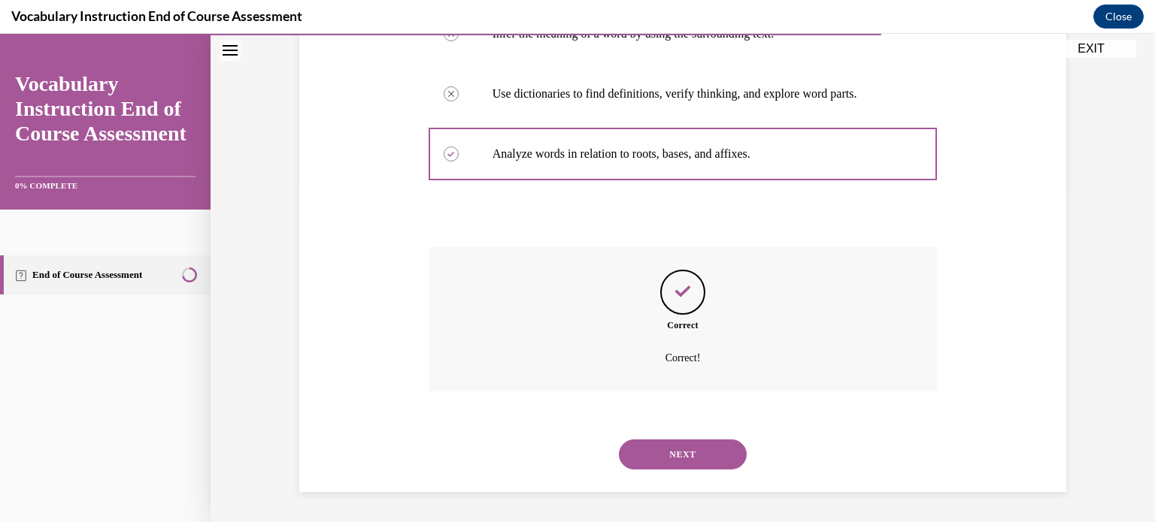
click at [689, 452] on button "NEXT" at bounding box center [683, 455] width 128 height 30
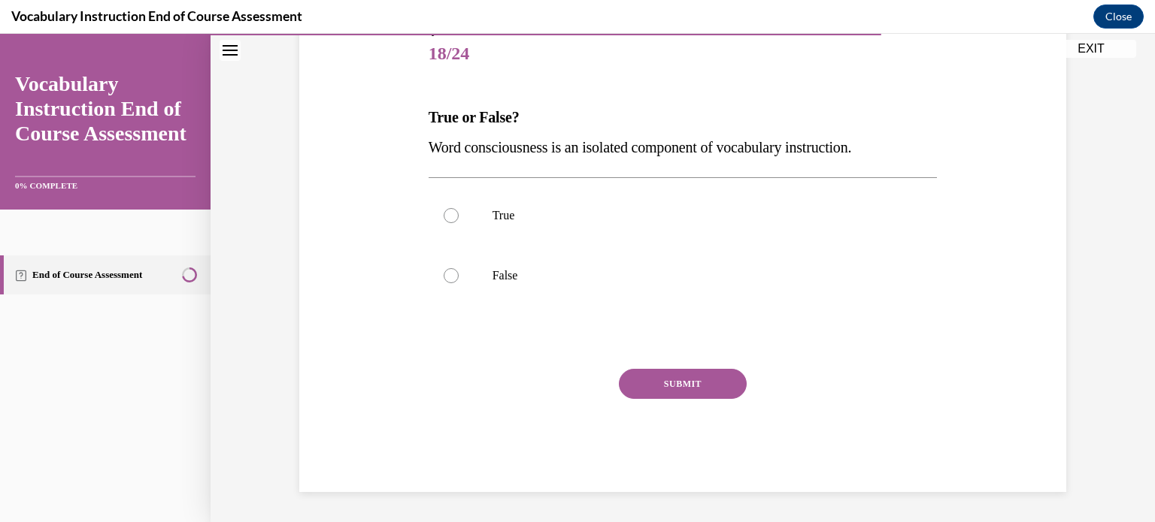
scroll to position [166, 0]
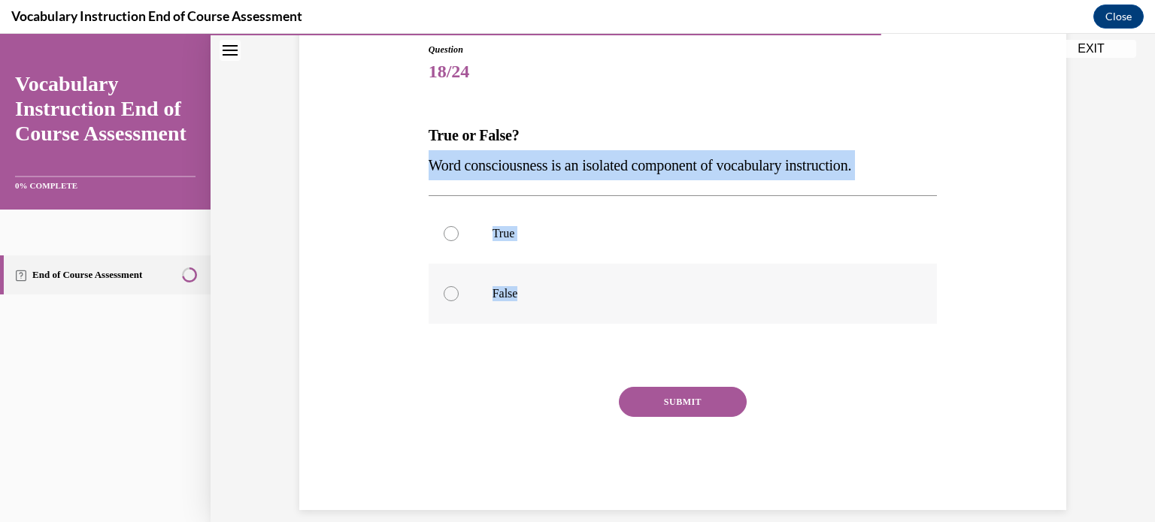
drag, startPoint x: 412, startPoint y: 161, endPoint x: 547, endPoint y: 283, distance: 181.5
click at [547, 283] on div "Question 18/24 True or False? Word consciousness is an isolated component of vo…" at bounding box center [682, 254] width 774 height 513
copy div "Word consciousness is an isolated component of vocabulary instruction.  True Fa…"
click at [445, 292] on div at bounding box center [451, 293] width 15 height 15
click at [445, 292] on input "False" at bounding box center [451, 293] width 15 height 15
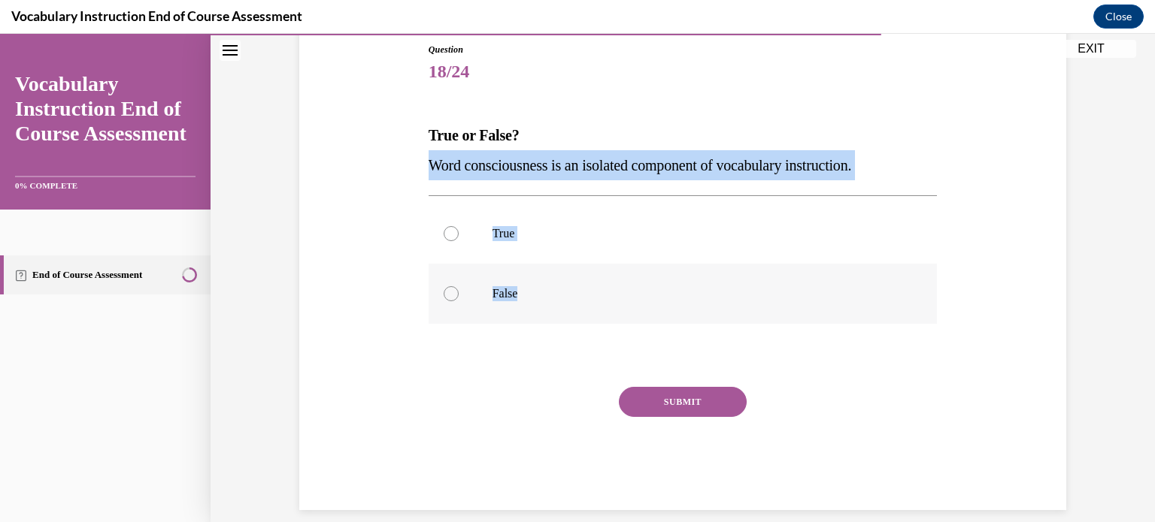
radio input "true"
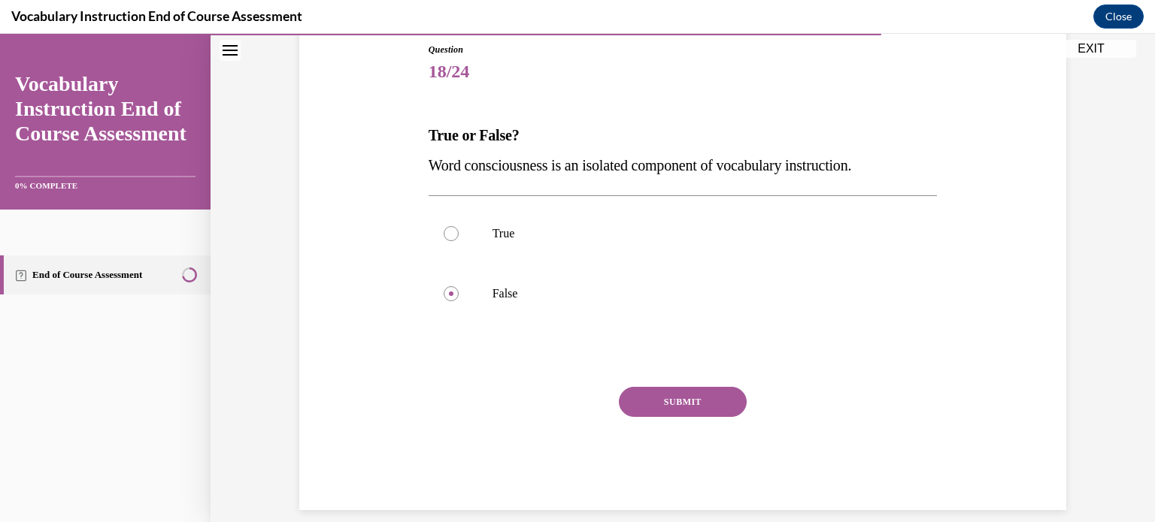
click at [677, 400] on button "SUBMIT" at bounding box center [683, 402] width 128 height 30
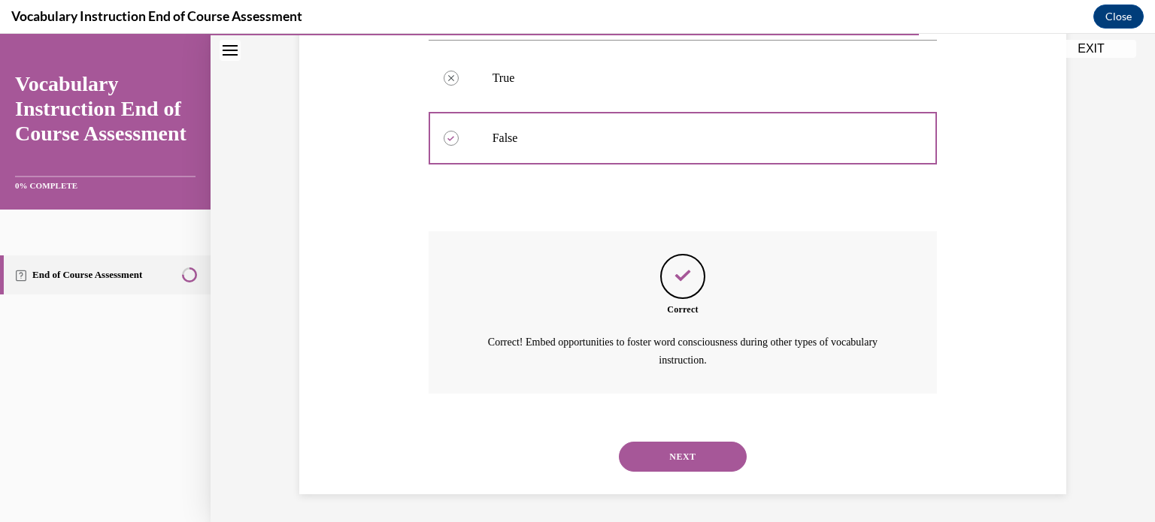
scroll to position [323, 0]
click at [678, 451] on button "NEXT" at bounding box center [683, 456] width 128 height 30
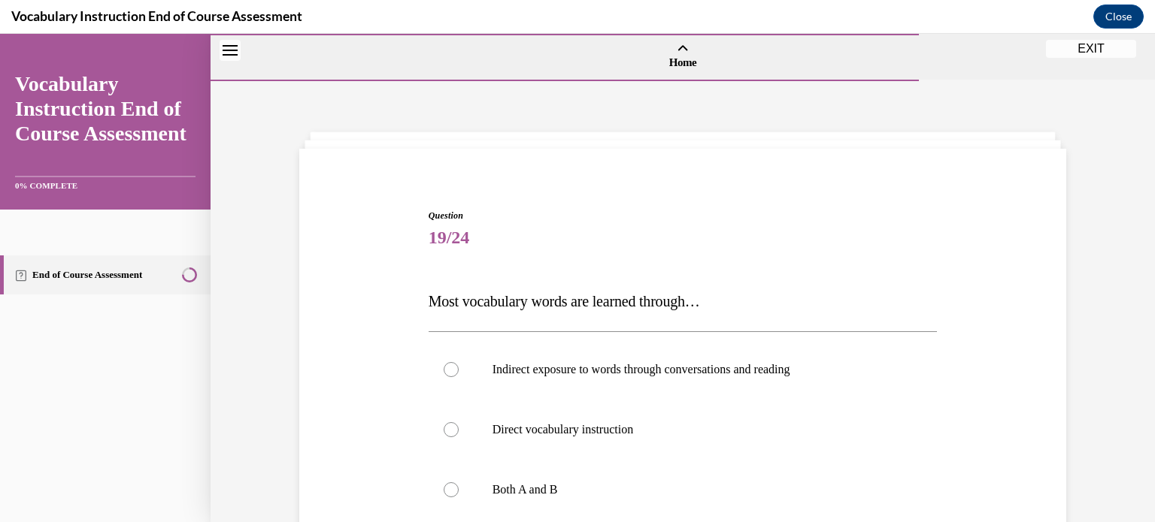
scroll to position [138, 0]
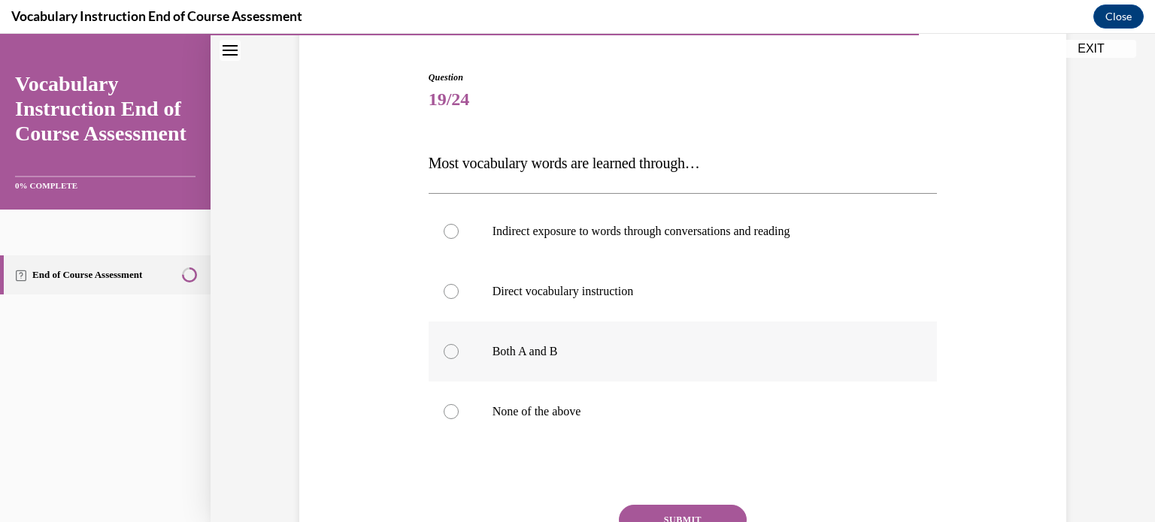
click at [444, 353] on div at bounding box center [451, 351] width 15 height 15
click at [444, 353] on input "Both A and B" at bounding box center [451, 351] width 15 height 15
radio input "true"
click at [449, 353] on circle at bounding box center [451, 352] width 5 height 5
click at [445, 353] on input "Both A and B" at bounding box center [451, 351] width 15 height 15
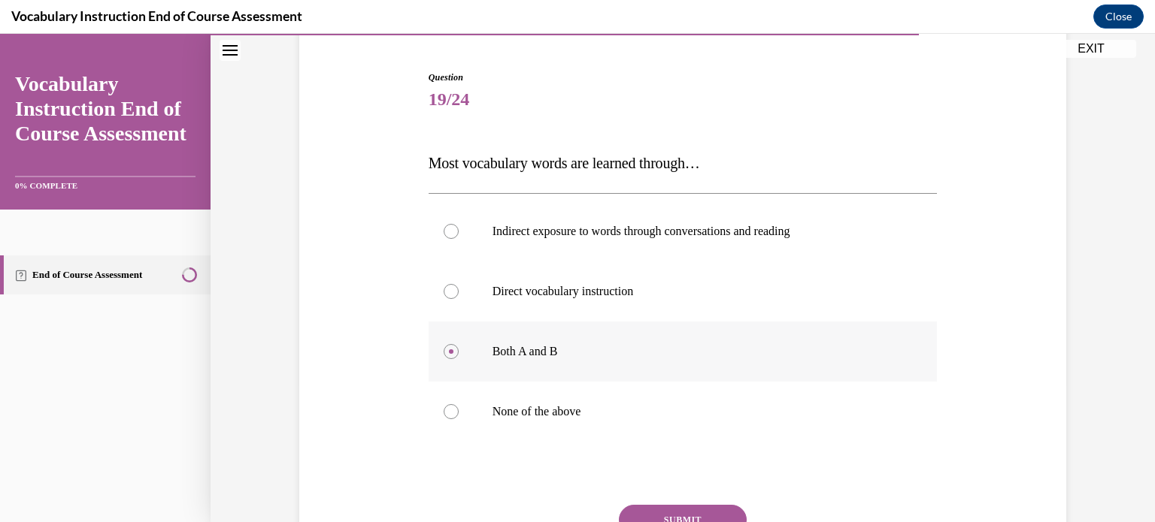
click at [449, 353] on circle at bounding box center [451, 352] width 5 height 5
click at [445, 353] on input "Both A and B" at bounding box center [451, 351] width 15 height 15
click at [449, 353] on circle at bounding box center [451, 352] width 5 height 5
click at [445, 353] on input "Both A and B" at bounding box center [451, 351] width 15 height 15
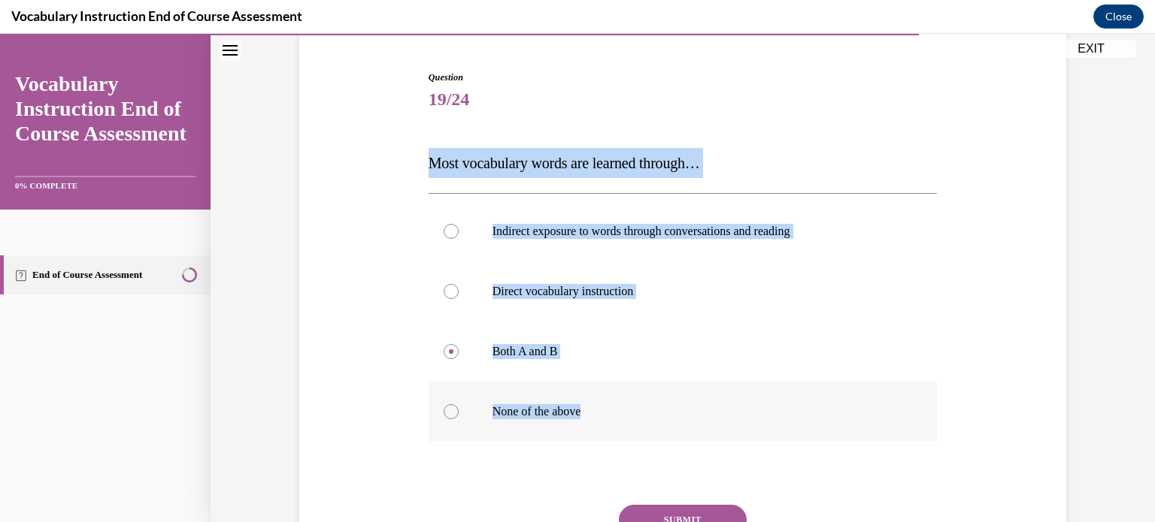
drag, startPoint x: 420, startPoint y: 157, endPoint x: 621, endPoint y: 412, distance: 324.4
click at [621, 412] on div "Question 19/24 Most vocabulary words are learned through… Indirect exposure to …" at bounding box center [683, 338] width 516 height 580
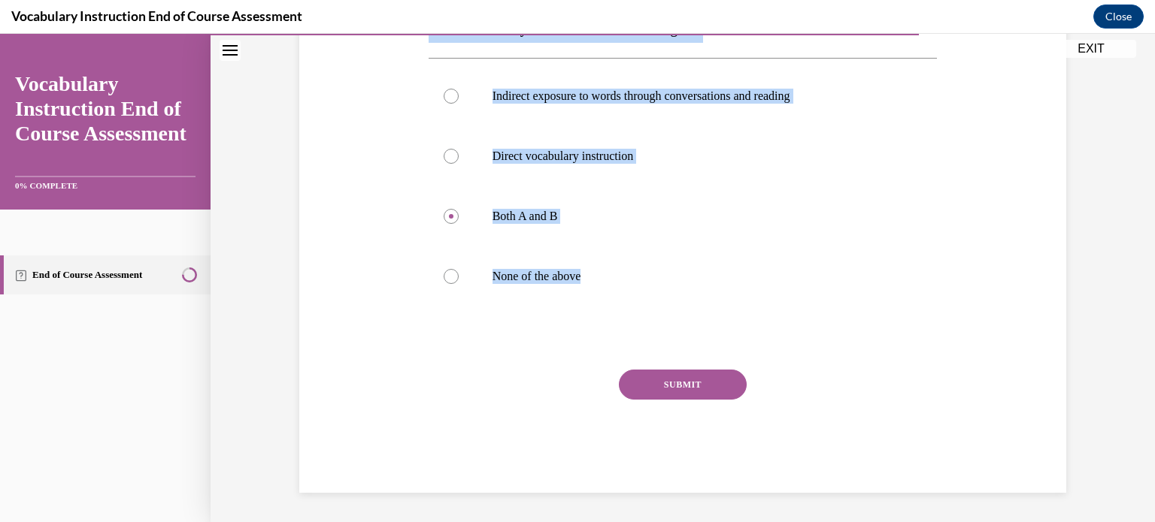
click at [668, 389] on button "SUBMIT" at bounding box center [683, 385] width 128 height 30
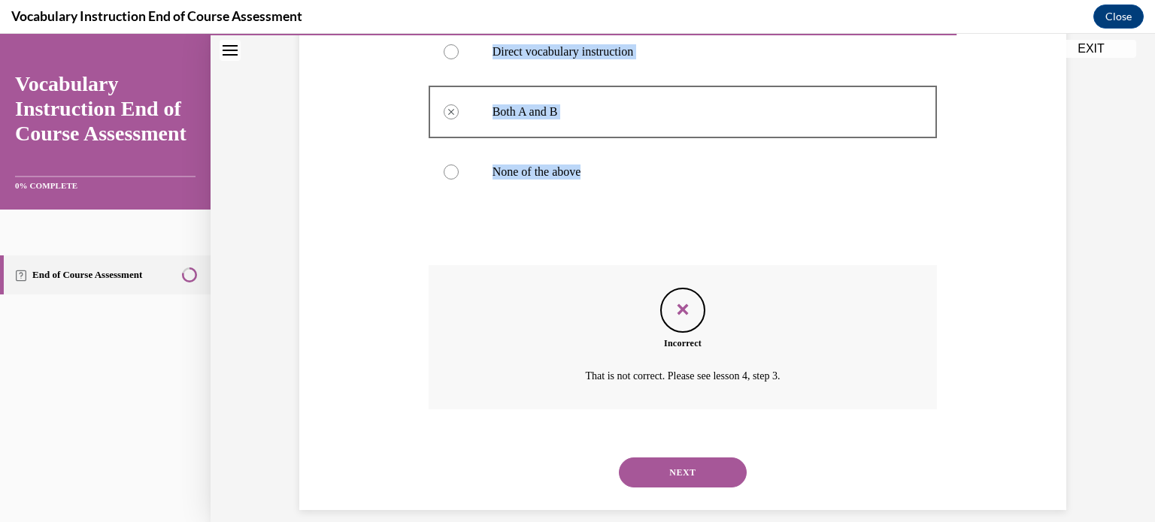
scroll to position [395, 0]
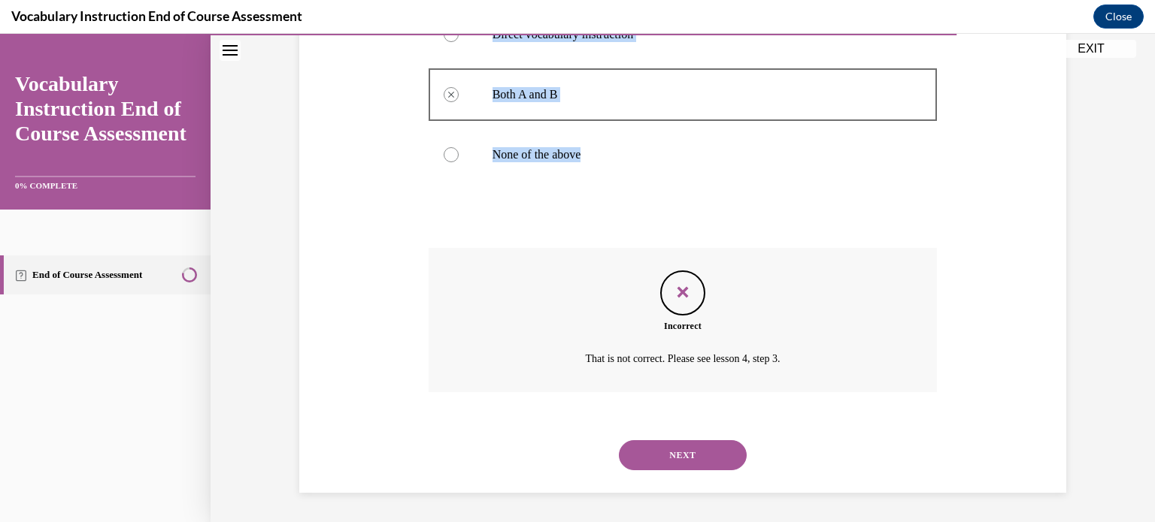
click at [677, 442] on button "NEXT" at bounding box center [683, 456] width 128 height 30
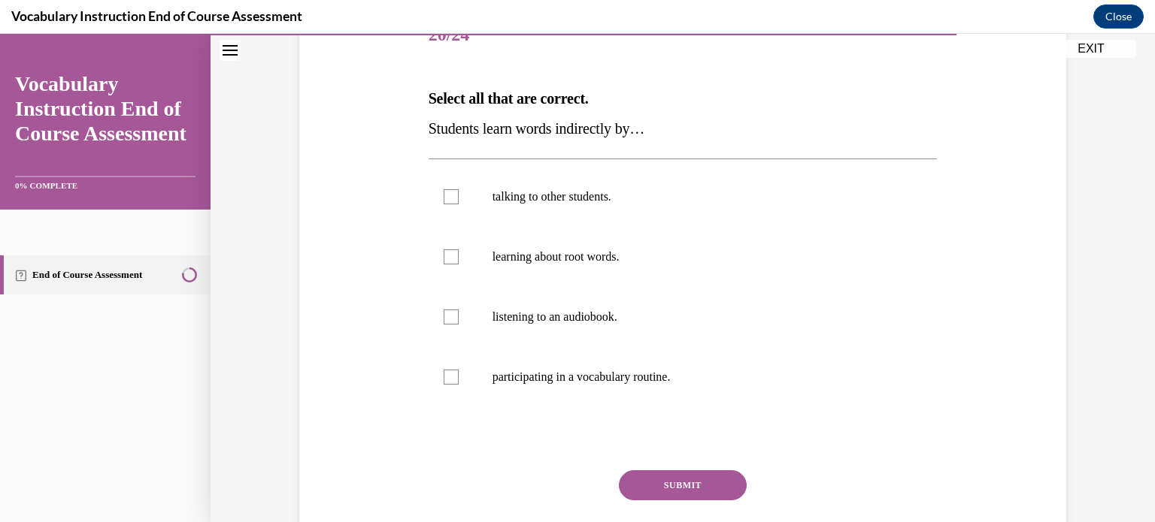
scroll to position [204, 0]
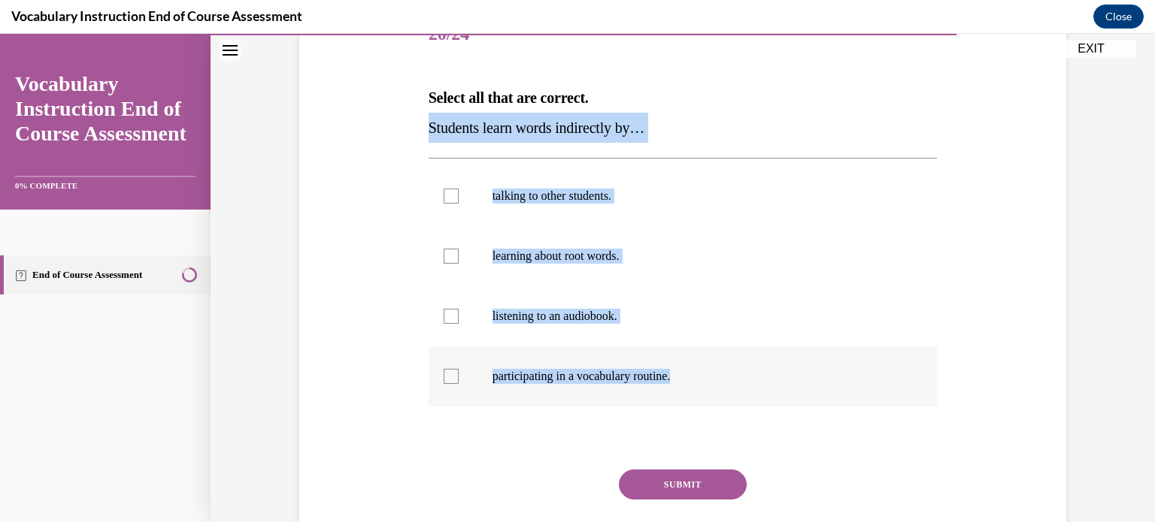
drag, startPoint x: 418, startPoint y: 134, endPoint x: 695, endPoint y: 394, distance: 379.7
click at [695, 394] on div "Question 20/24 Select all that are correct. Students learn words indirectly by……" at bounding box center [683, 288] width 516 height 610
click at [446, 315] on div at bounding box center [451, 316] width 15 height 15
click at [446, 315] on input "listening to an audiobook." at bounding box center [451, 316] width 15 height 15
checkbox input "true"
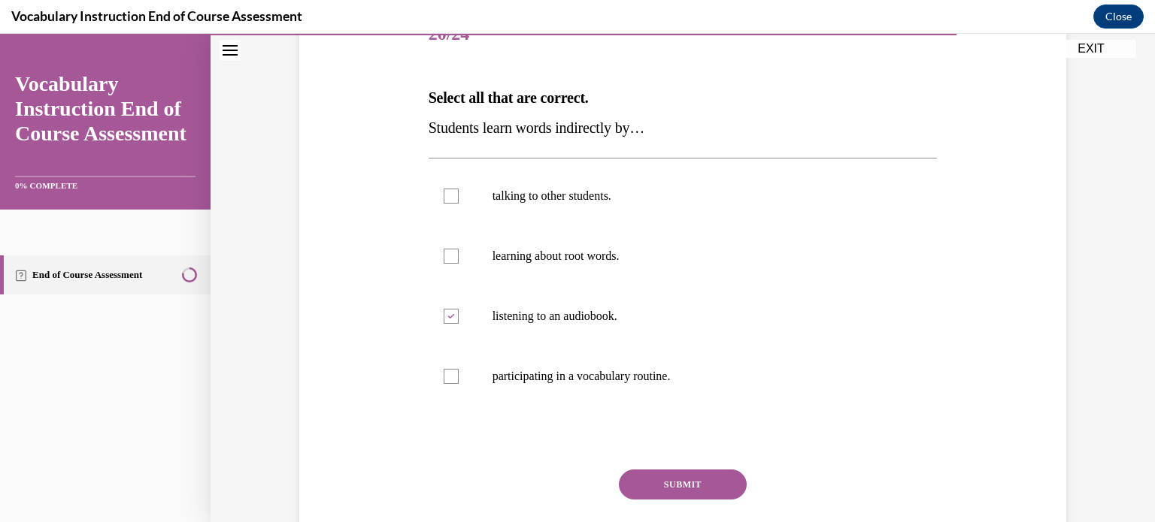
click at [697, 483] on button "SUBMIT" at bounding box center [683, 485] width 128 height 30
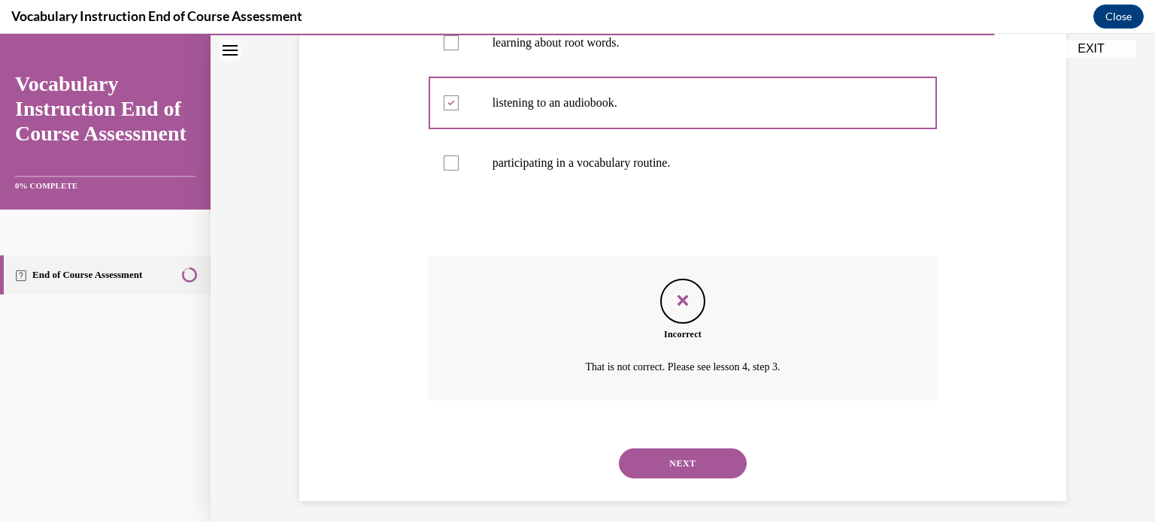
scroll to position [425, 0]
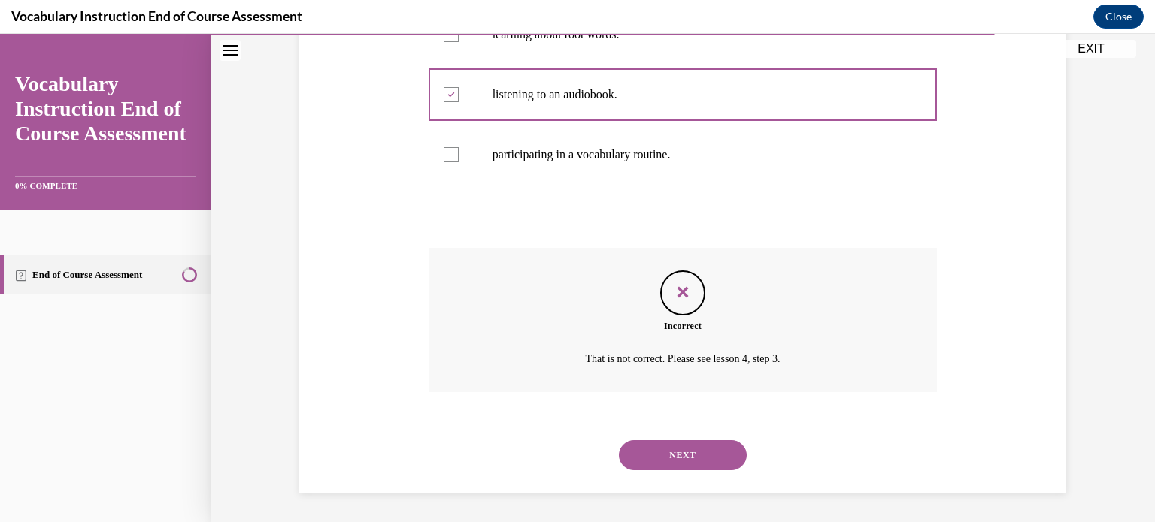
click at [689, 459] on button "NEXT" at bounding box center [683, 456] width 128 height 30
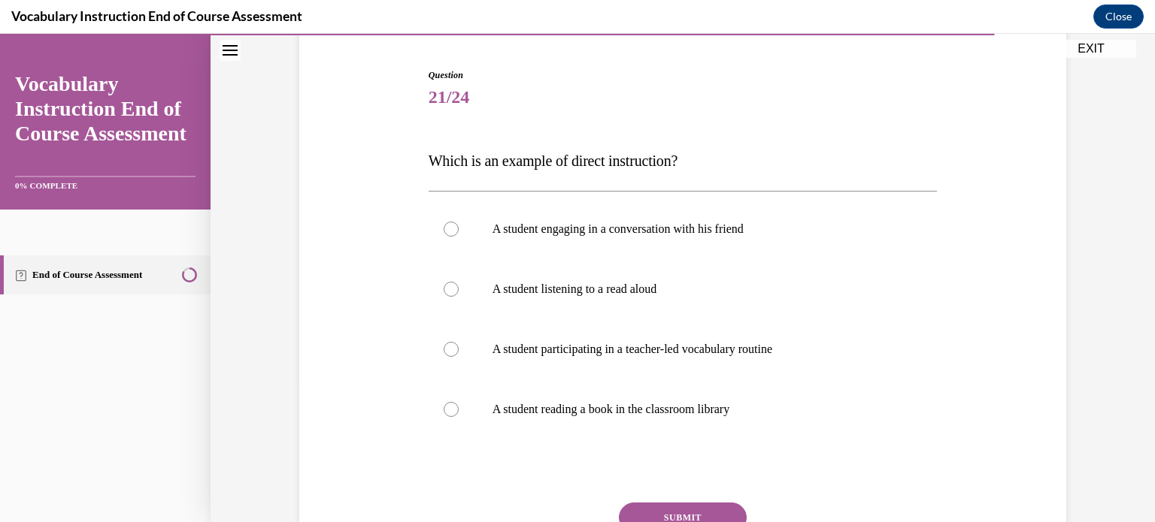
scroll to position [141, 0]
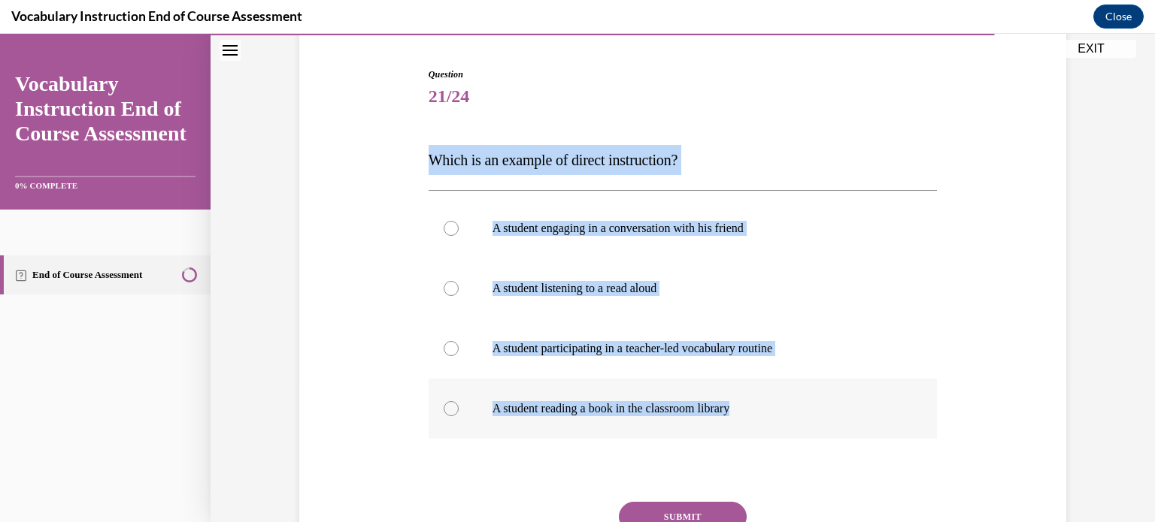
drag, startPoint x: 418, startPoint y: 155, endPoint x: 807, endPoint y: 402, distance: 460.7
click at [807, 402] on div "Question 21/24 Which is an example of direct instruction? A student engaging in…" at bounding box center [683, 335] width 516 height 580
click at [444, 348] on div at bounding box center [451, 348] width 15 height 15
click at [444, 348] on input "A student participating in a teacher-led vocabulary routine" at bounding box center [451, 348] width 15 height 15
radio input "true"
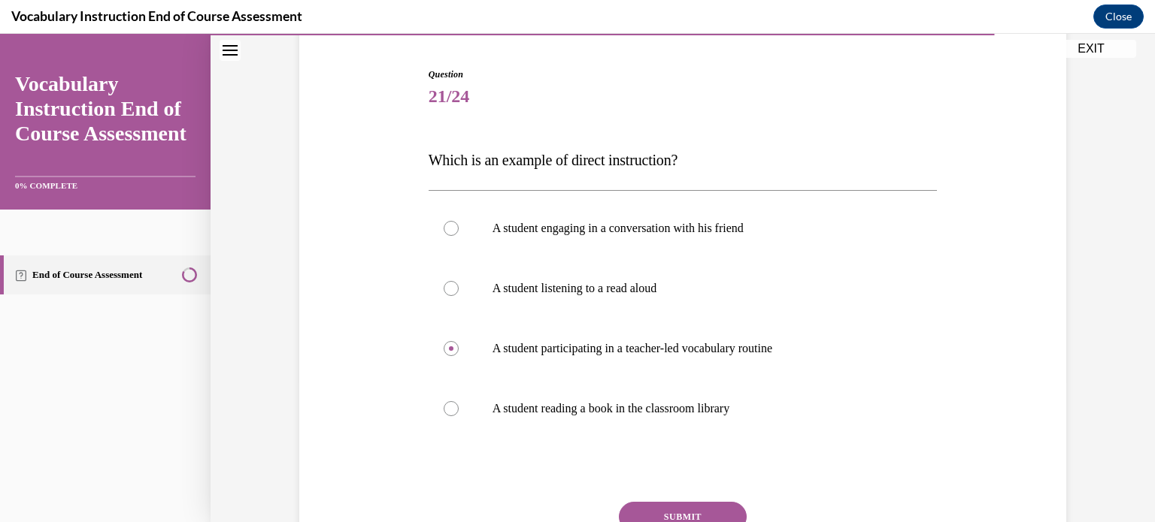
scroll to position [229, 0]
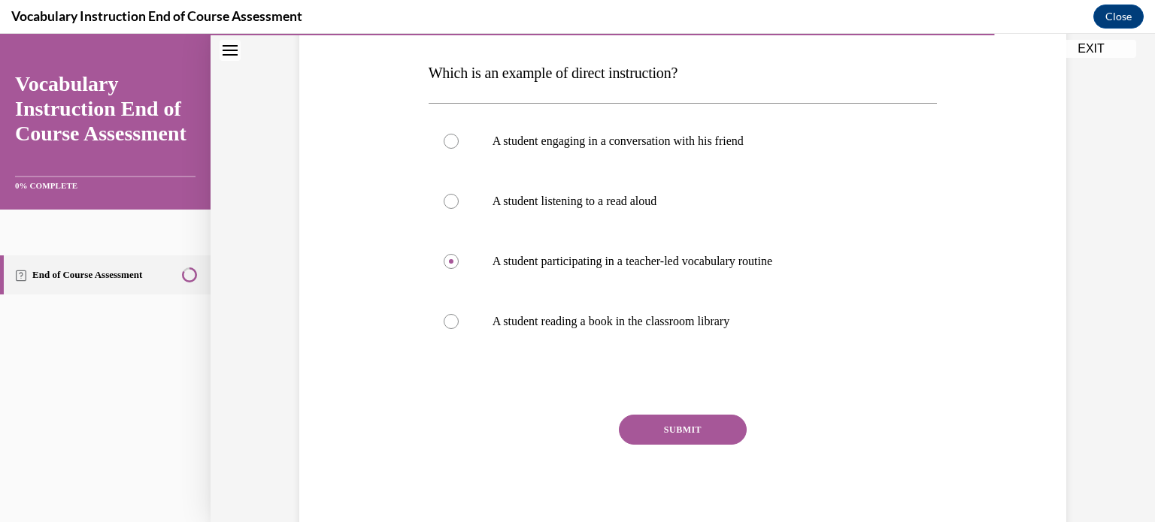
click at [677, 432] on button "SUBMIT" at bounding box center [683, 430] width 128 height 30
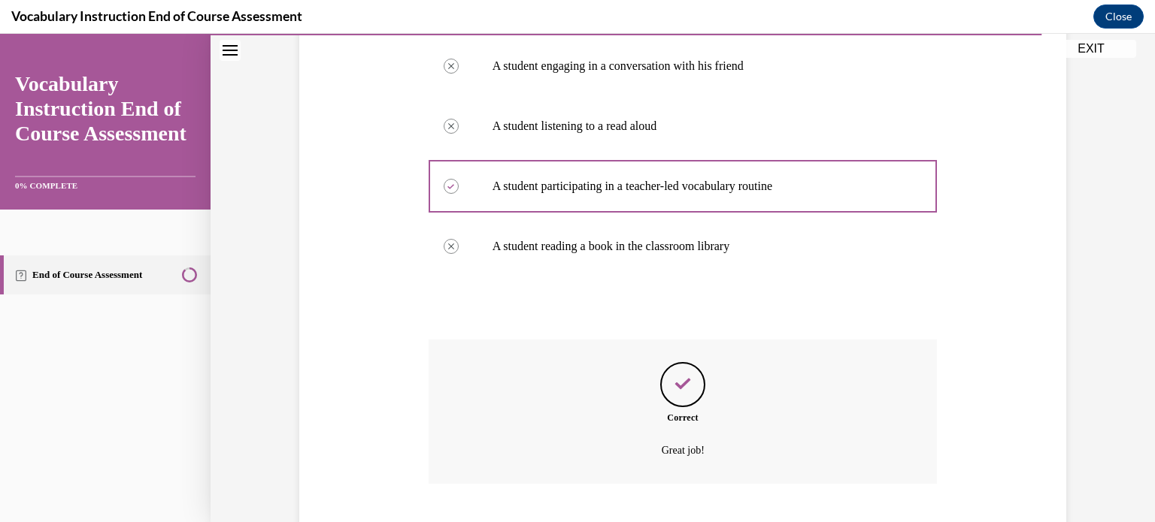
scroll to position [395, 0]
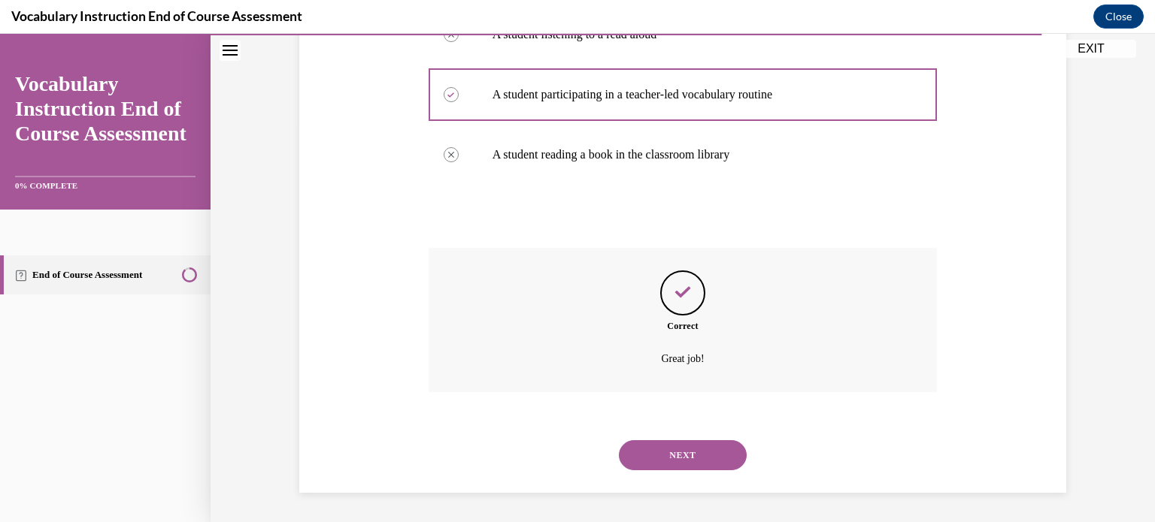
click at [663, 459] on button "NEXT" at bounding box center [683, 456] width 128 height 30
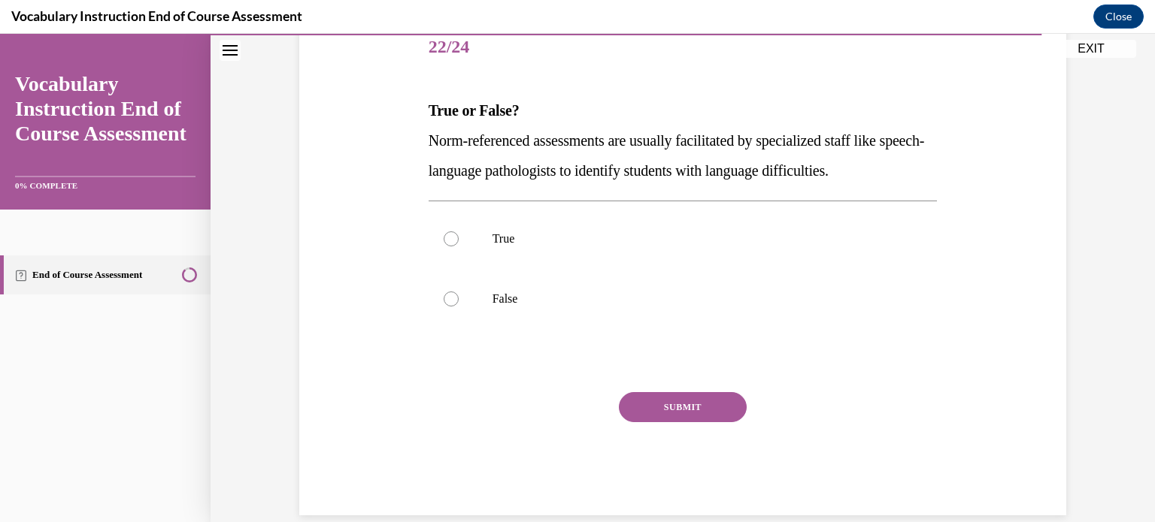
scroll to position [192, 0]
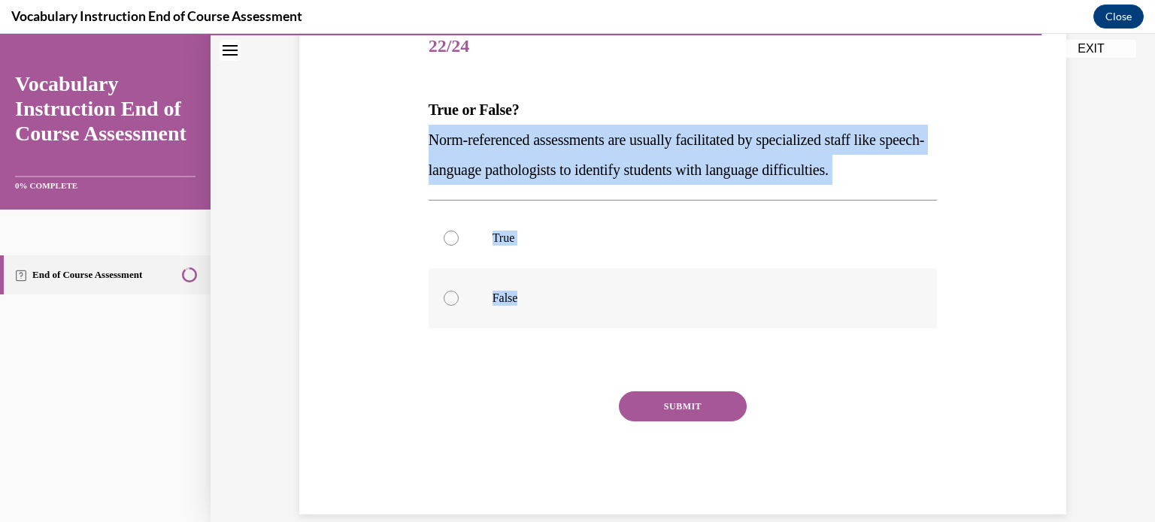
drag, startPoint x: 418, startPoint y: 132, endPoint x: 578, endPoint y: 280, distance: 218.1
click at [578, 280] on div "Question 22/24 True or False? Norm-referenced assessments are usually facilitat…" at bounding box center [682, 243] width 774 height 543
click at [448, 235] on div at bounding box center [451, 238] width 15 height 15
click at [448, 235] on input "True" at bounding box center [451, 238] width 15 height 15
radio input "true"
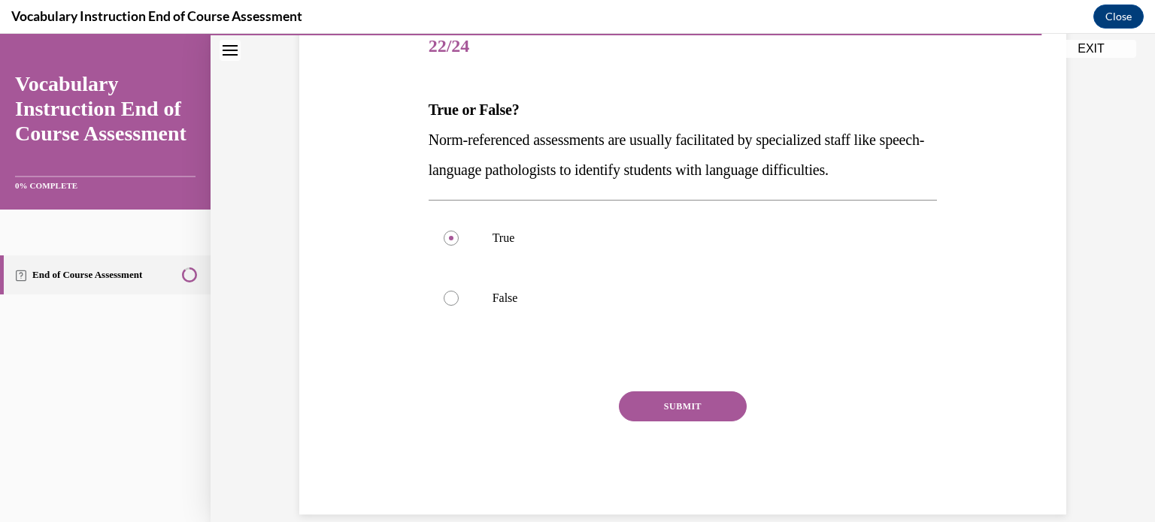
click at [682, 401] on button "SUBMIT" at bounding box center [683, 407] width 128 height 30
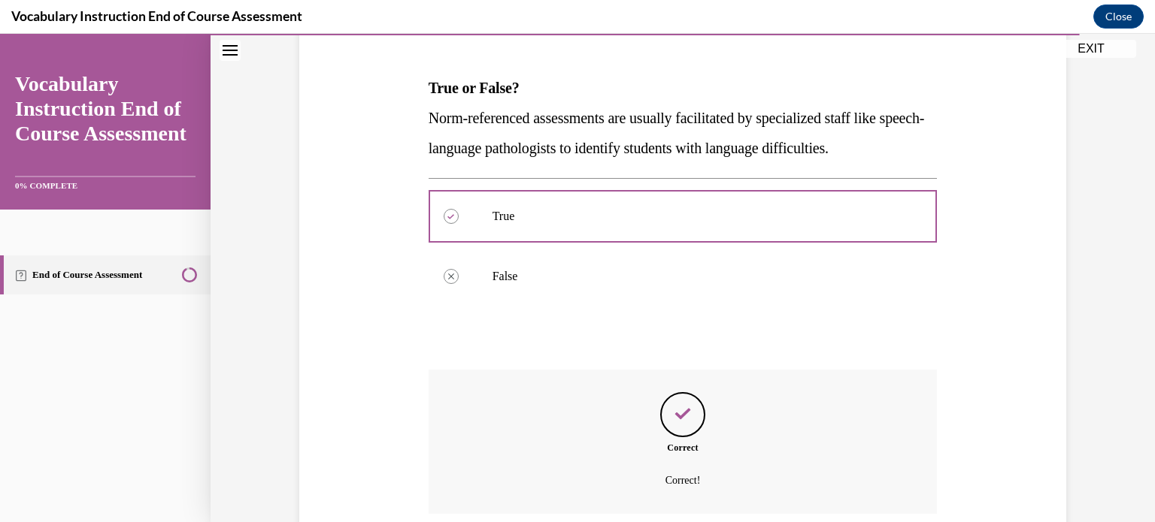
scroll to position [335, 0]
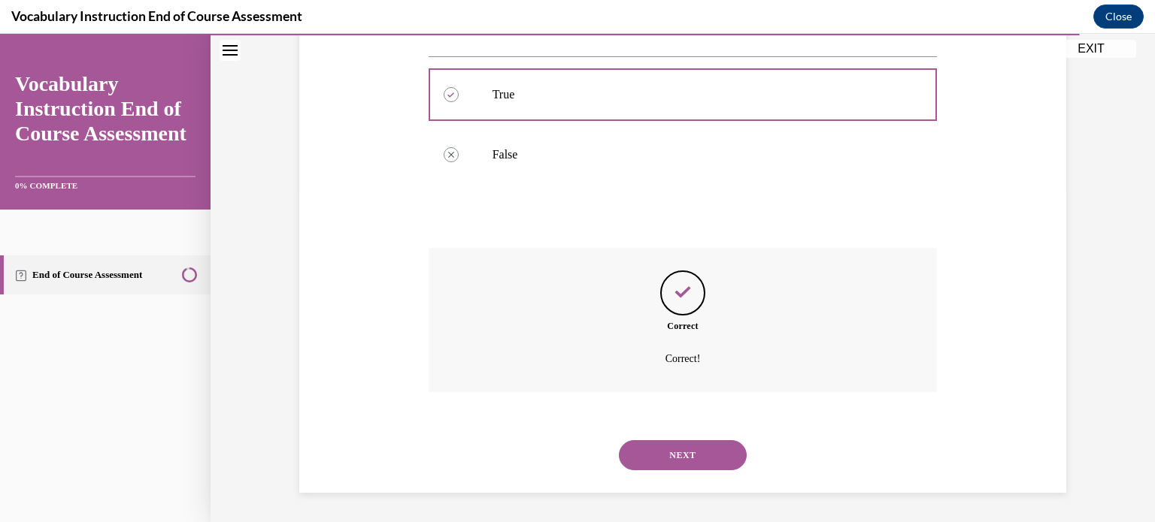
click at [677, 453] on button "NEXT" at bounding box center [683, 456] width 128 height 30
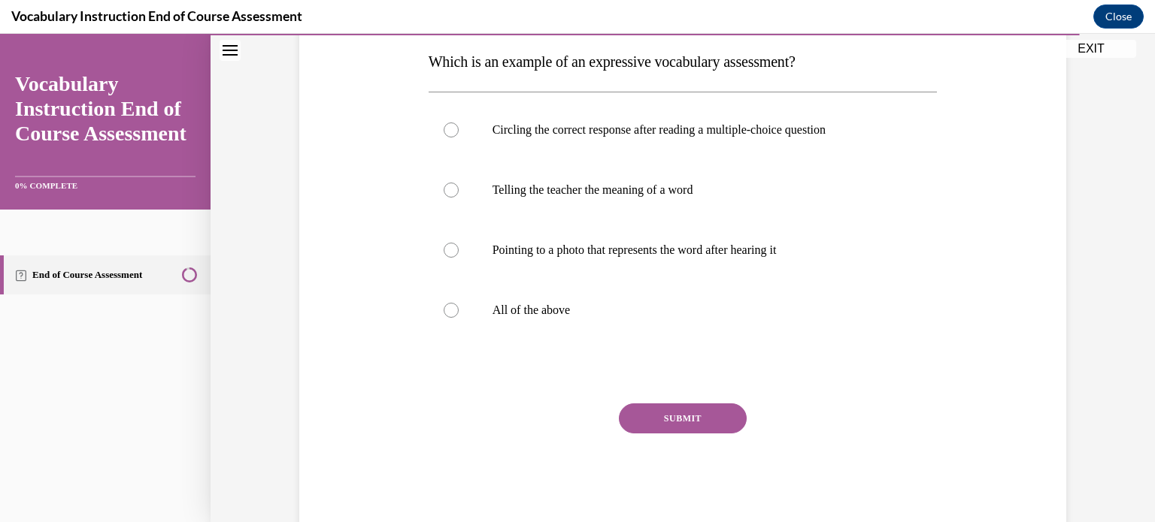
scroll to position [248, 0]
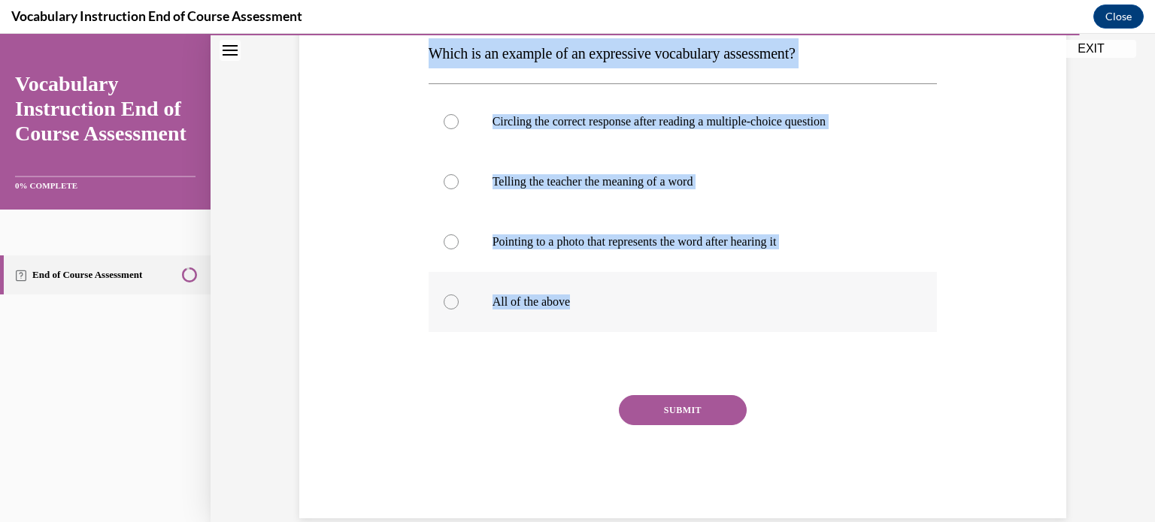
drag, startPoint x: 417, startPoint y: 56, endPoint x: 600, endPoint y: 283, distance: 290.8
click at [600, 283] on div "Question 23/24 Which is an example of an expressive vocabulary assessment? Circ…" at bounding box center [682, 217] width 774 height 603
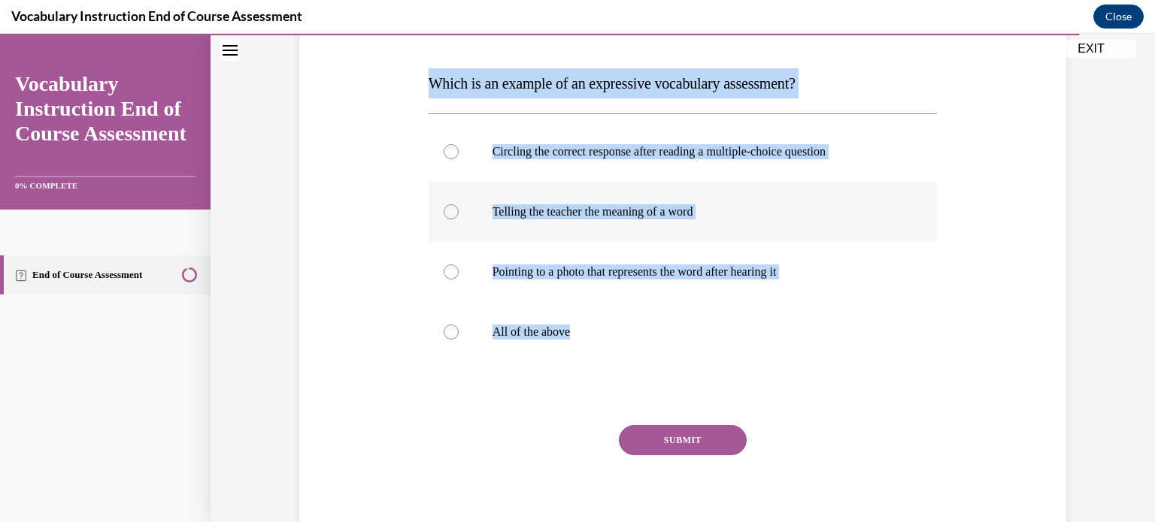
scroll to position [220, 0]
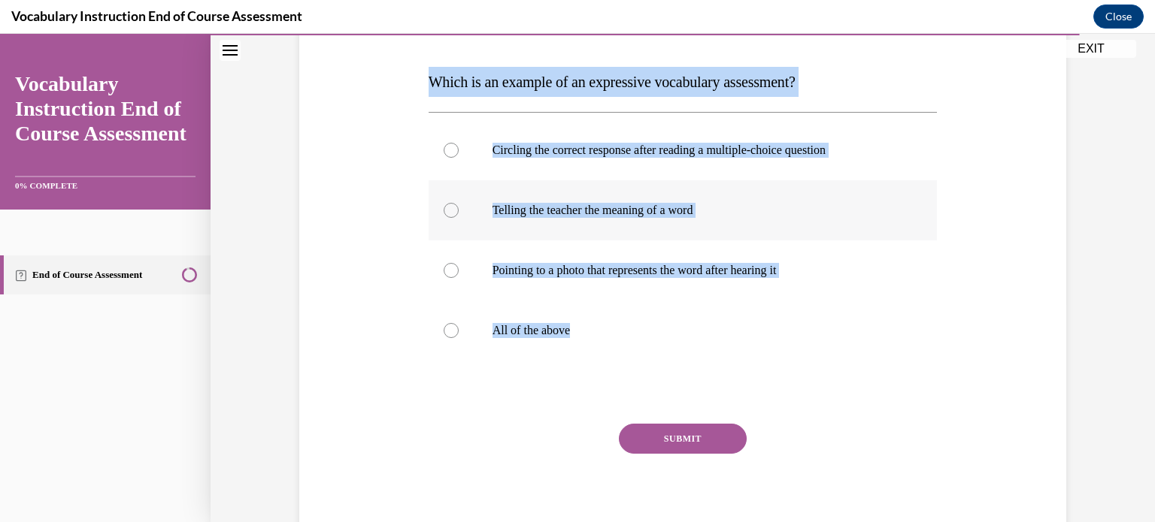
click at [444, 213] on div at bounding box center [451, 210] width 15 height 15
click at [444, 213] on input "Telling the teacher the meaning of a word" at bounding box center [451, 210] width 15 height 15
radio input "true"
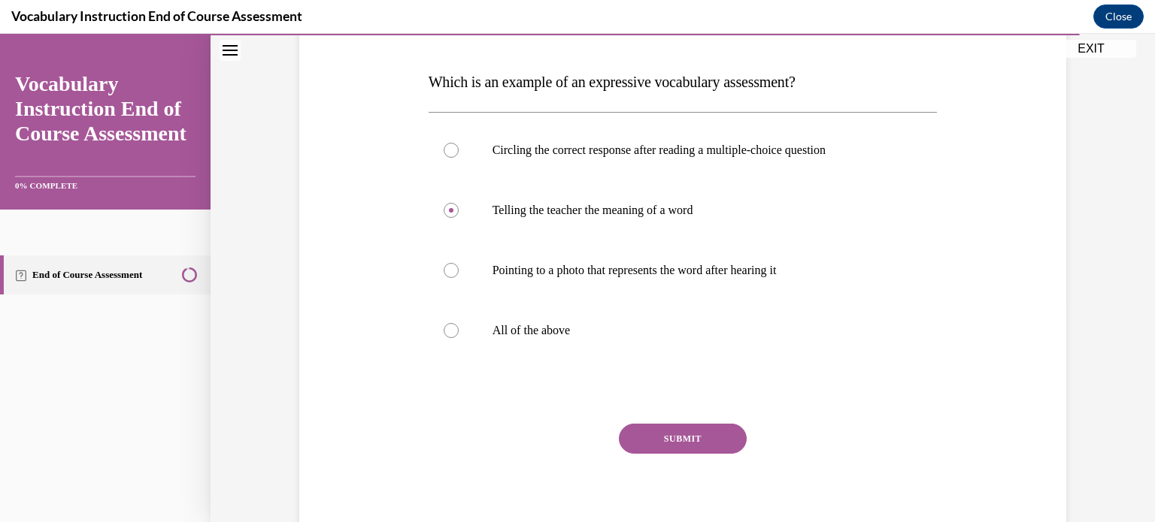
click at [668, 438] on button "SUBMIT" at bounding box center [683, 439] width 128 height 30
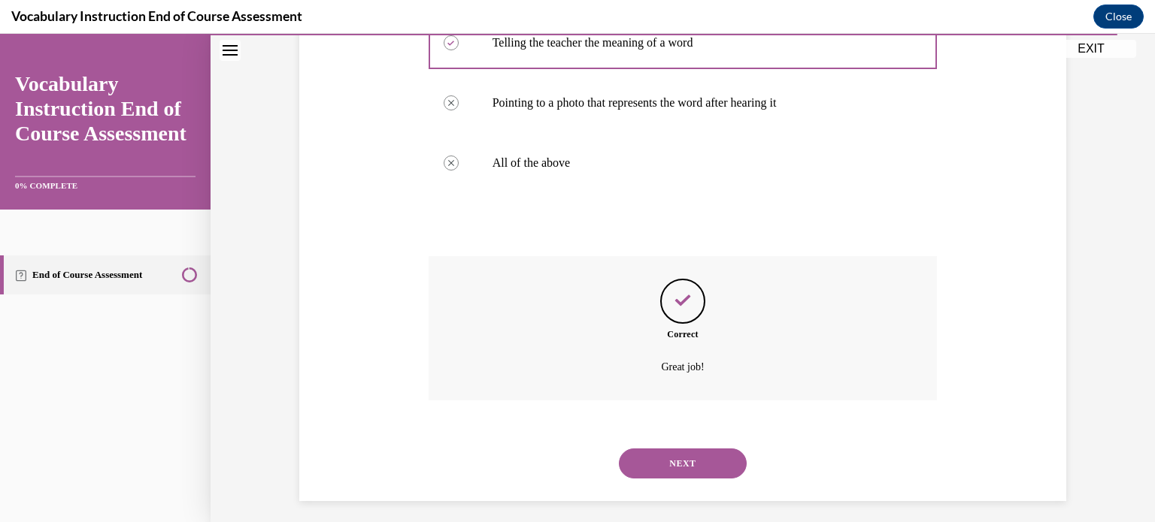
scroll to position [395, 0]
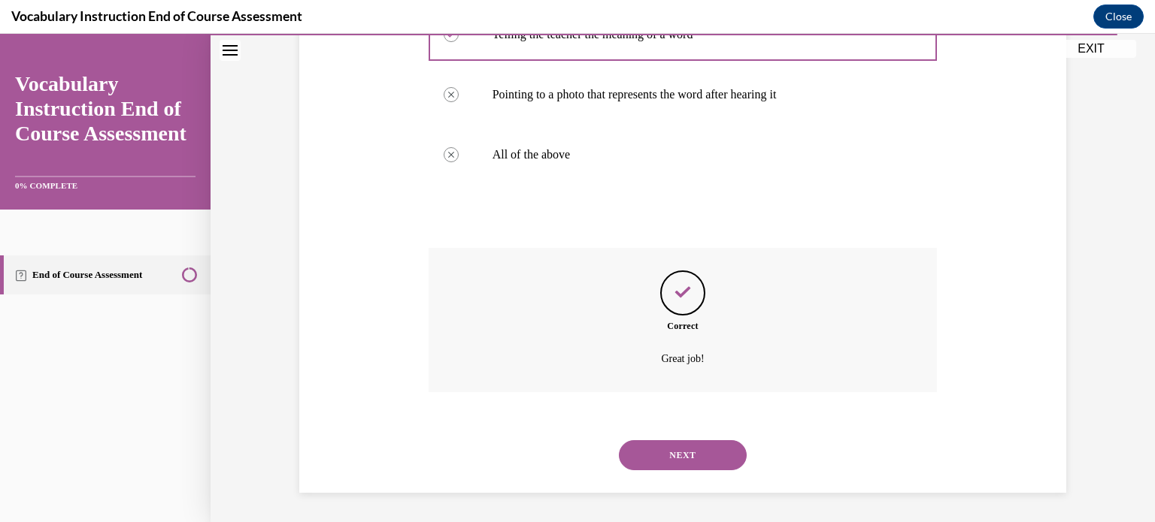
click at [667, 456] on button "NEXT" at bounding box center [683, 456] width 128 height 30
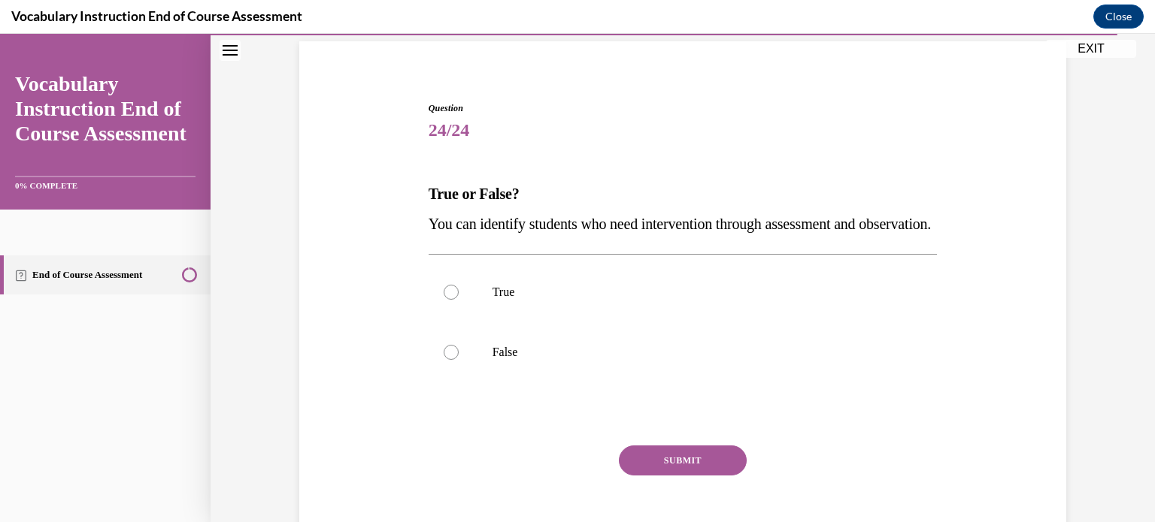
scroll to position [110, 0]
click at [444, 298] on div at bounding box center [451, 290] width 15 height 15
click at [444, 298] on input "True" at bounding box center [451, 290] width 15 height 15
radio input "true"
click at [677, 474] on button "SUBMIT" at bounding box center [683, 459] width 128 height 30
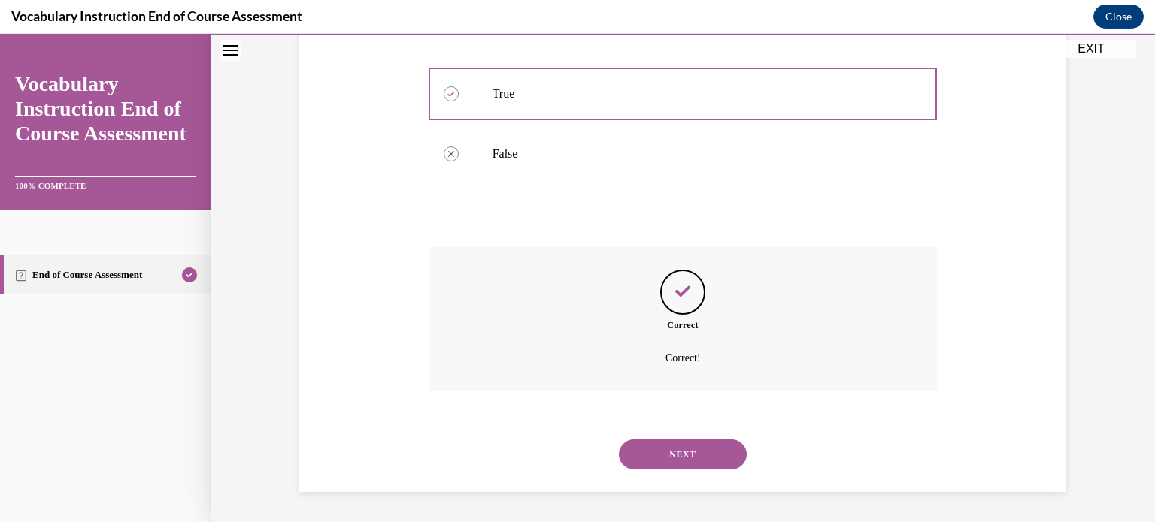
scroll to position [335, 0]
click at [680, 447] on button "NEXT" at bounding box center [683, 455] width 128 height 30
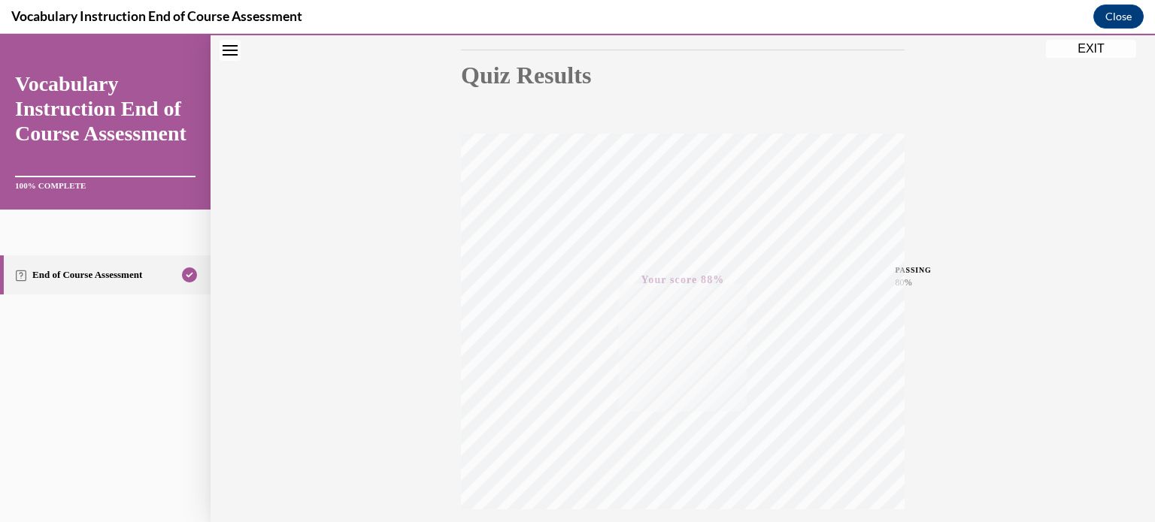
scroll to position [281, 0]
click at [1101, 52] on button "EXIT" at bounding box center [1091, 49] width 90 height 18
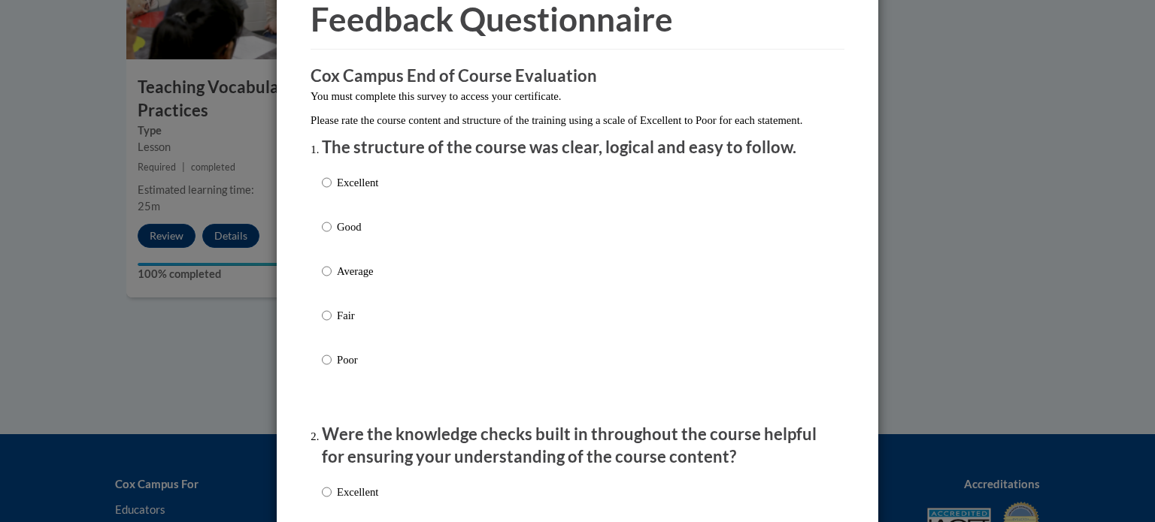
scroll to position [78, 0]
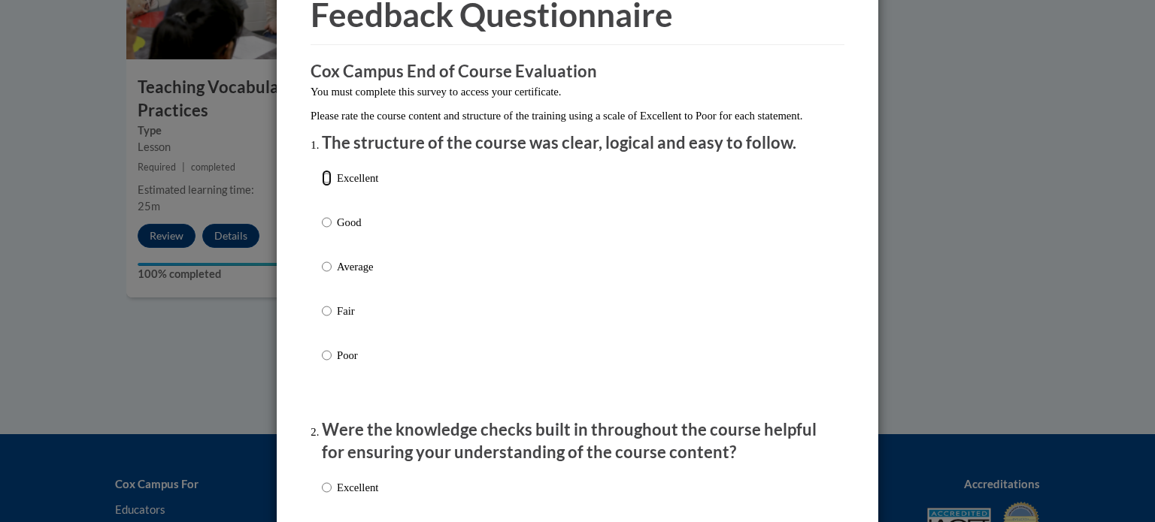
click at [324, 186] on input "Excellent" at bounding box center [327, 178] width 10 height 17
radio input "true"
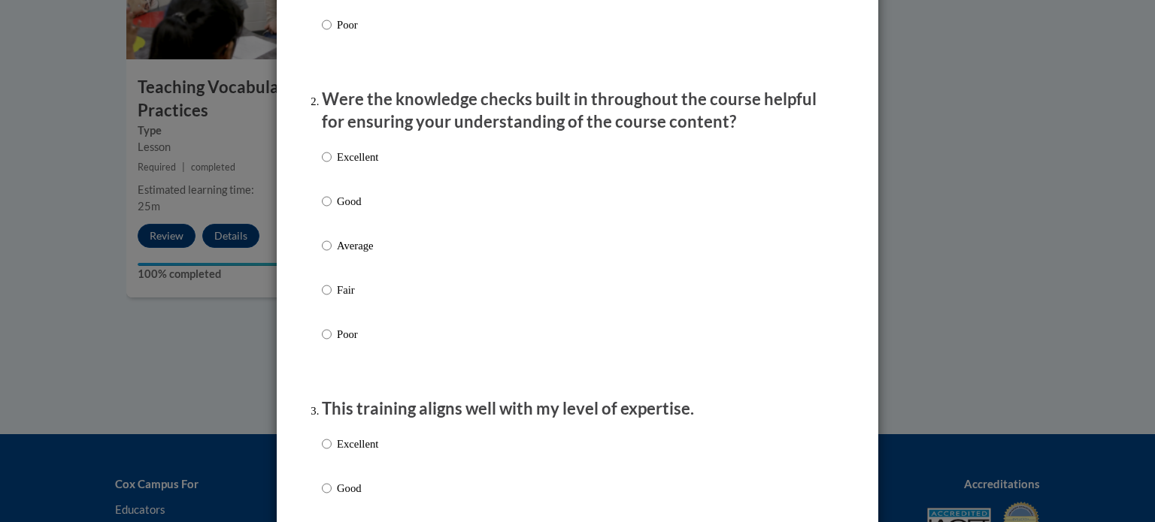
scroll to position [410, 0]
click at [322, 164] on input "Excellent" at bounding box center [327, 155] width 10 height 17
radio input "true"
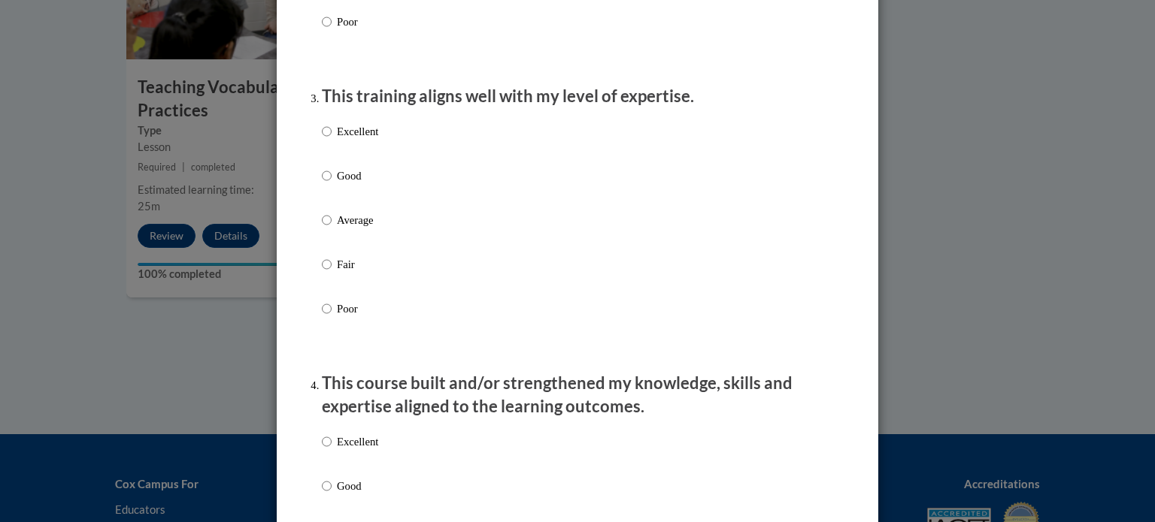
scroll to position [725, 0]
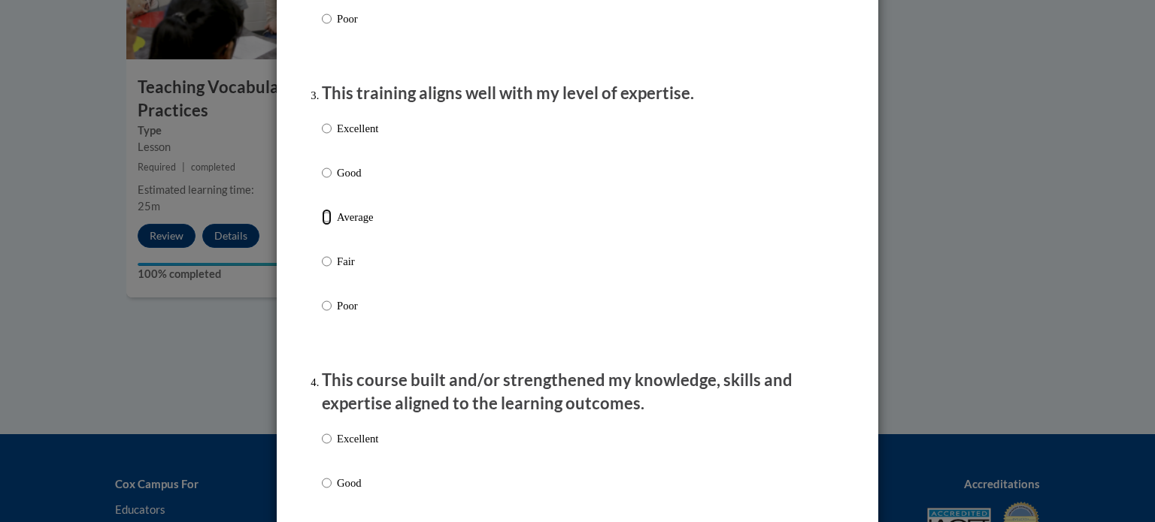
click at [322, 226] on input "Average" at bounding box center [327, 217] width 10 height 17
radio input "true"
click at [322, 181] on input "Good" at bounding box center [327, 173] width 10 height 17
radio input "true"
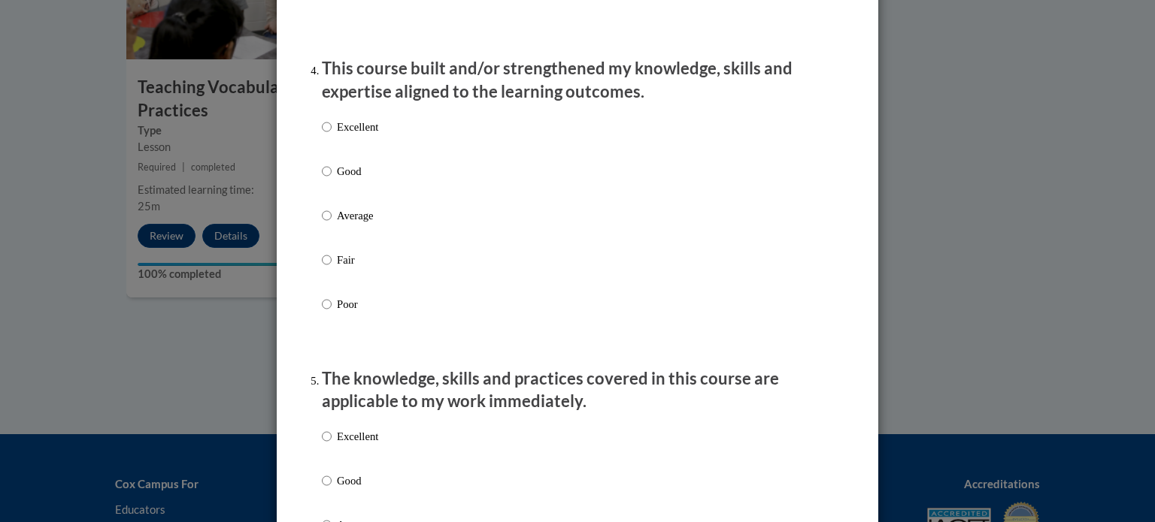
scroll to position [1037, 0]
click at [322, 223] on input "Average" at bounding box center [327, 215] width 10 height 17
radio input "true"
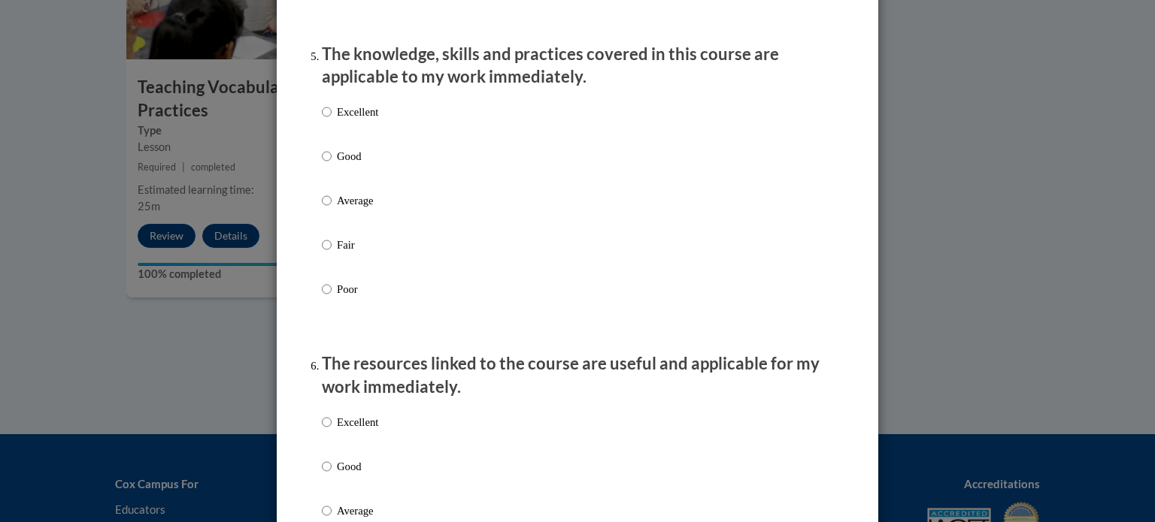
scroll to position [1362, 0]
click at [323, 208] on input "Average" at bounding box center [327, 200] width 10 height 17
radio input "true"
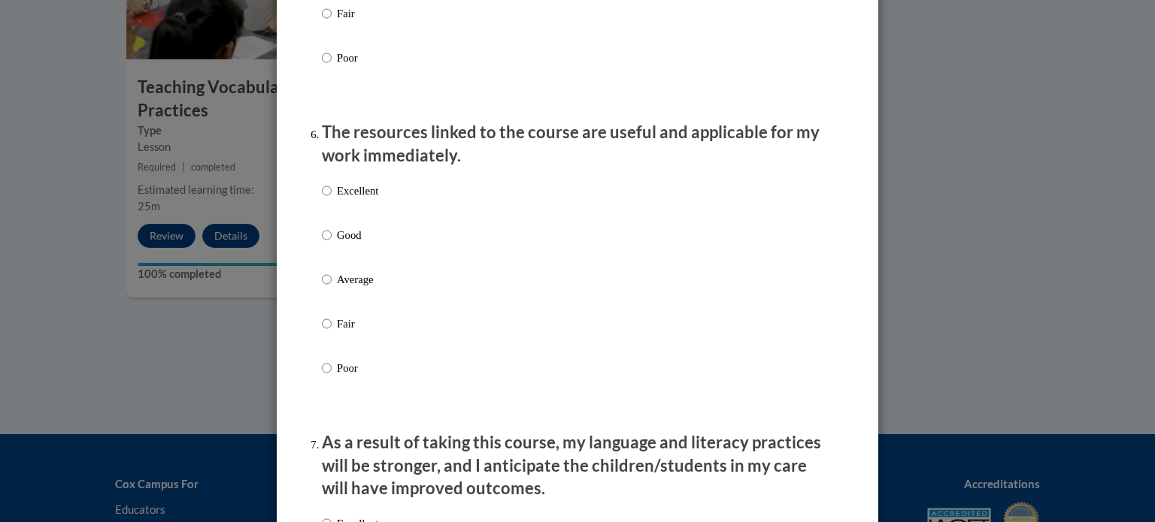
scroll to position [1597, 0]
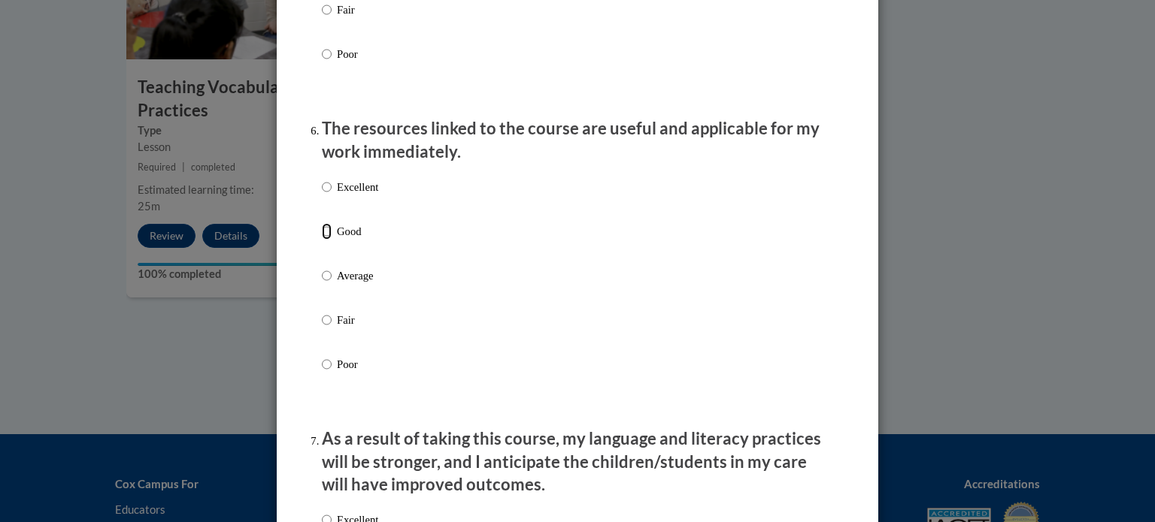
click at [322, 240] on input "Good" at bounding box center [327, 231] width 10 height 17
radio input "true"
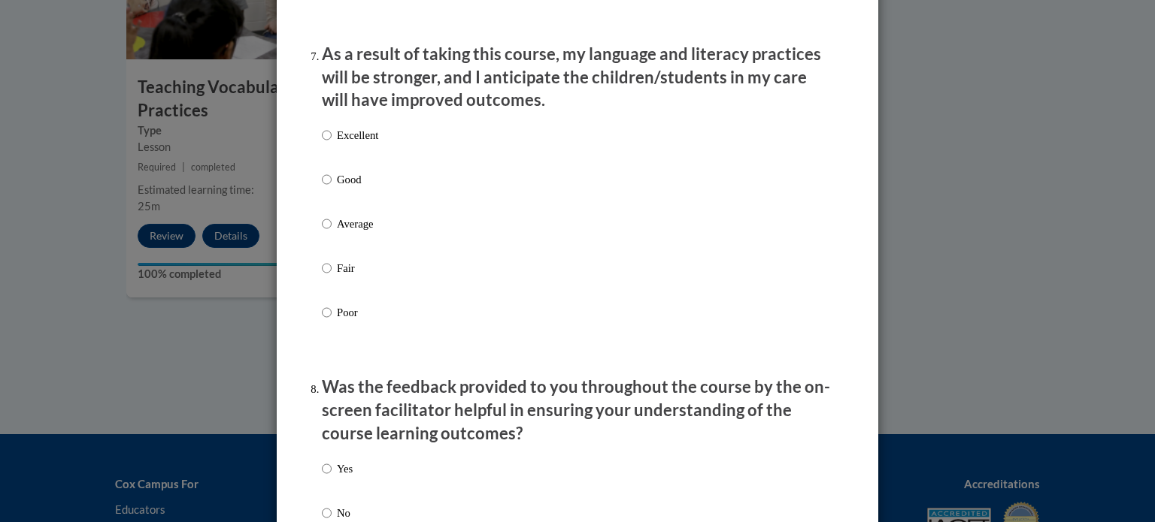
scroll to position [1984, 0]
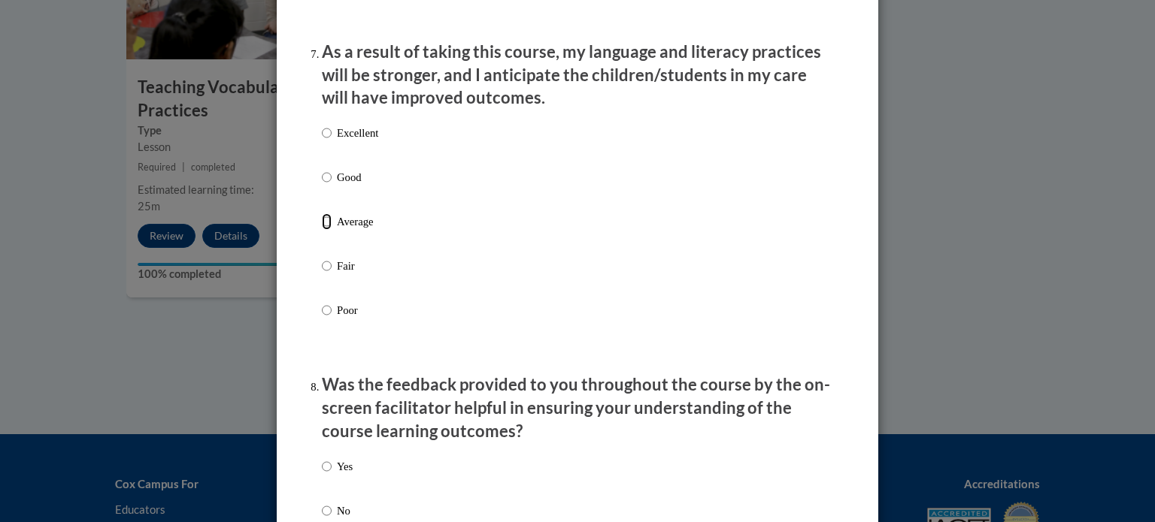
click at [322, 230] on input "Average" at bounding box center [327, 221] width 10 height 17
radio input "true"
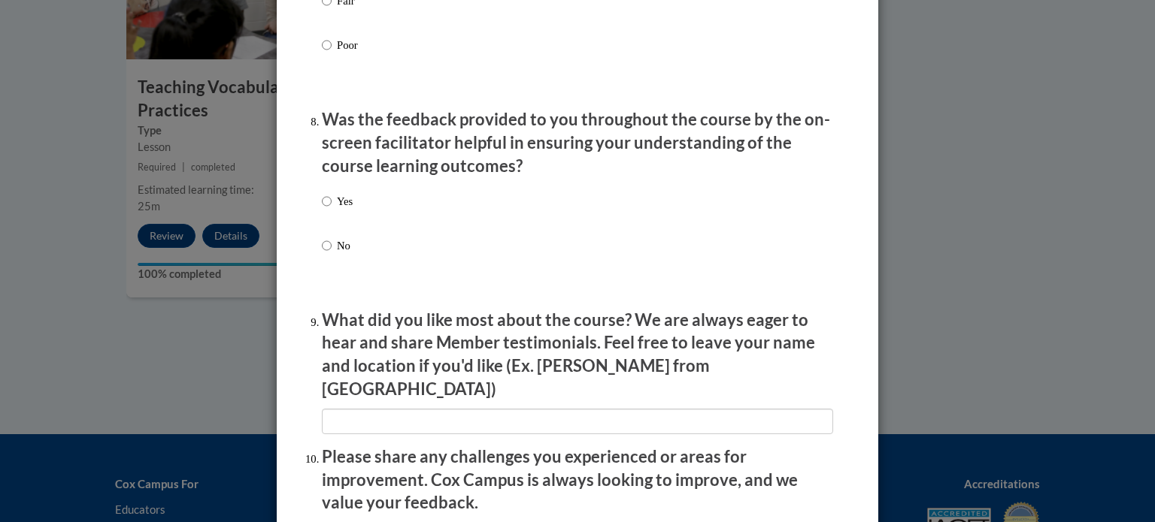
scroll to position [2264, 0]
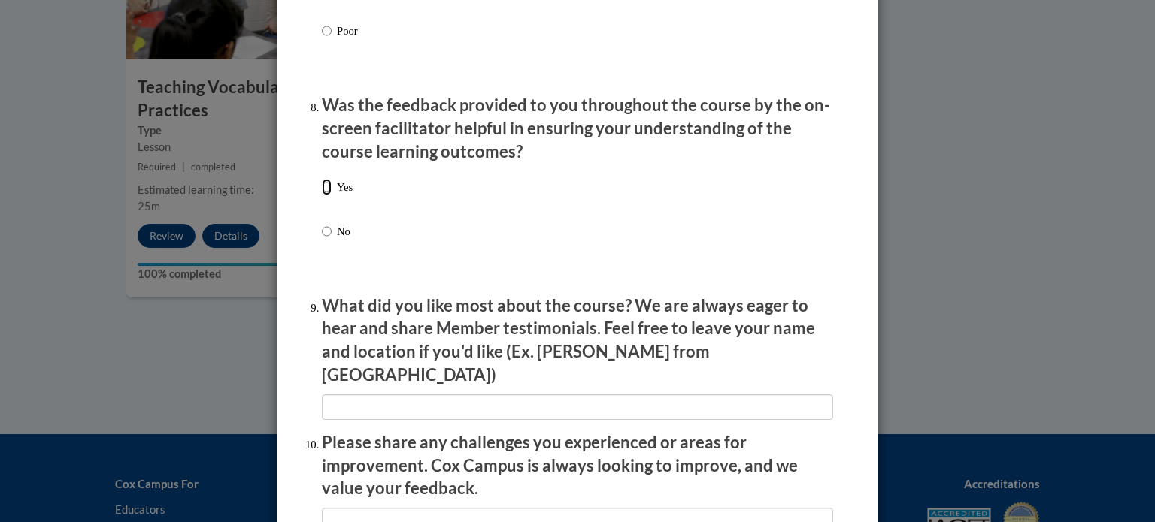
click at [322, 195] on input "Yes" at bounding box center [327, 187] width 10 height 17
radio input "true"
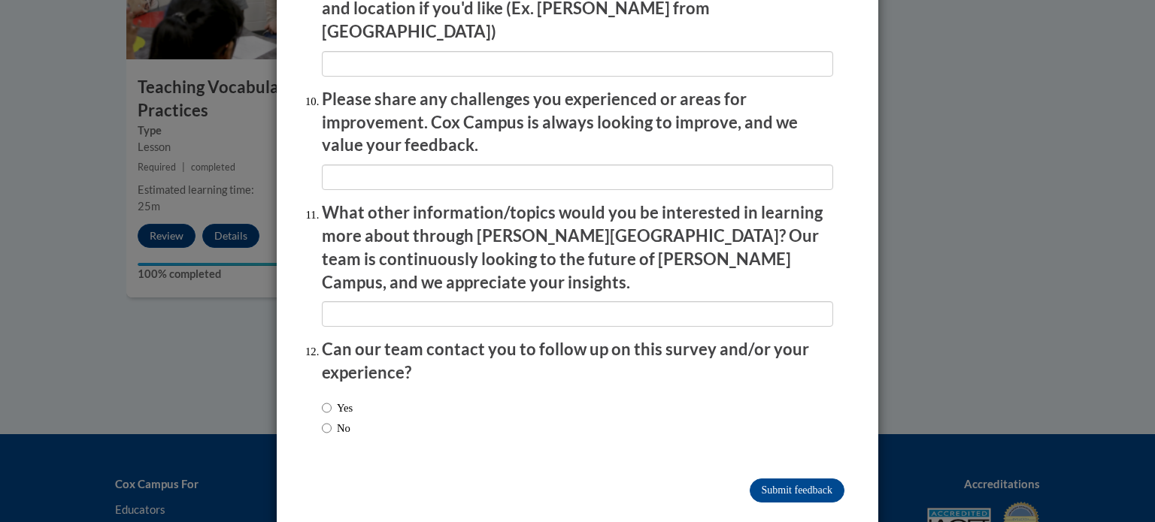
scroll to position [2608, 0]
click at [323, 419] on input "No" at bounding box center [327, 427] width 10 height 17
radio input "true"
click at [776, 478] on input "Submit feedback" at bounding box center [796, 490] width 95 height 24
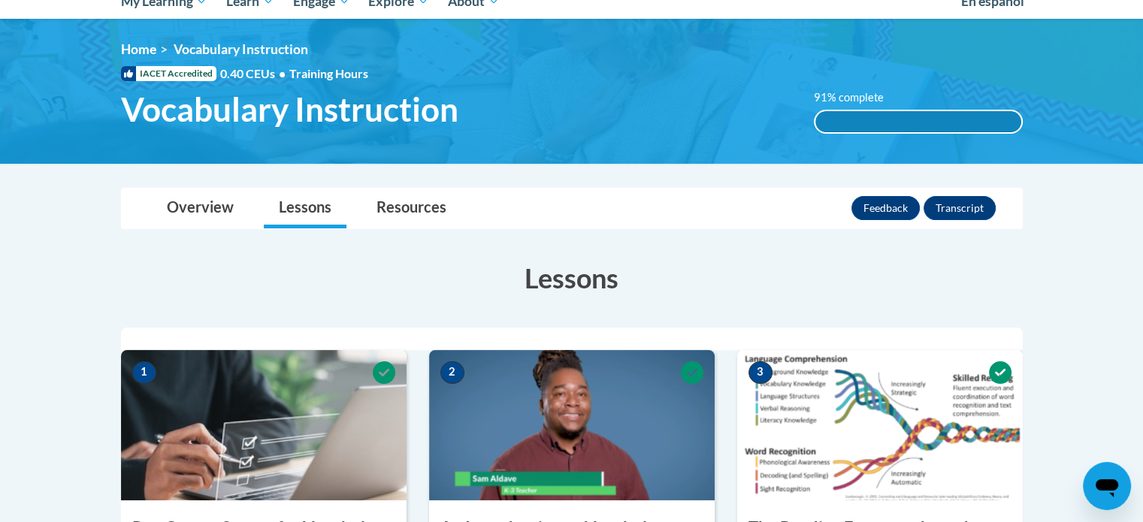
scroll to position [0, 0]
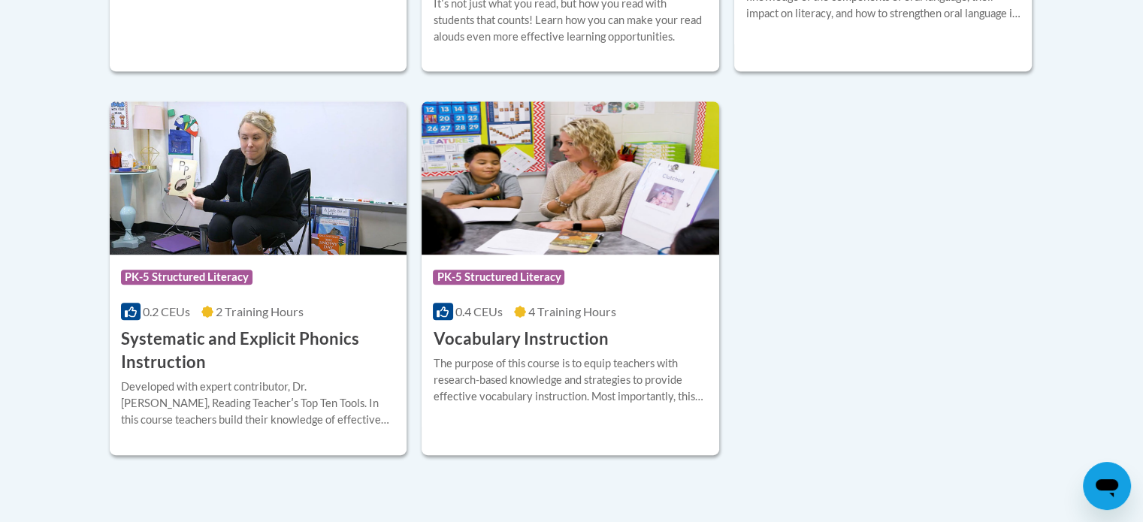
scroll to position [778, 0]
click at [537, 340] on h3 "Vocabulary Instruction" at bounding box center [520, 340] width 175 height 23
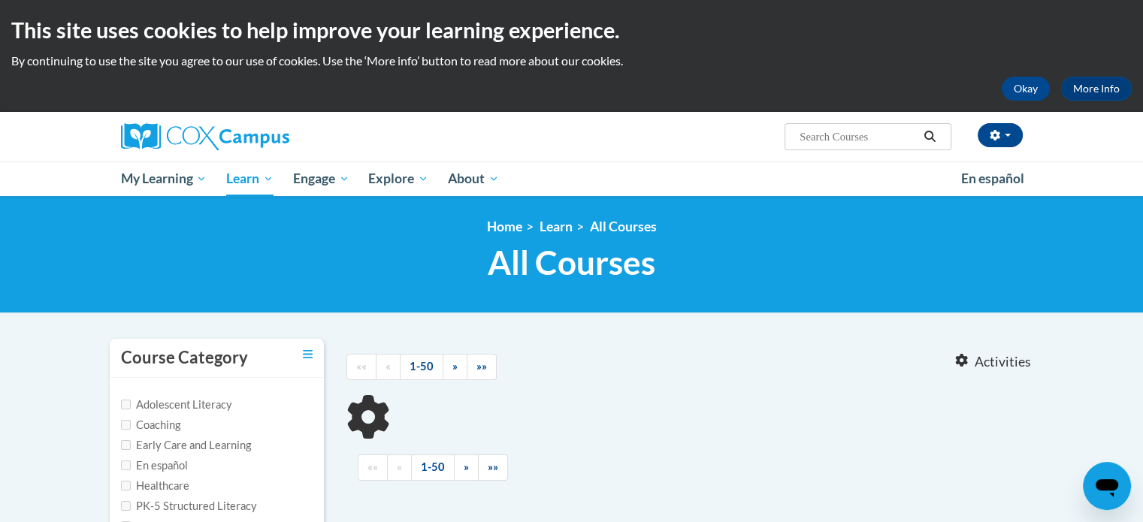
type input "reading fluency"
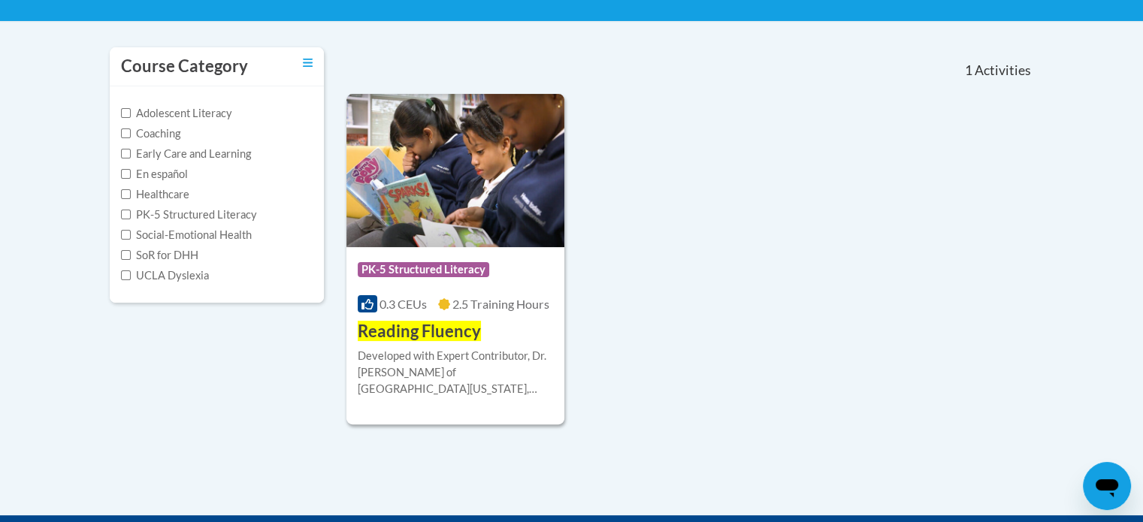
scroll to position [299, 0]
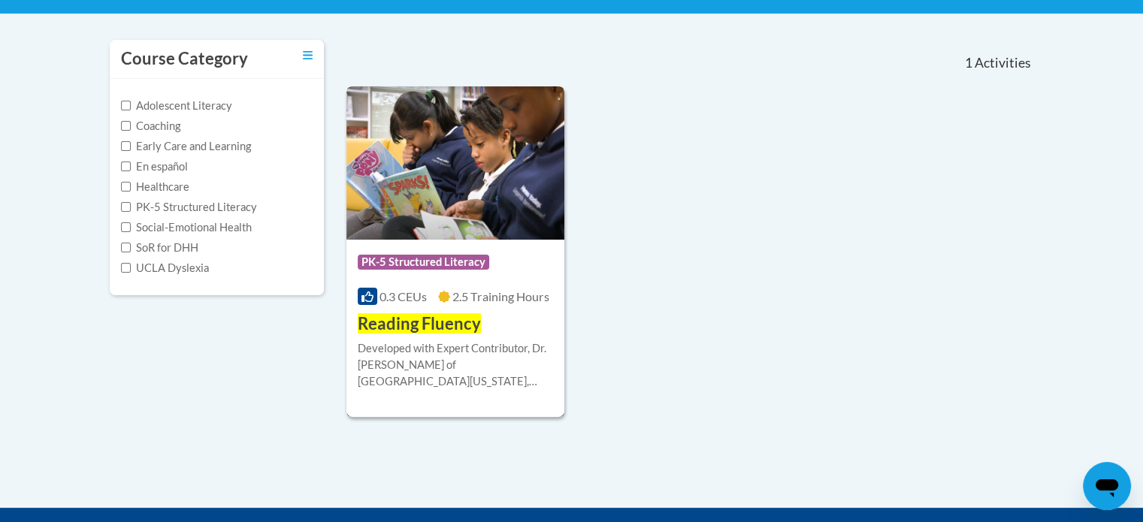
click at [424, 327] on span "Reading Fluency" at bounding box center [419, 323] width 123 height 20
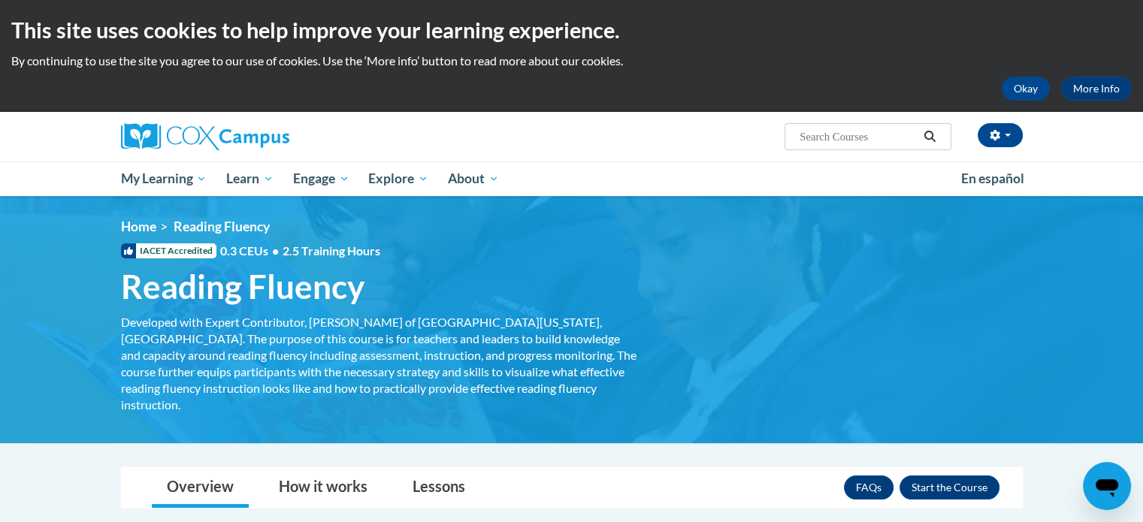
scroll to position [210, 0]
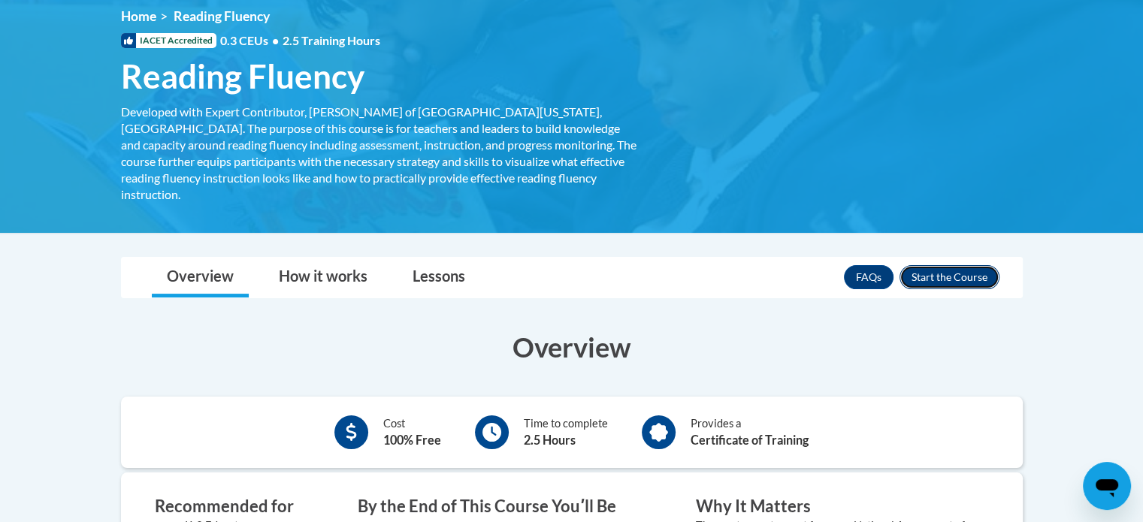
click at [957, 265] on button "Enroll" at bounding box center [950, 277] width 100 height 24
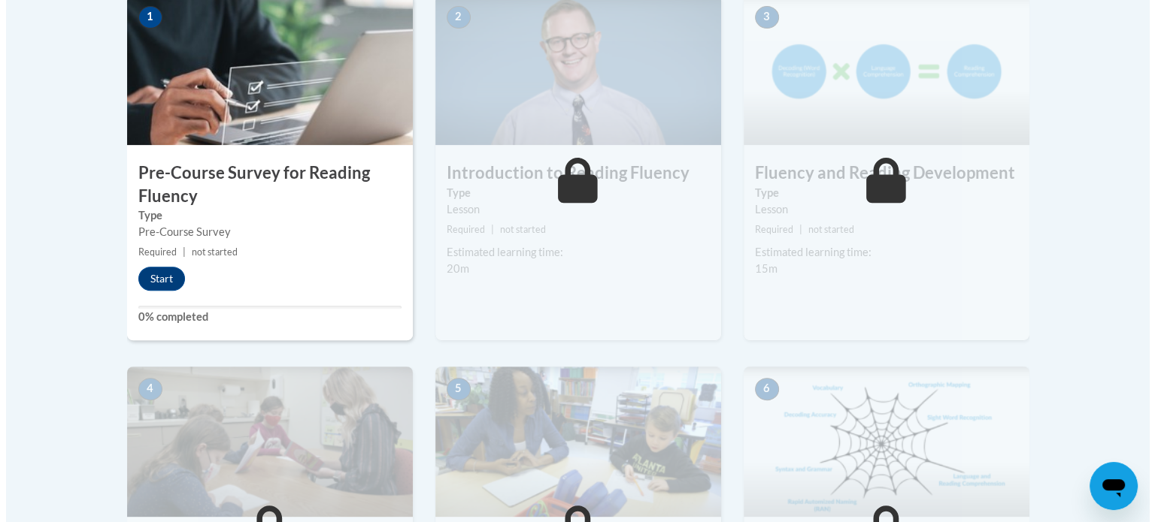
scroll to position [534, 0]
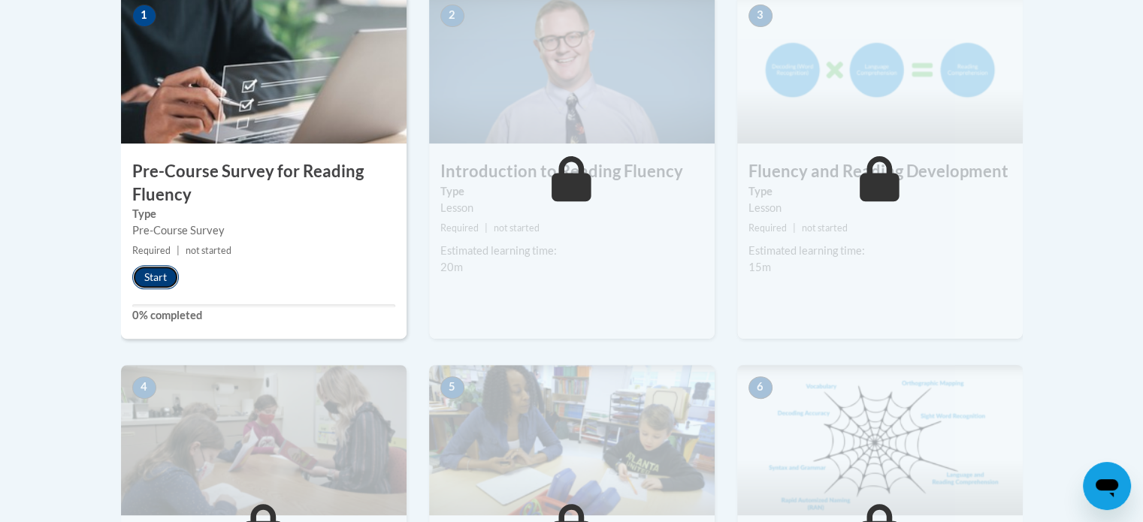
click at [150, 279] on button "Start" at bounding box center [155, 277] width 47 height 24
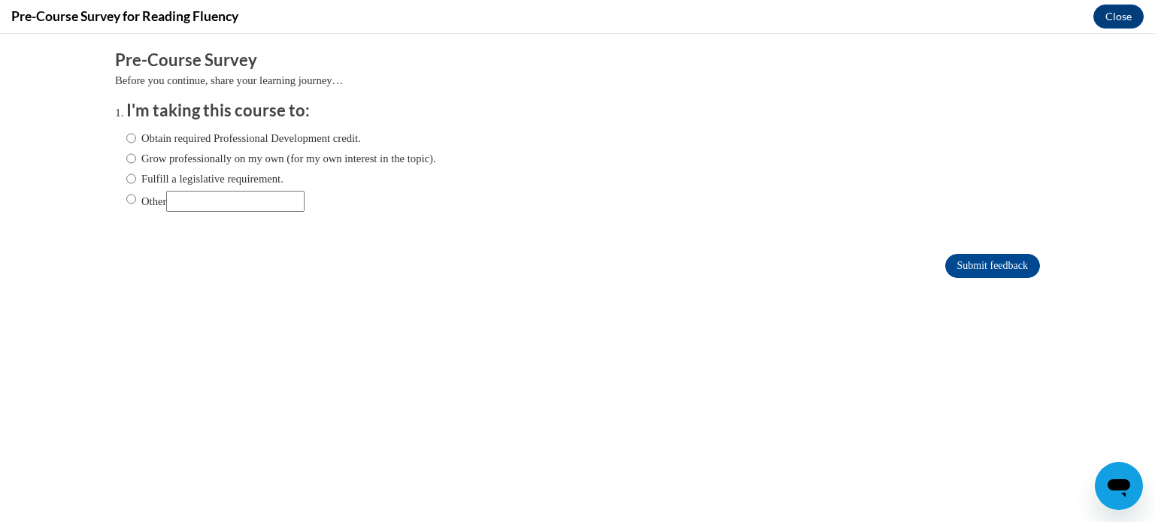
scroll to position [0, 0]
click at [126, 139] on input "Obtain required Professional Development credit." at bounding box center [131, 138] width 10 height 17
radio input "true"
click at [980, 267] on input "Submit feedback" at bounding box center [992, 266] width 95 height 24
